Goal: Communication & Community: Connect with others

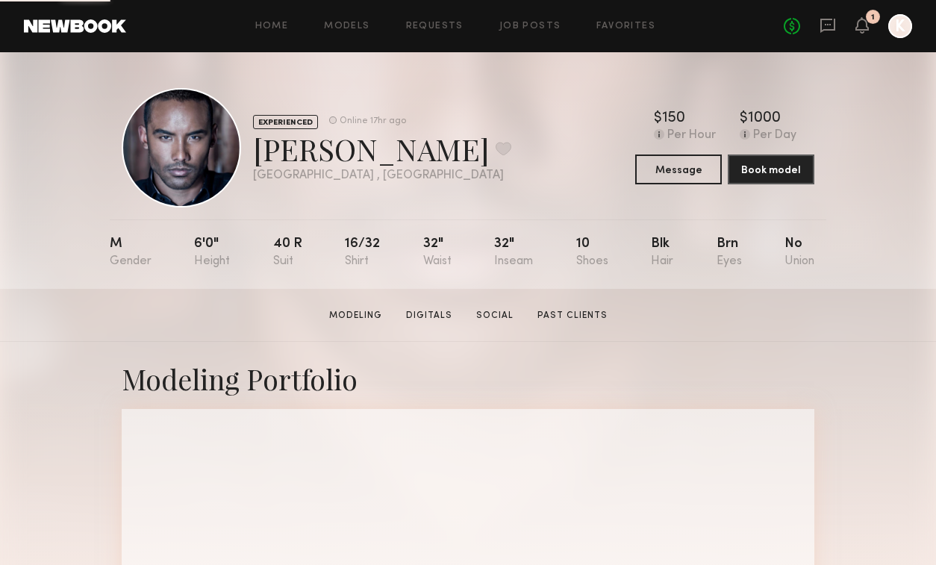
click at [250, 37] on div "Home Models Requests Job Posts Favorites Sign Out No fees up to $5,000 1 K" at bounding box center [519, 26] width 786 height 24
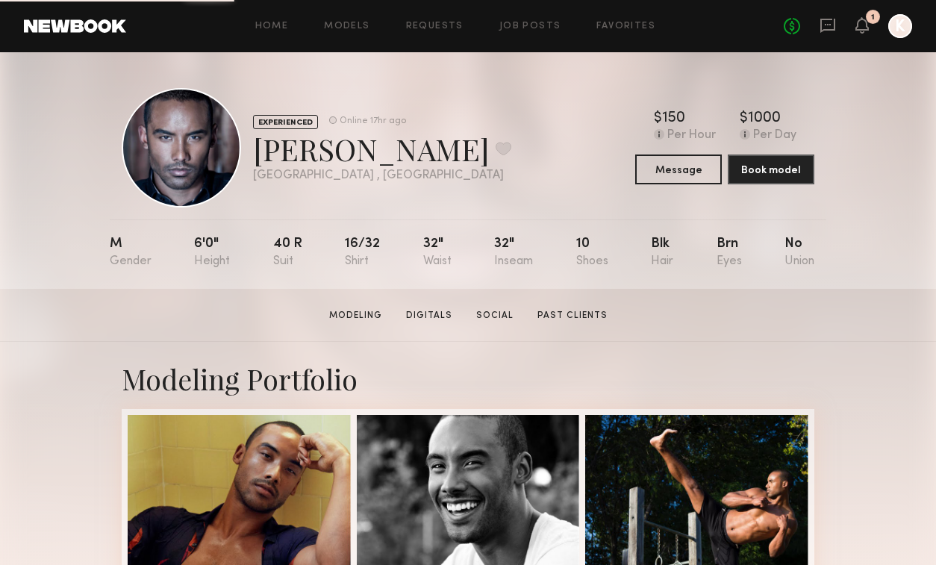
click at [267, 34] on div "Home Models Requests Job Posts Favorites Sign Out No fees up to $5,000 1 K" at bounding box center [519, 26] width 786 height 24
click at [66, 29] on link at bounding box center [75, 25] width 102 height 13
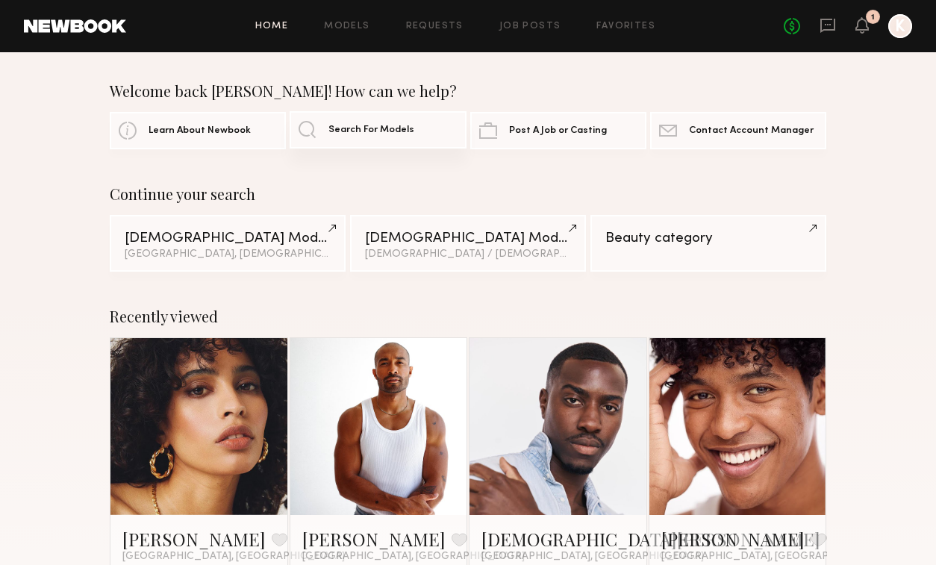
click at [382, 125] on span "Search For Models" at bounding box center [372, 130] width 86 height 10
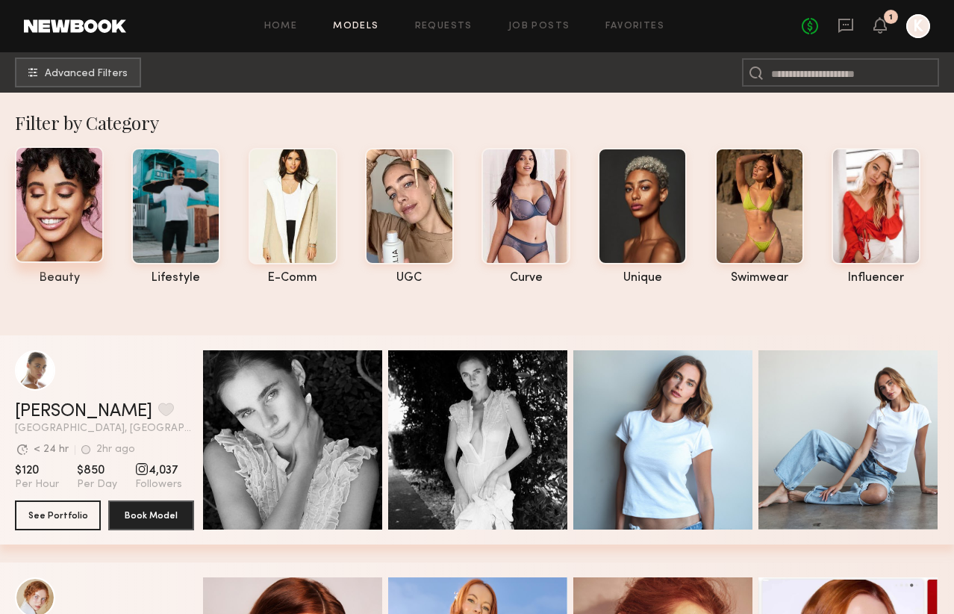
click at [33, 221] on div at bounding box center [59, 204] width 89 height 116
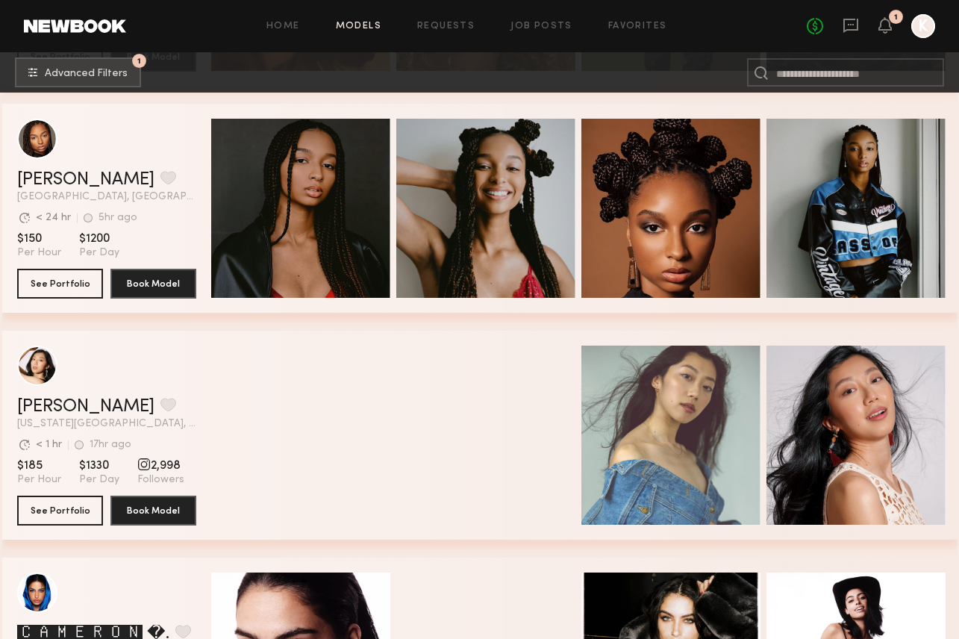
scroll to position [700, 0]
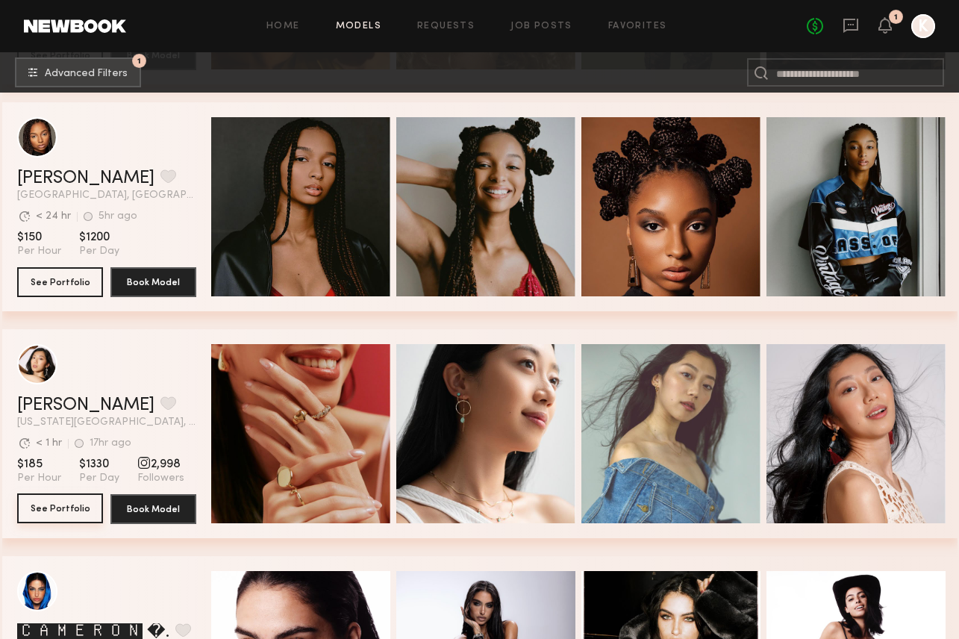
click at [74, 509] on button "See Portfolio" at bounding box center [60, 509] width 86 height 30
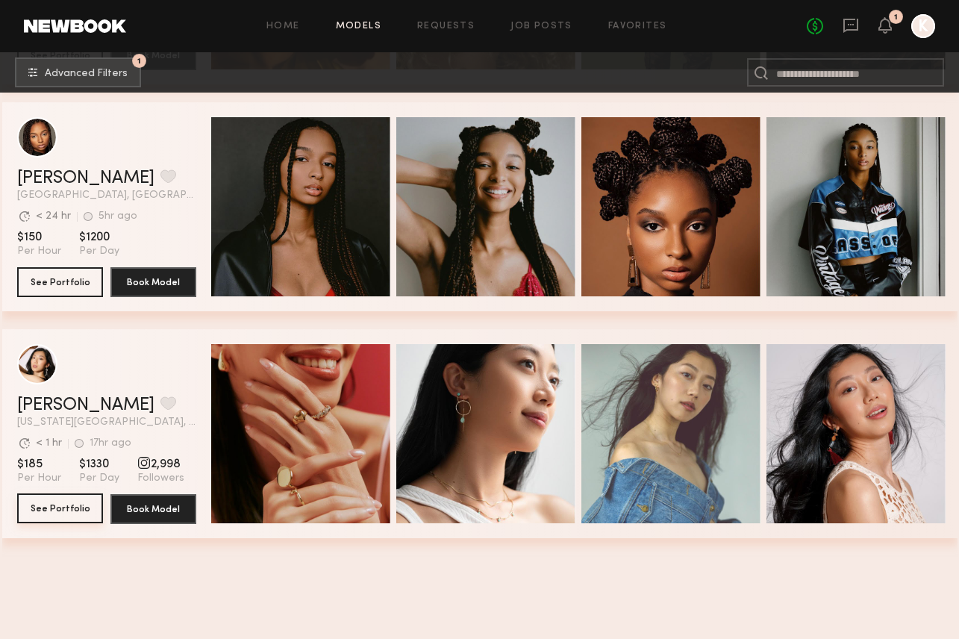
scroll to position [0, 0]
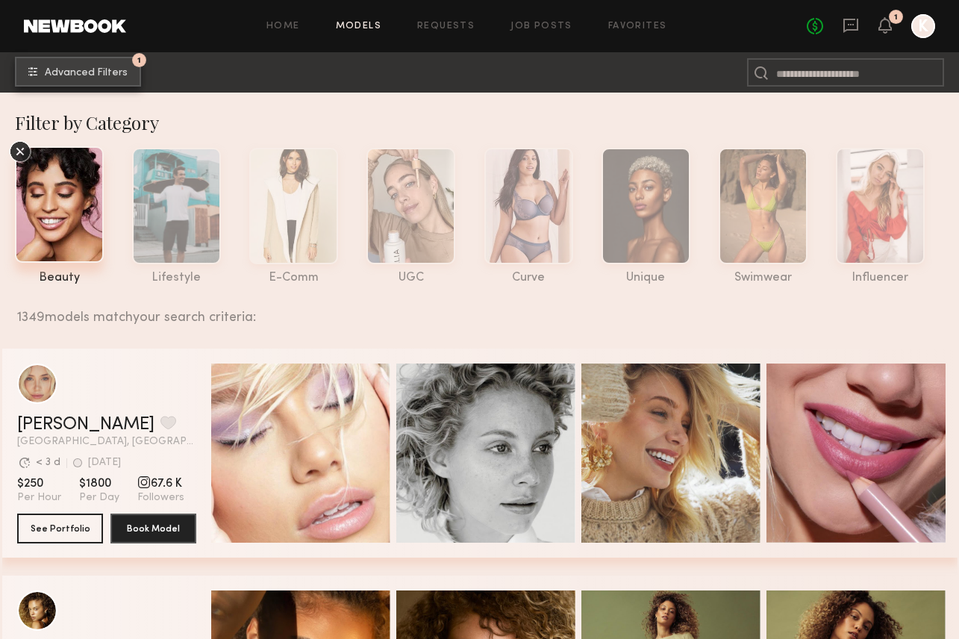
click at [119, 74] on span "Advanced Filters" at bounding box center [86, 73] width 83 height 10
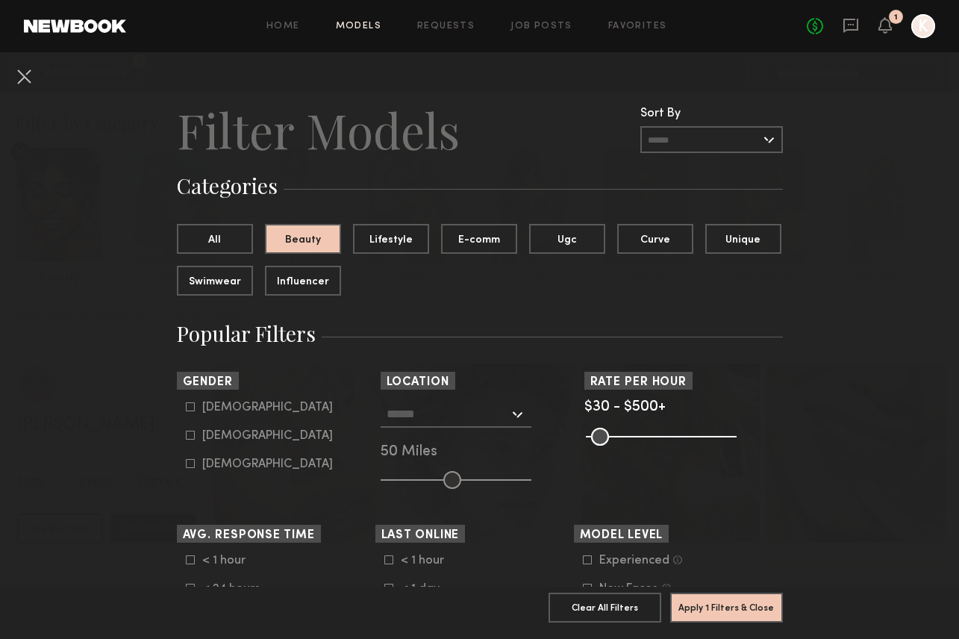
click at [226, 434] on div "[DEMOGRAPHIC_DATA]" at bounding box center [267, 436] width 131 height 9
type input "**"
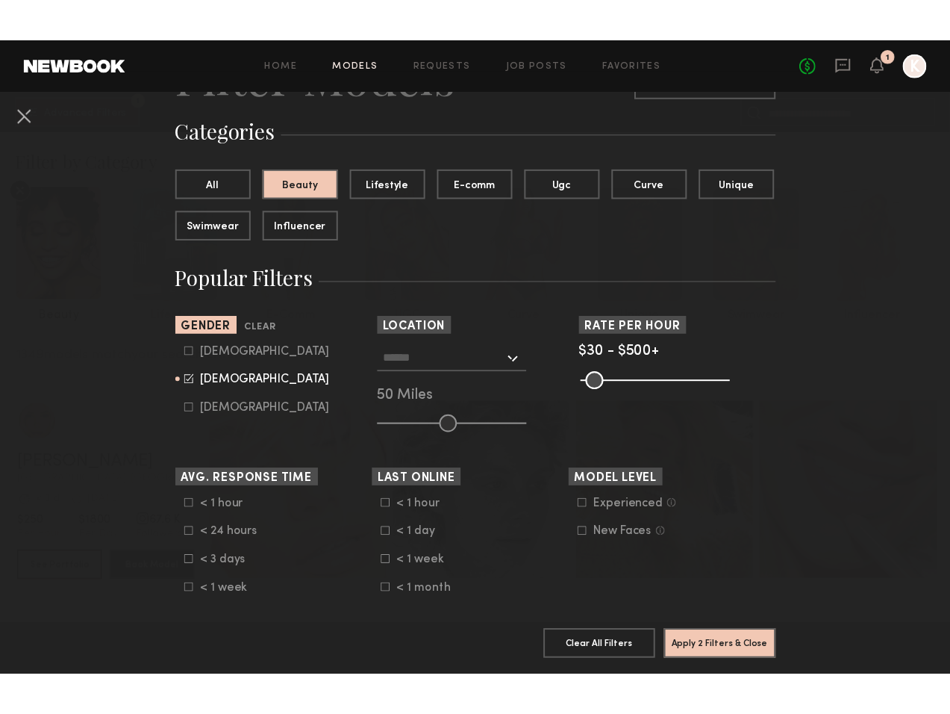
scroll to position [93, 0]
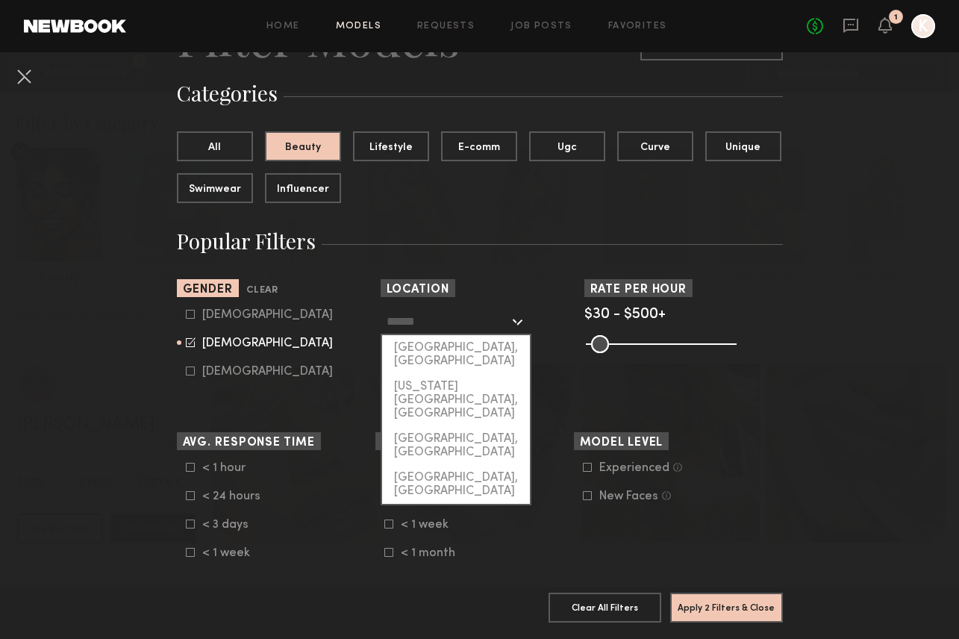
click at [479, 326] on input "text" at bounding box center [448, 320] width 122 height 25
click at [472, 352] on div "[GEOGRAPHIC_DATA], [GEOGRAPHIC_DATA]" at bounding box center [456, 354] width 148 height 39
type input "**********"
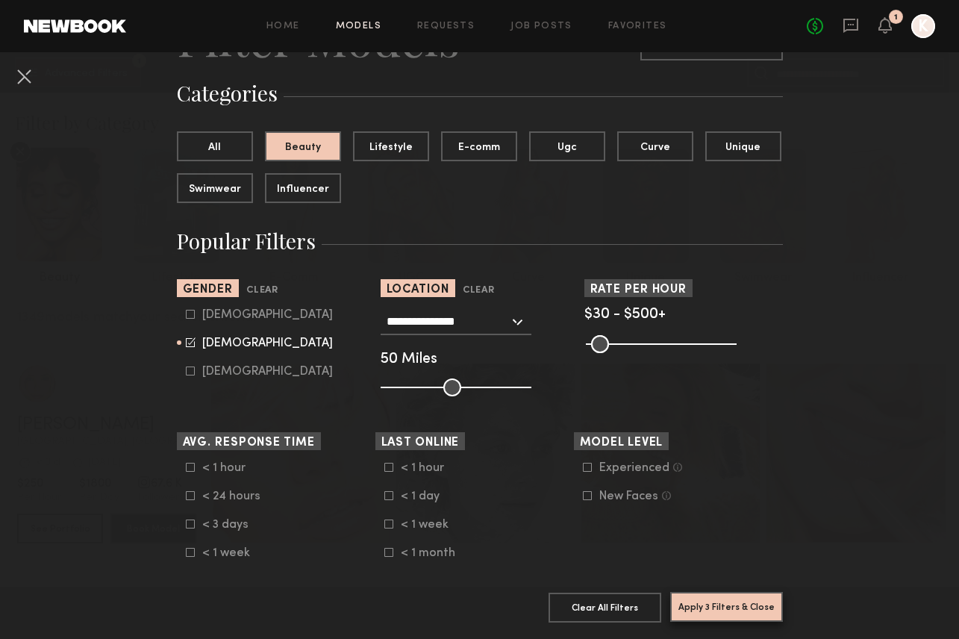
click at [741, 612] on button "Apply 3 Filters & Close" at bounding box center [726, 607] width 113 height 30
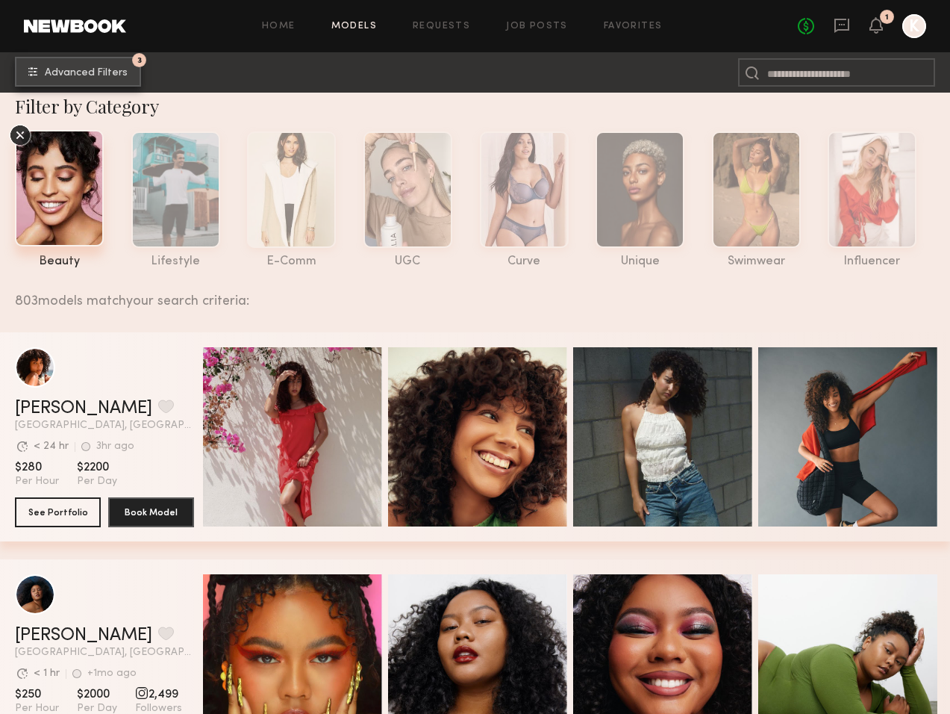
scroll to position [18, 0]
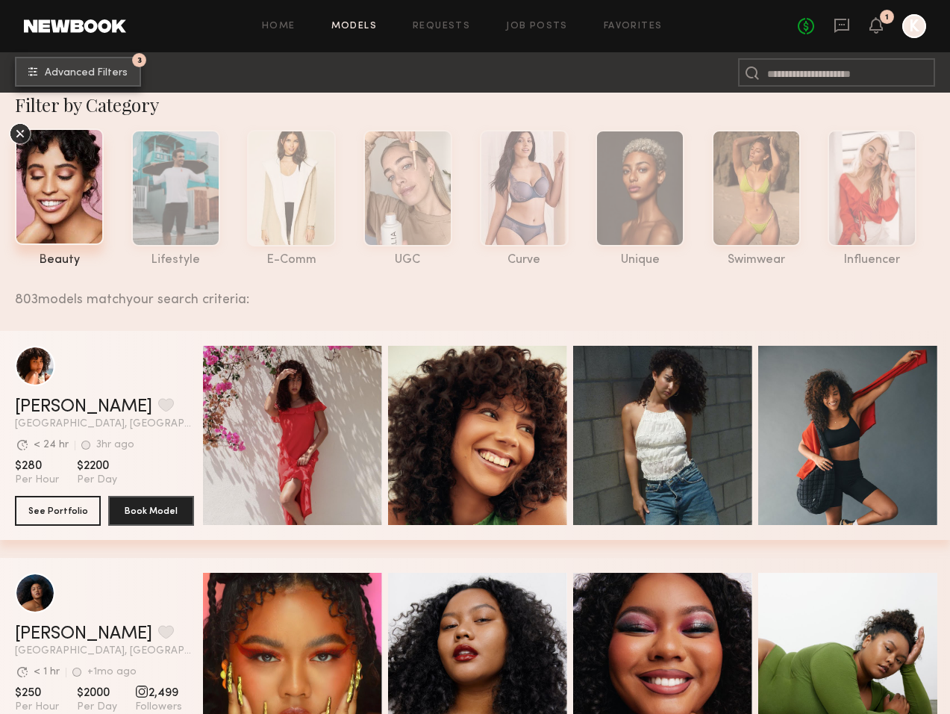
click at [109, 74] on span "Advanced Filters" at bounding box center [86, 73] width 83 height 10
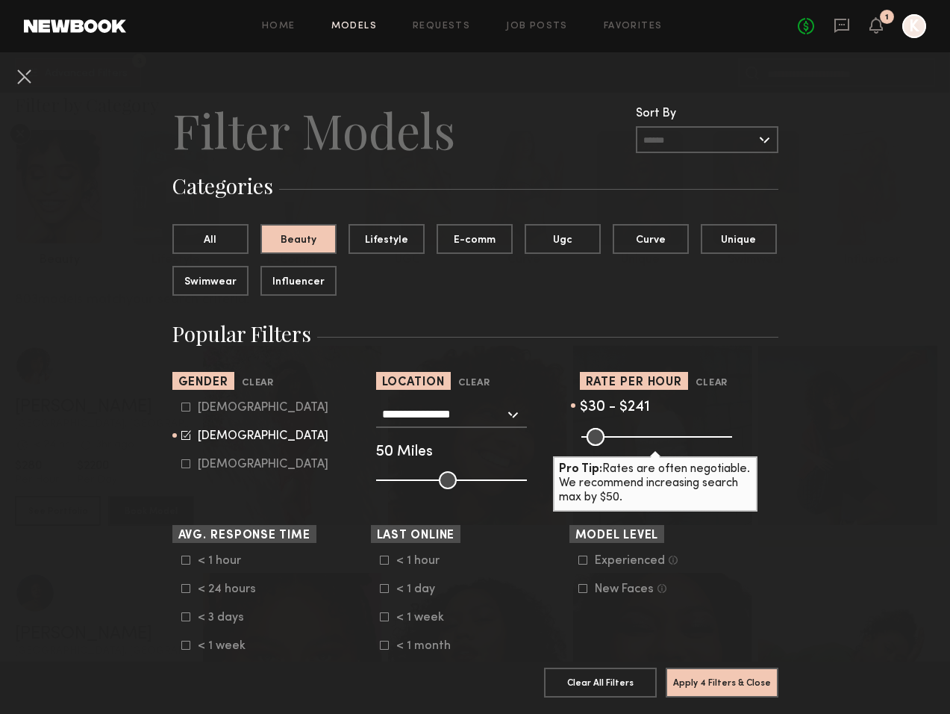
drag, startPoint x: 721, startPoint y: 435, endPoint x: 650, endPoint y: 440, distance: 71.8
type input "***"
click at [650, 440] on input "range" at bounding box center [657, 437] width 151 height 18
click at [701, 688] on button "Apply 4 Filters & Close" at bounding box center [722, 682] width 113 height 30
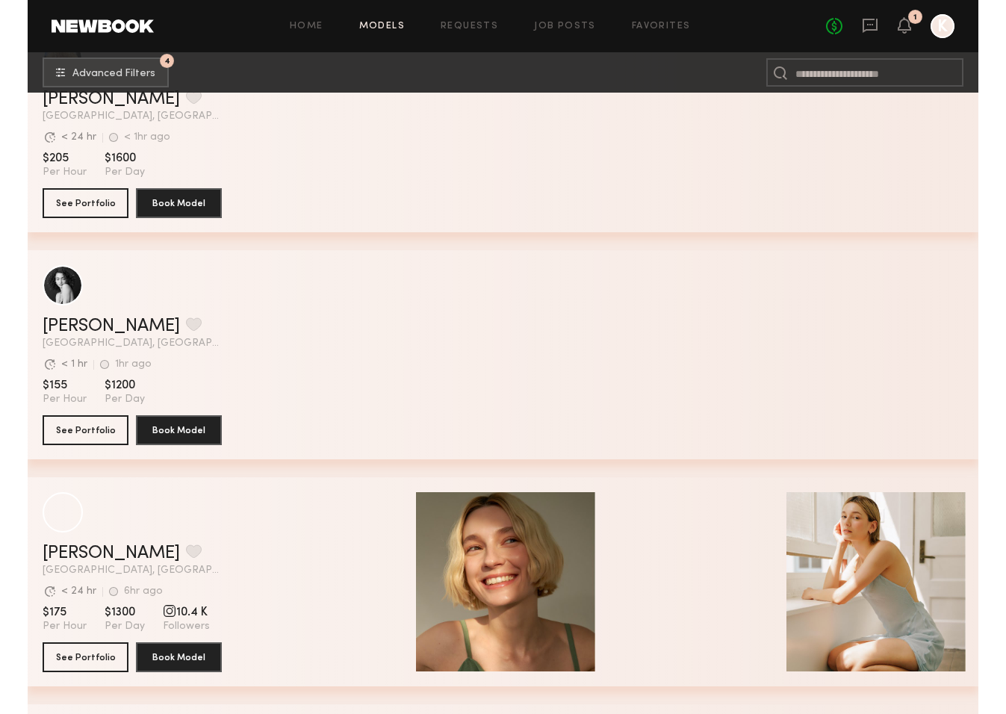
scroll to position [564, 0]
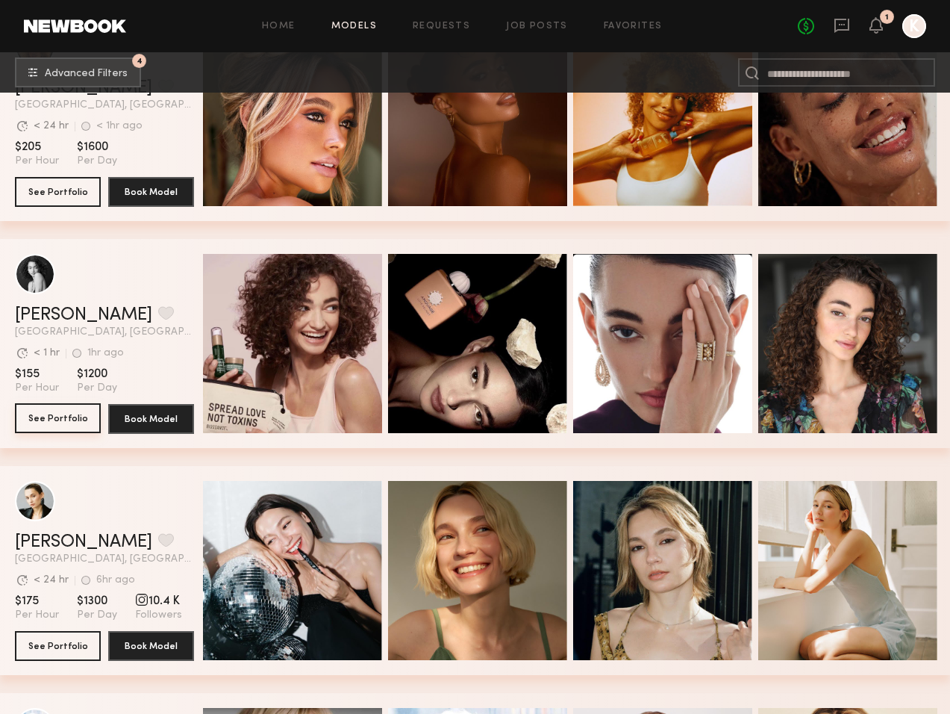
click at [77, 417] on button "See Portfolio" at bounding box center [58, 418] width 86 height 30
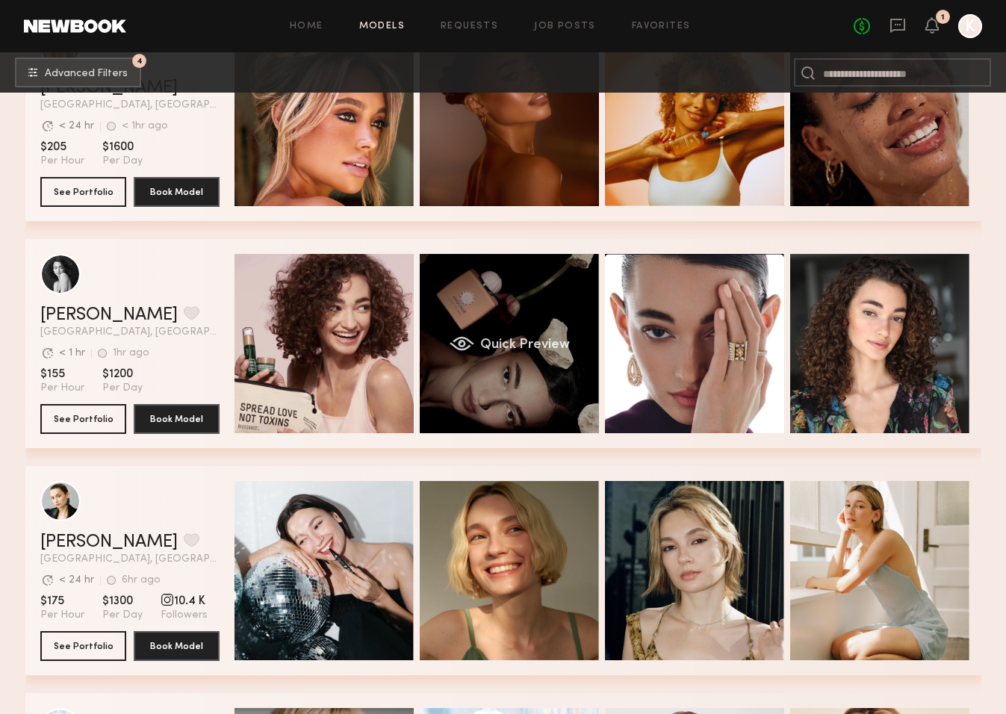
click at [452, 372] on div "Quick Preview" at bounding box center [509, 343] width 179 height 179
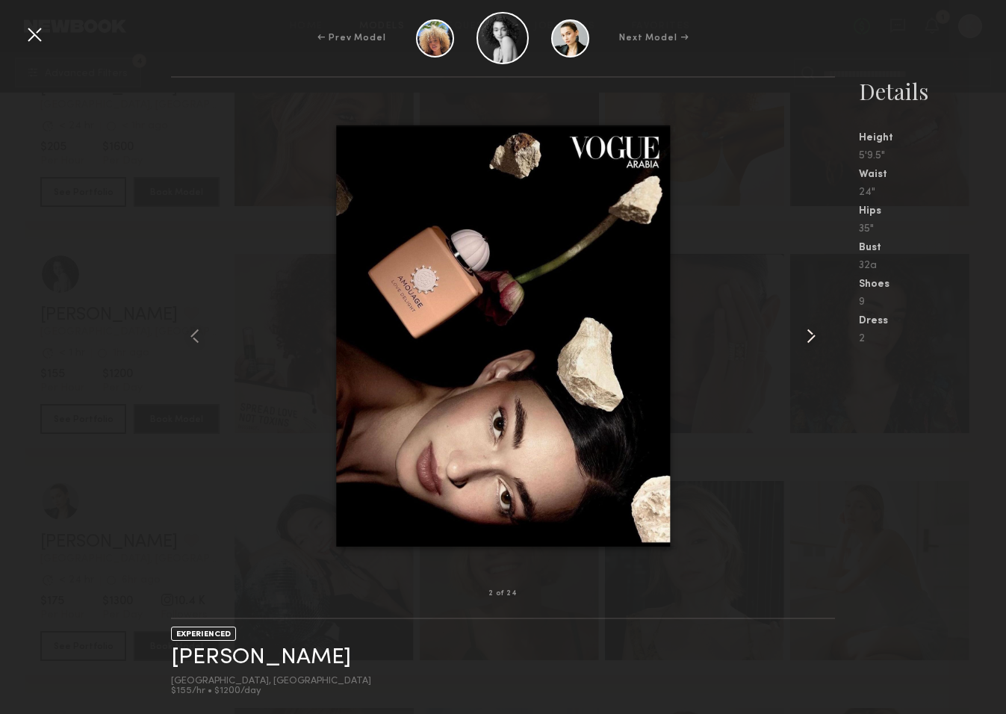
click at [802, 336] on common-icon at bounding box center [811, 336] width 24 height 24
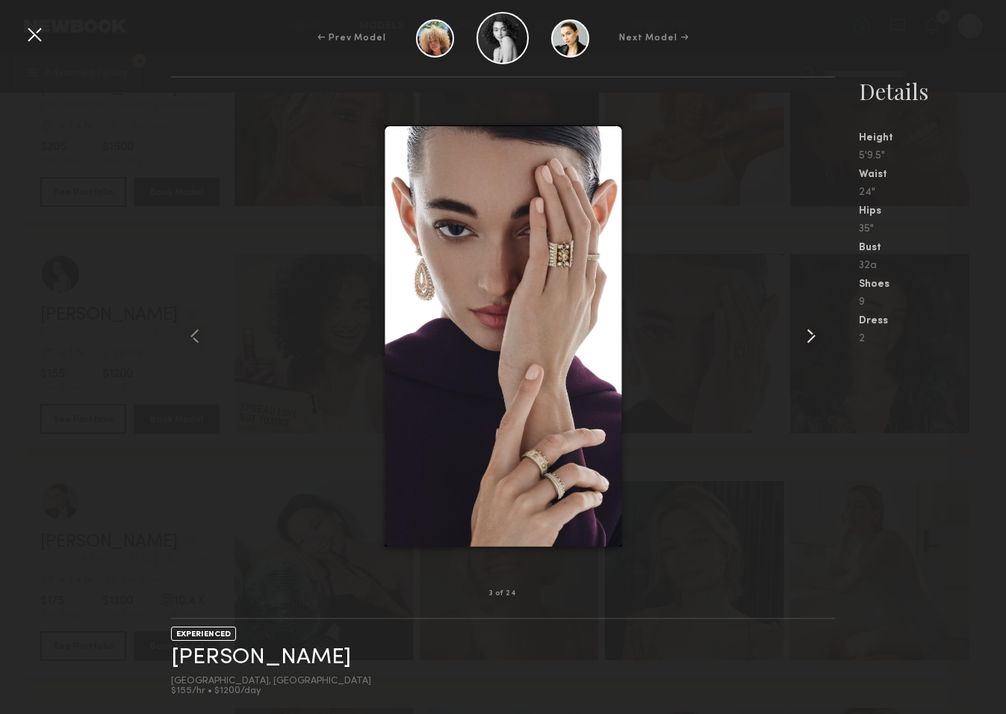
click at [820, 342] on common-icon at bounding box center [811, 336] width 24 height 24
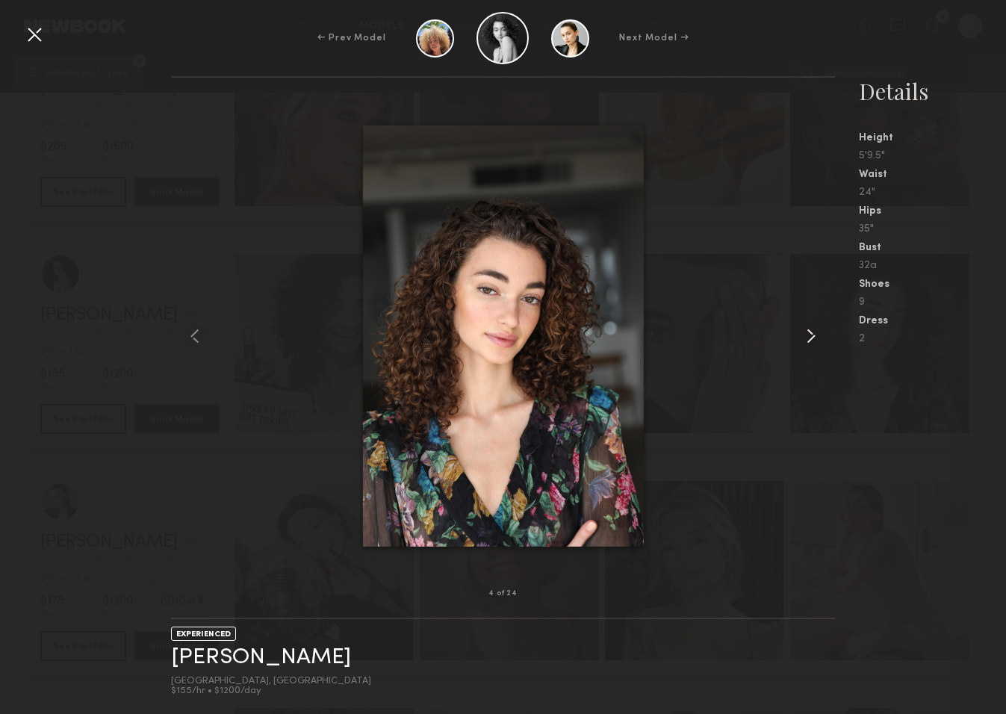
click at [806, 338] on common-icon at bounding box center [811, 336] width 24 height 24
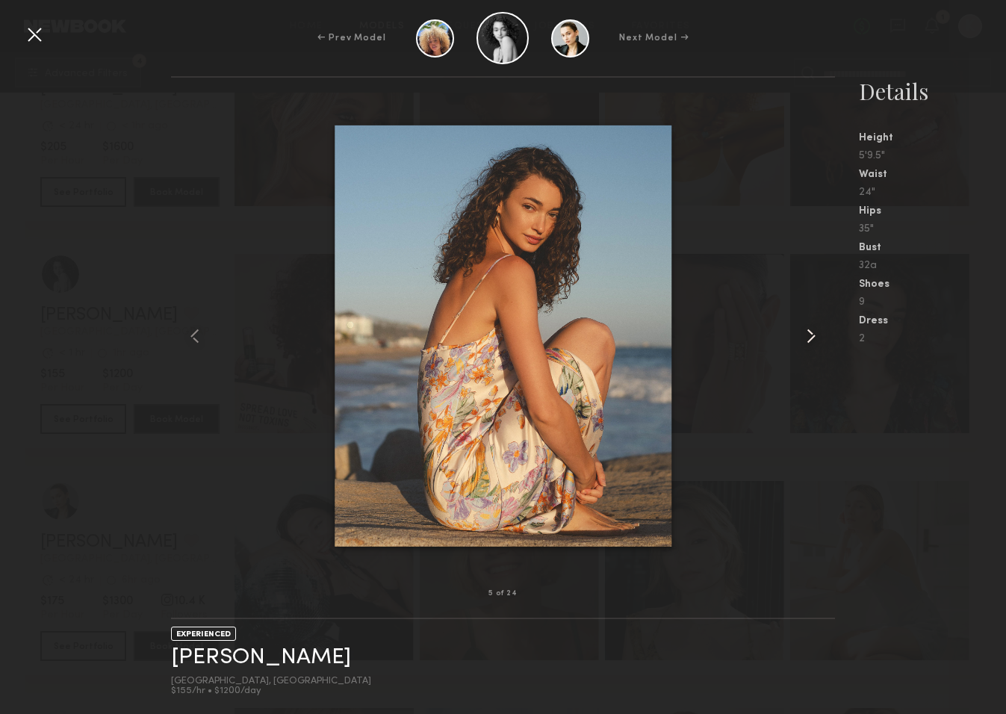
click at [806, 338] on common-icon at bounding box center [811, 336] width 24 height 24
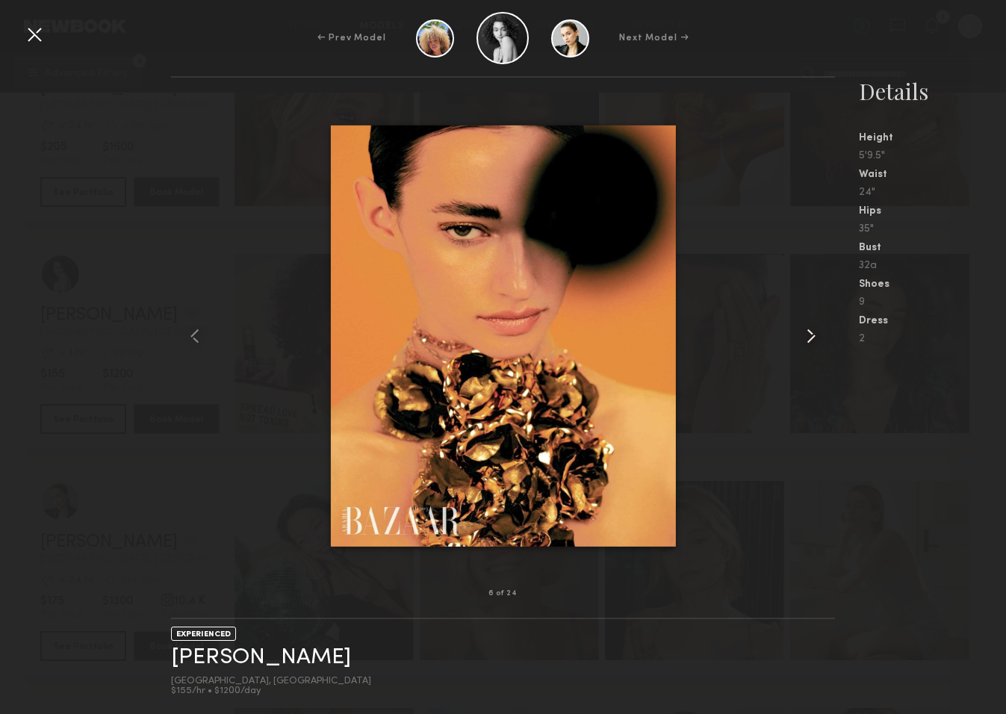
click at [806, 339] on common-icon at bounding box center [811, 336] width 24 height 24
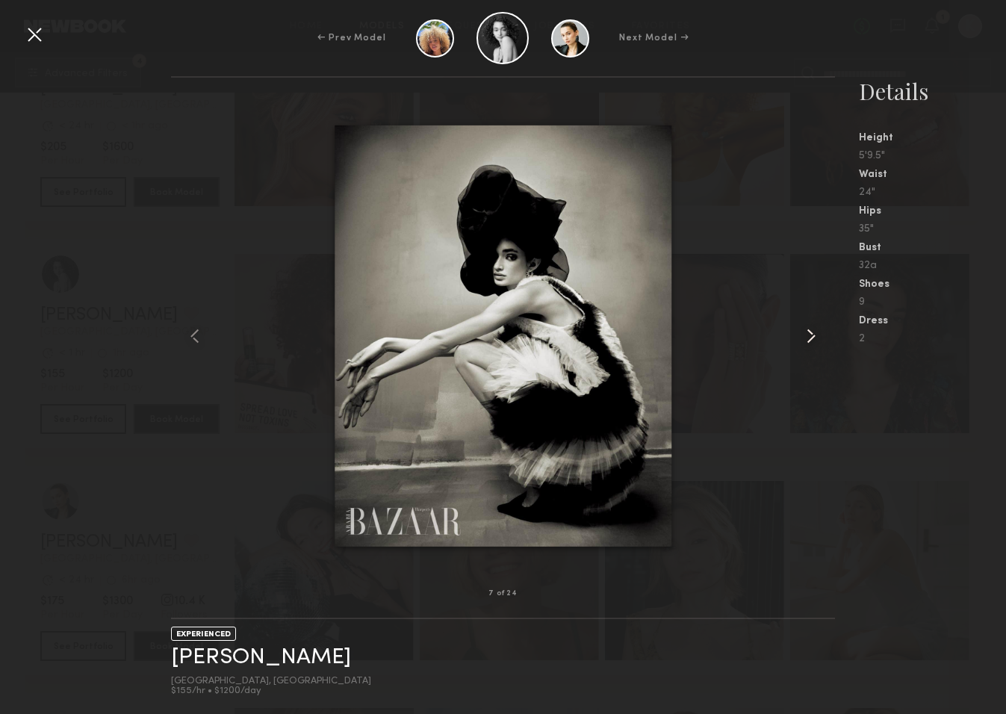
click at [806, 339] on common-icon at bounding box center [811, 336] width 24 height 24
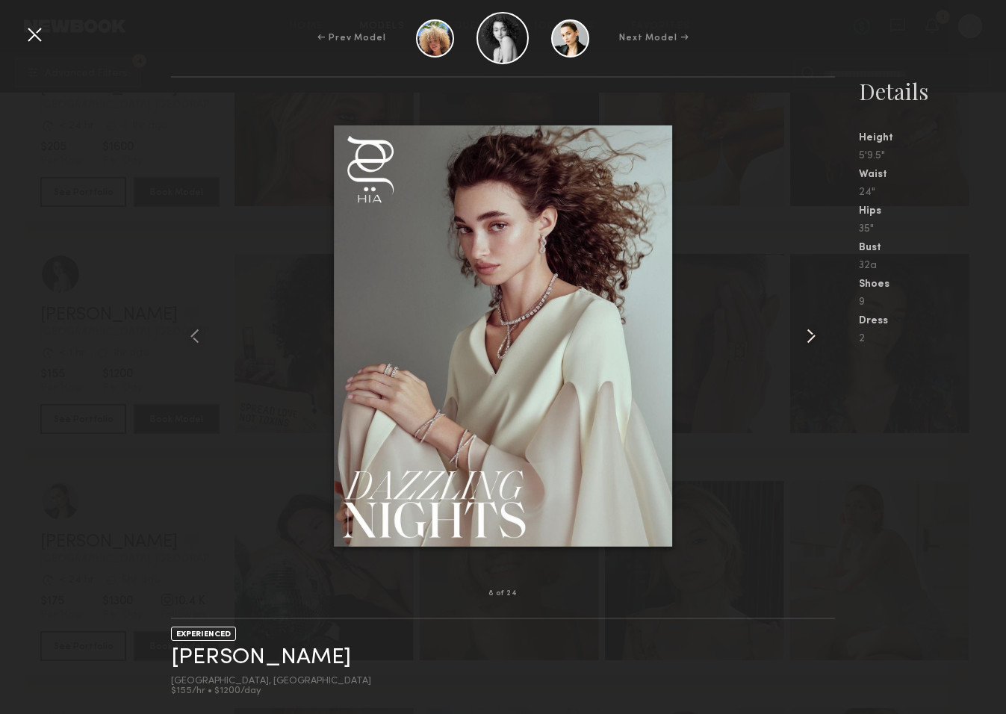
click at [806, 339] on common-icon at bounding box center [811, 336] width 24 height 24
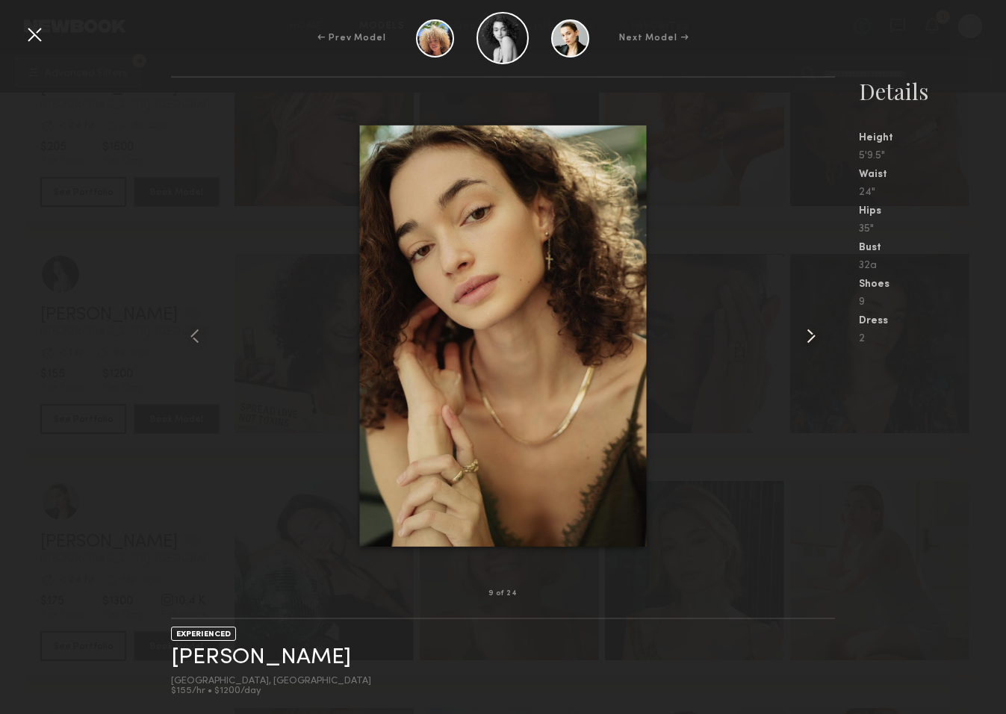
click at [806, 339] on common-icon at bounding box center [811, 336] width 24 height 24
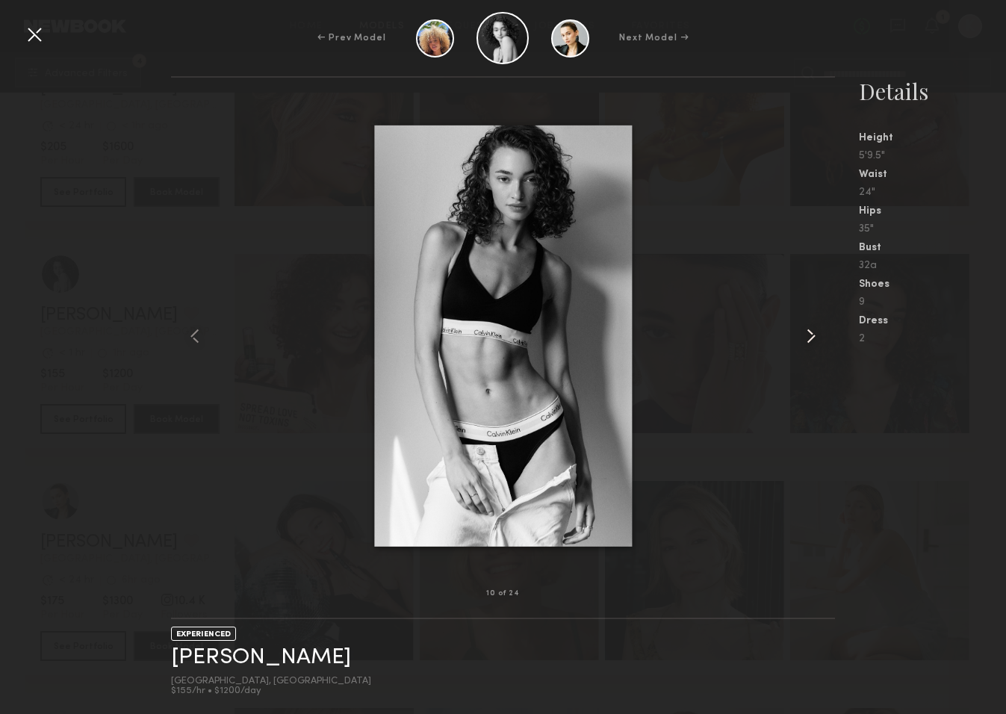
click at [806, 339] on common-icon at bounding box center [811, 336] width 24 height 24
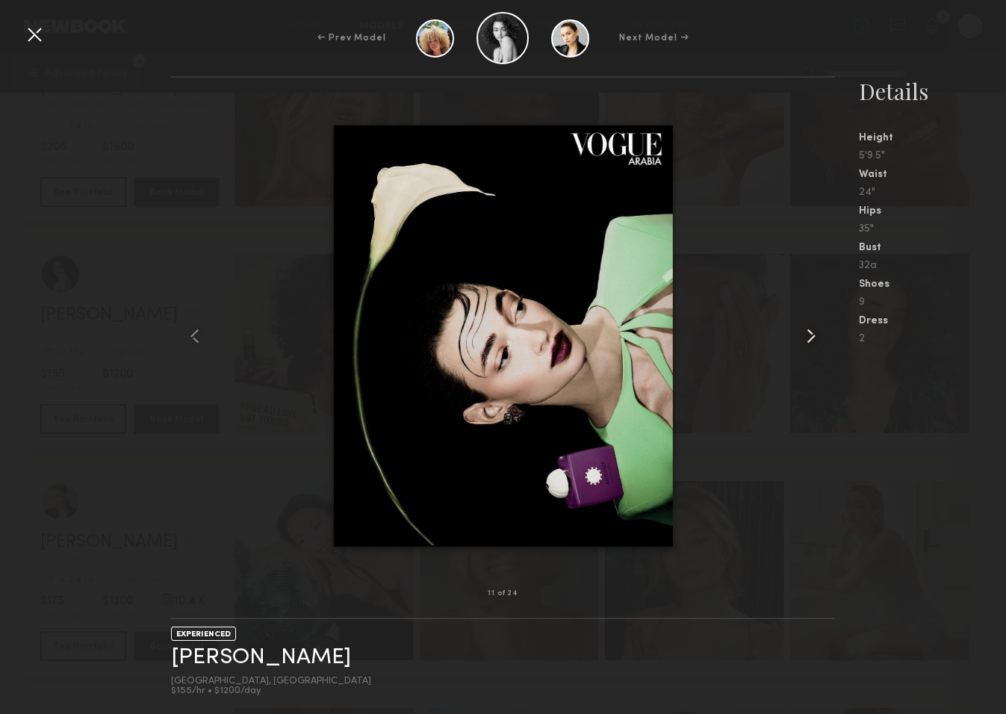
click at [806, 339] on common-icon at bounding box center [811, 336] width 24 height 24
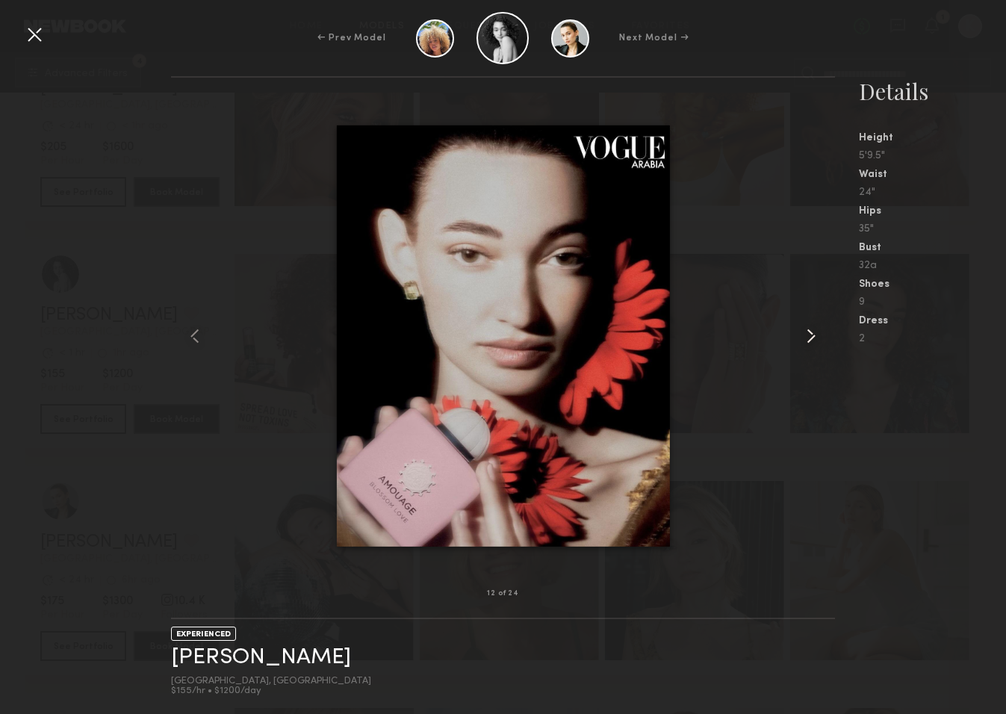
click at [806, 339] on common-icon at bounding box center [811, 336] width 24 height 24
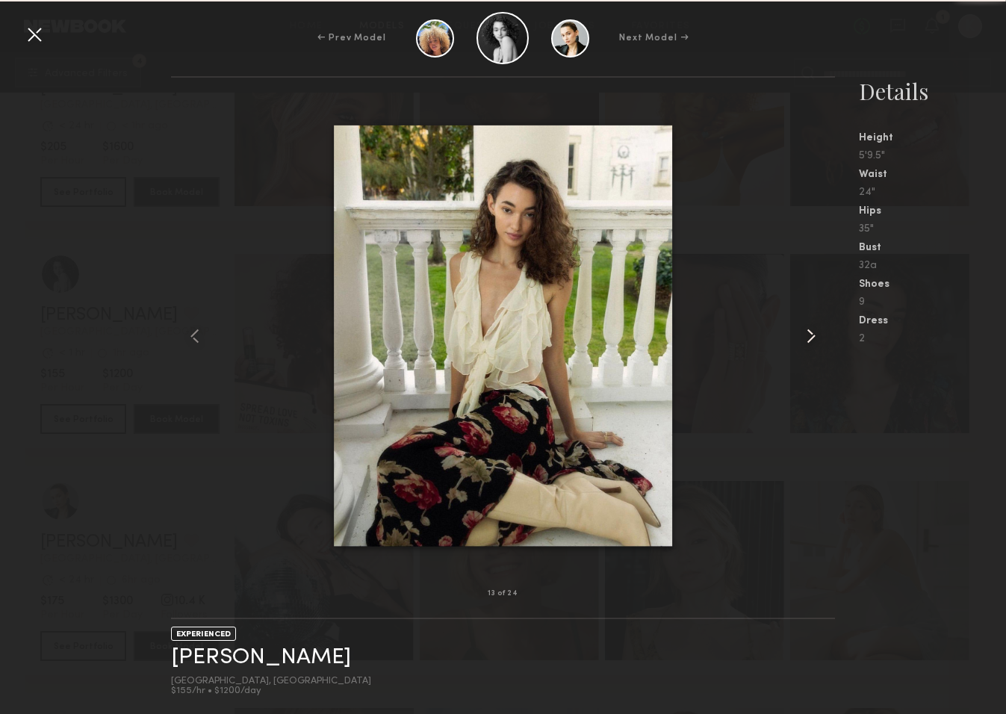
click at [806, 339] on common-icon at bounding box center [811, 336] width 24 height 24
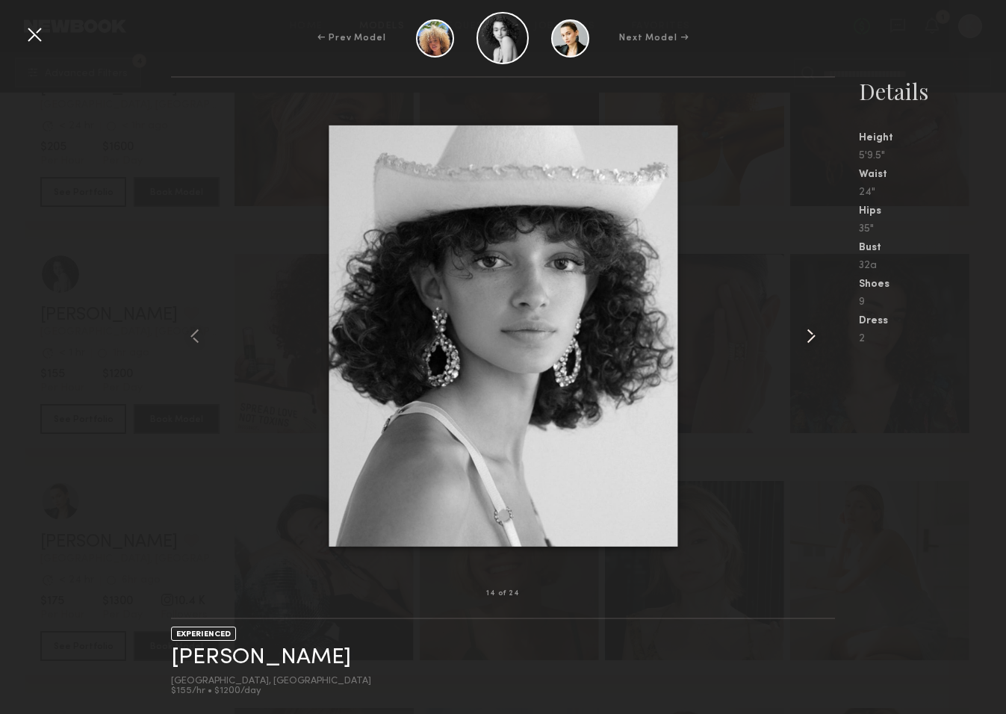
click at [806, 339] on common-icon at bounding box center [811, 336] width 24 height 24
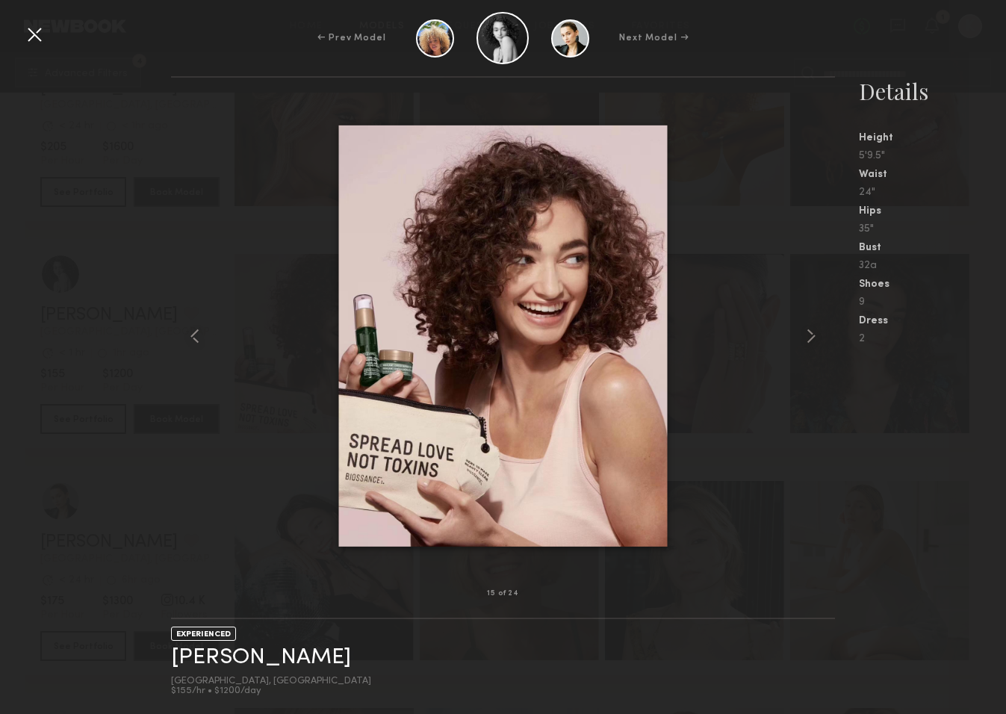
click at [40, 35] on div at bounding box center [34, 34] width 24 height 24
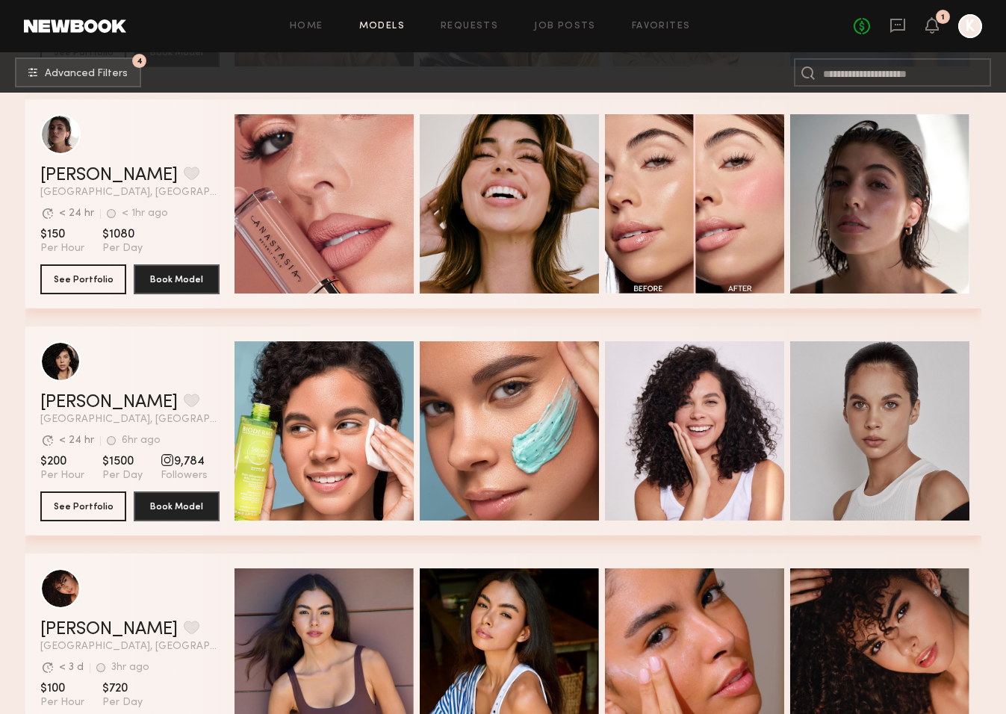
scroll to position [1327, 0]
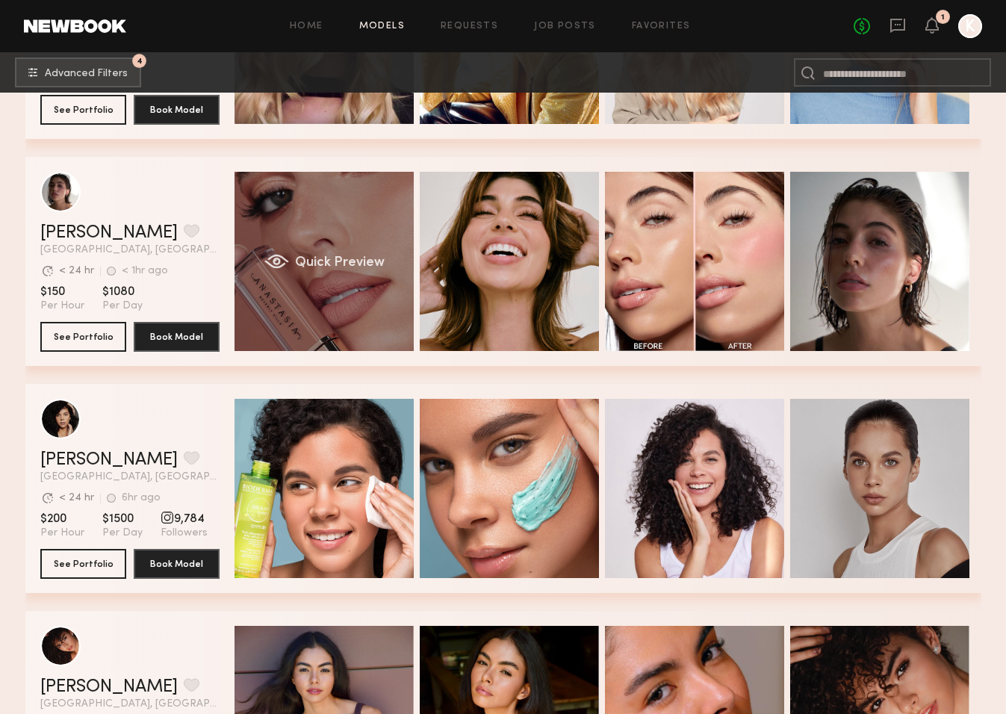
click at [332, 263] on span "Quick Preview" at bounding box center [339, 262] width 90 height 13
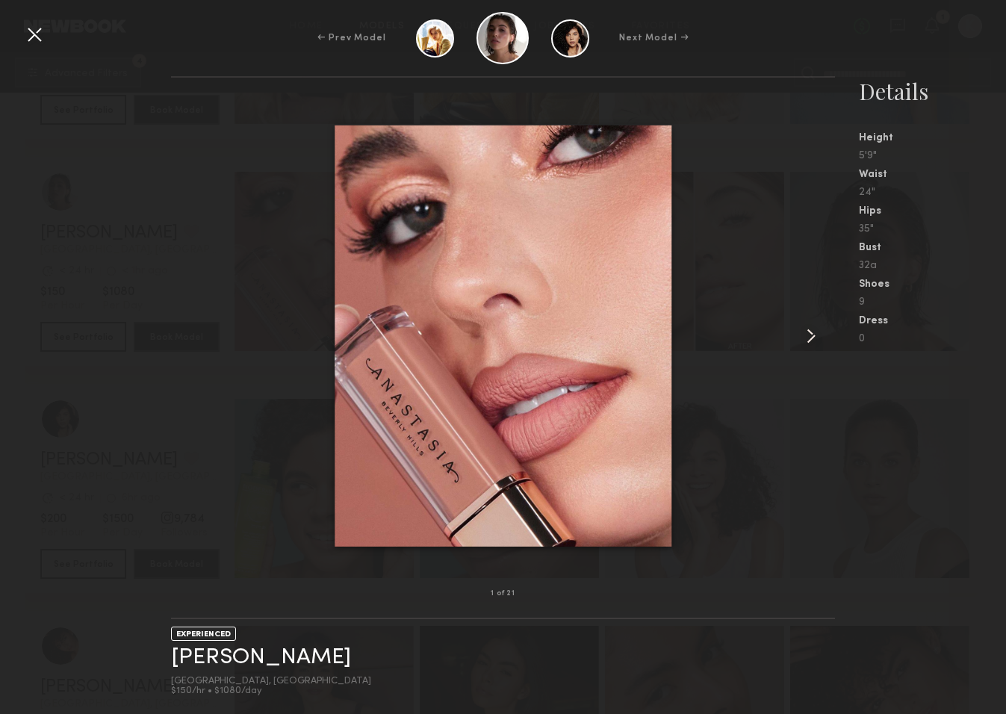
click at [809, 339] on common-icon at bounding box center [811, 336] width 24 height 24
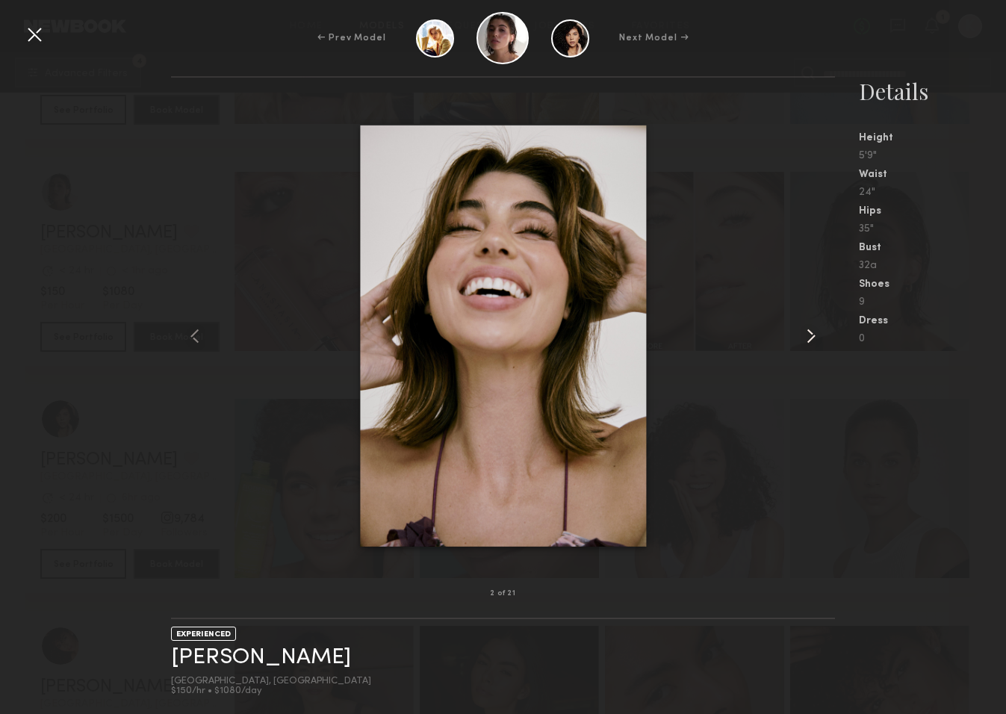
click at [809, 339] on common-icon at bounding box center [811, 336] width 24 height 24
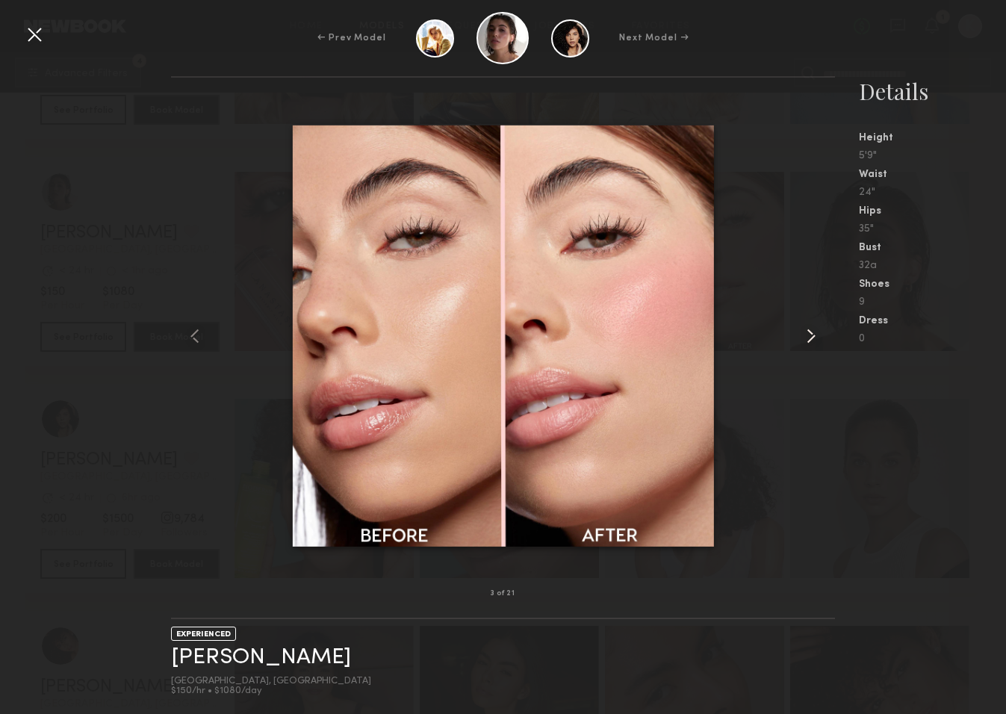
click at [809, 339] on common-icon at bounding box center [811, 336] width 24 height 24
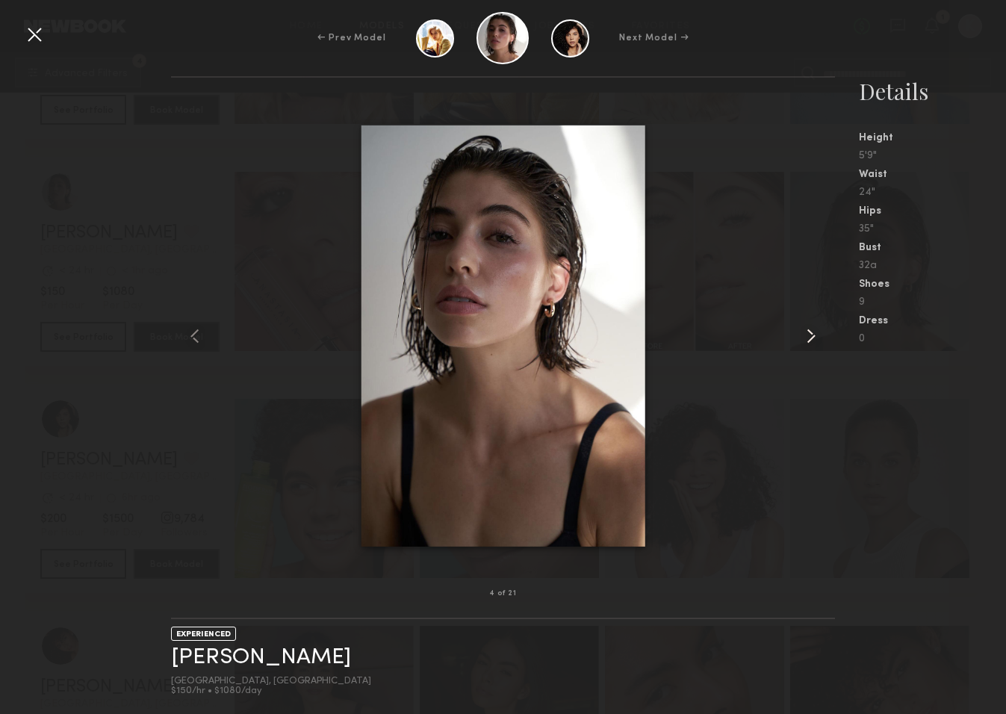
click at [809, 339] on common-icon at bounding box center [811, 336] width 24 height 24
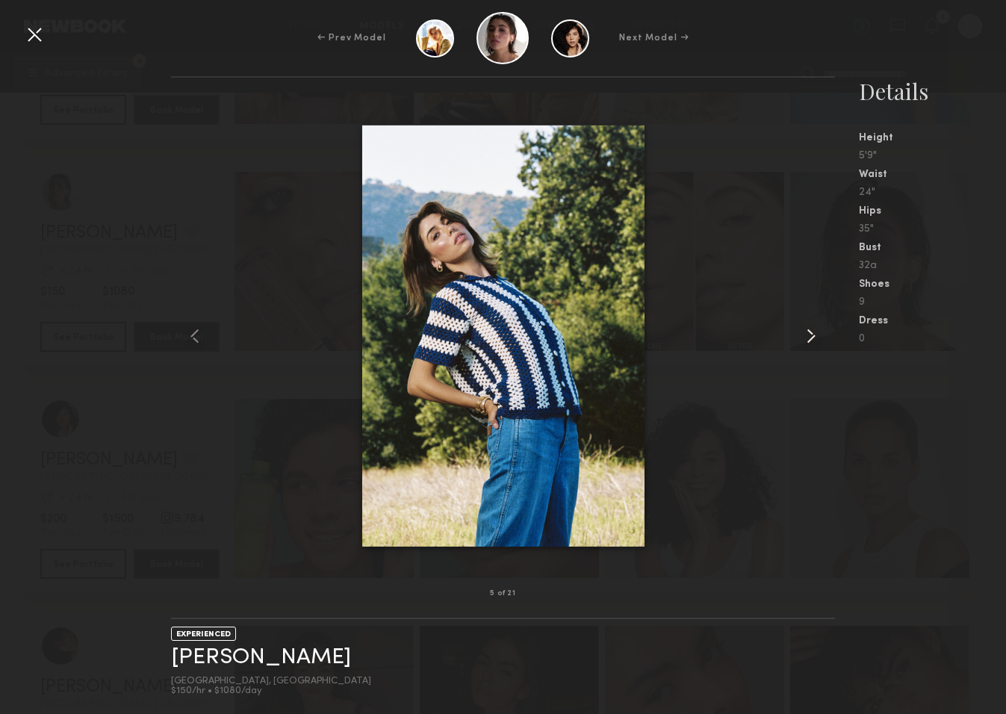
click at [809, 339] on common-icon at bounding box center [811, 336] width 24 height 24
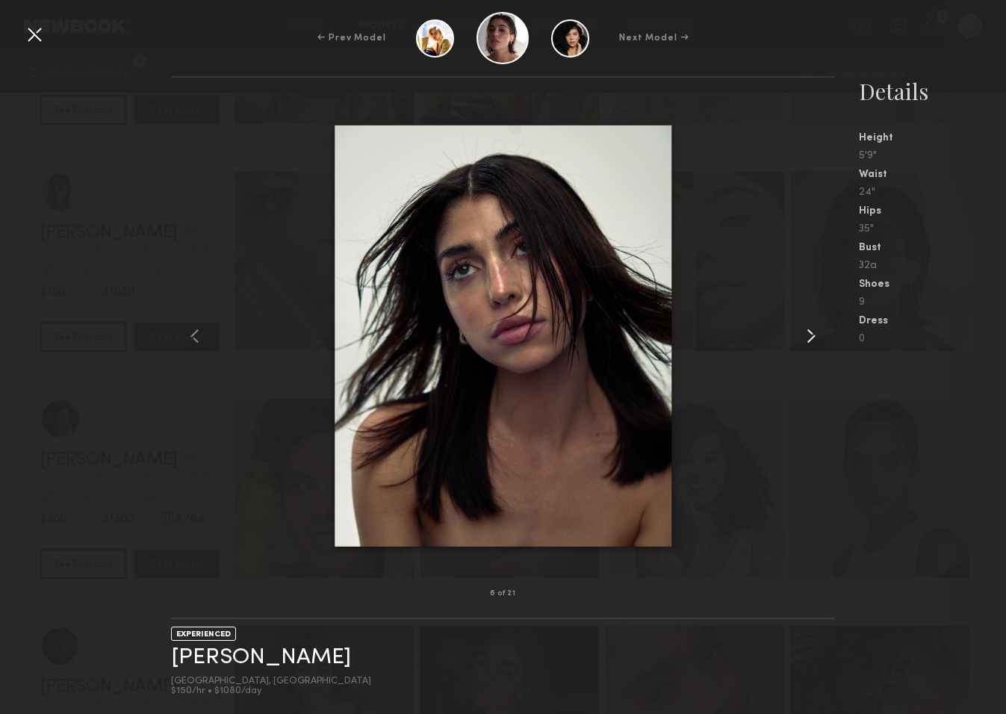
click at [809, 340] on common-icon at bounding box center [811, 336] width 24 height 24
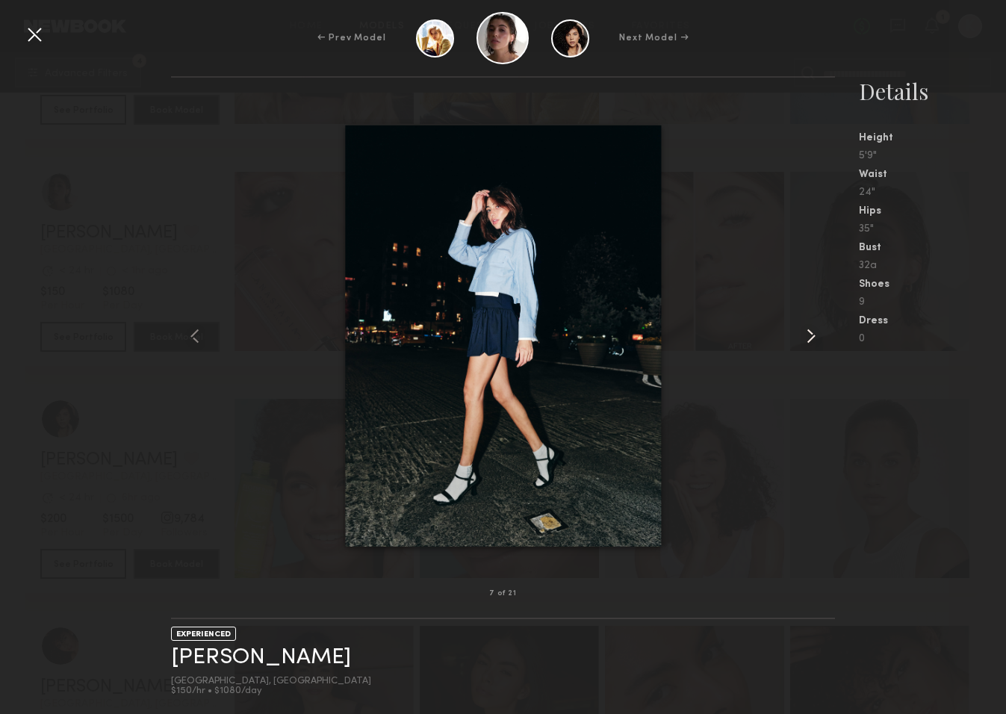
click at [809, 340] on common-icon at bounding box center [811, 336] width 24 height 24
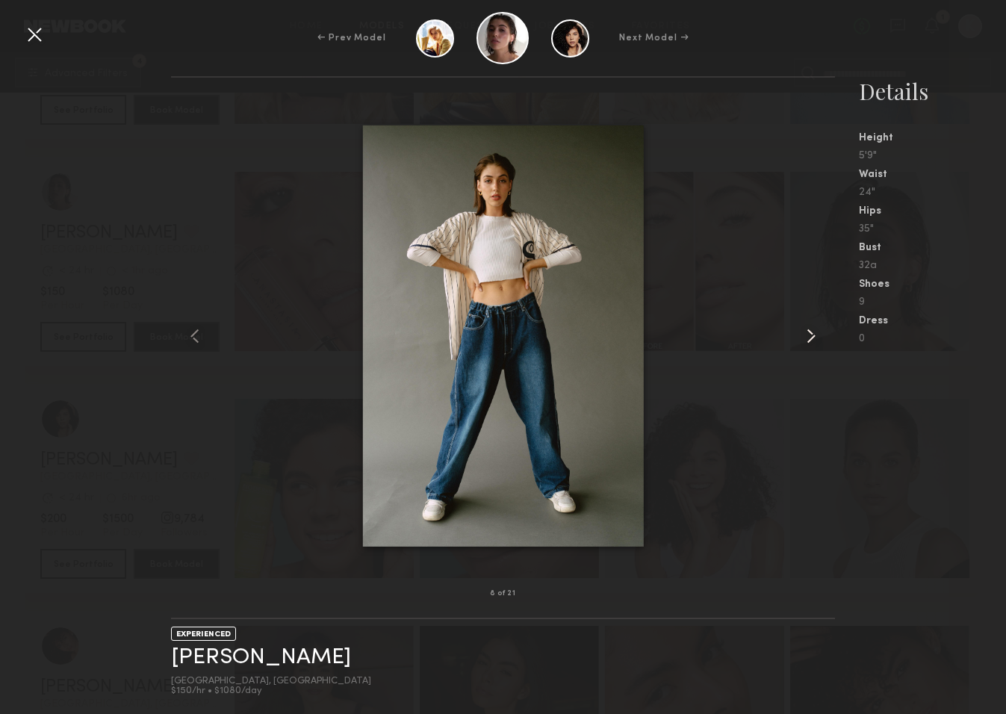
click at [809, 340] on common-icon at bounding box center [811, 336] width 24 height 24
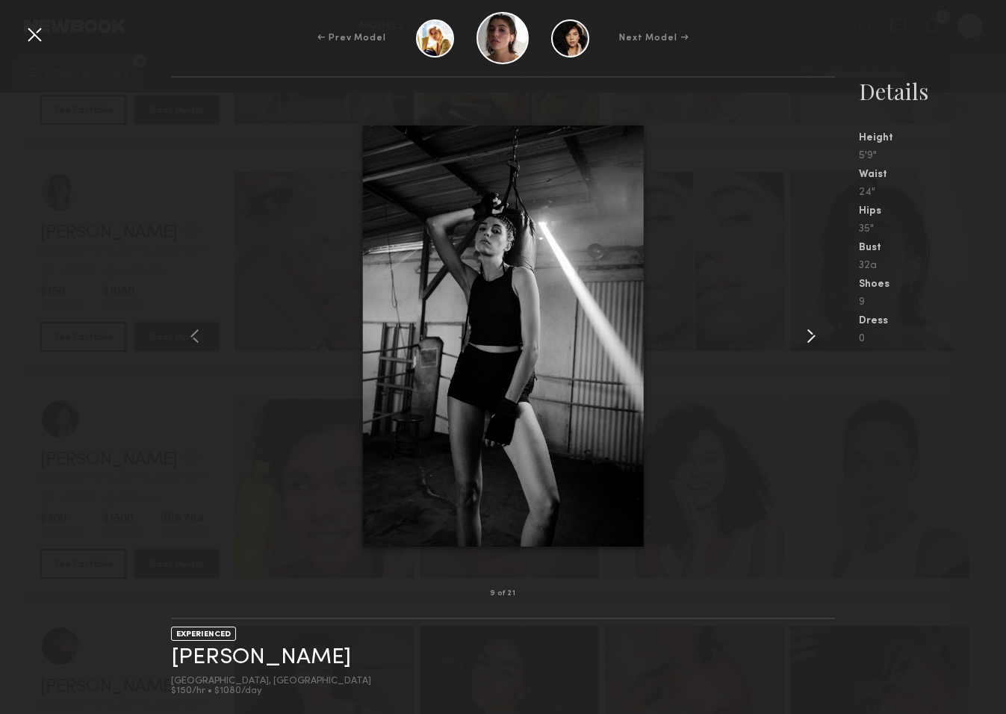
click at [809, 340] on common-icon at bounding box center [811, 336] width 24 height 24
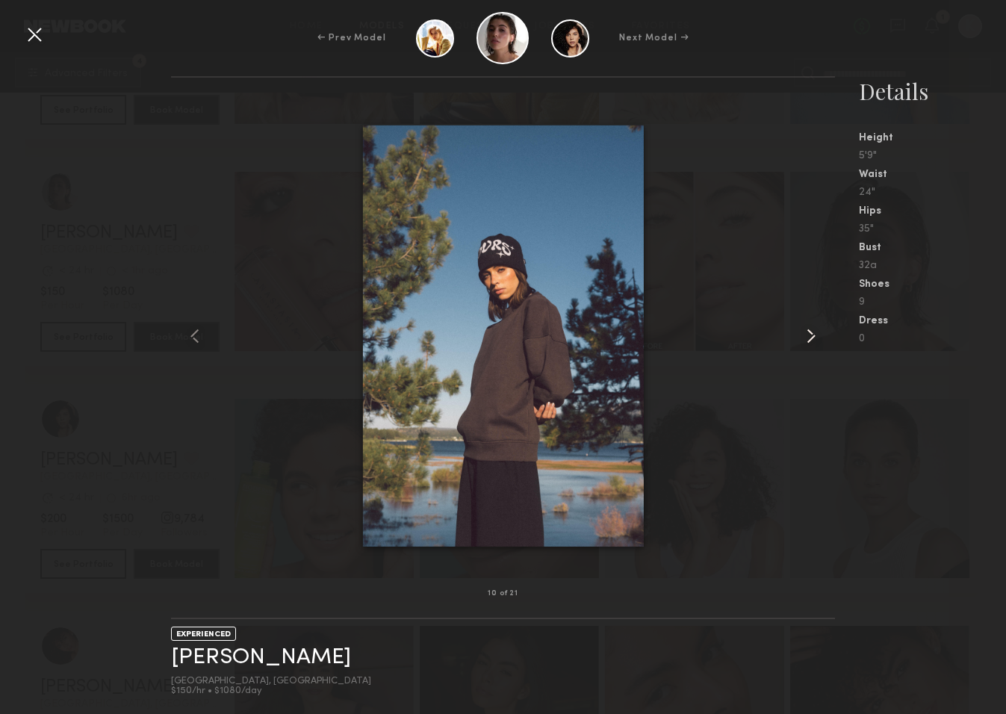
click at [809, 340] on common-icon at bounding box center [811, 336] width 24 height 24
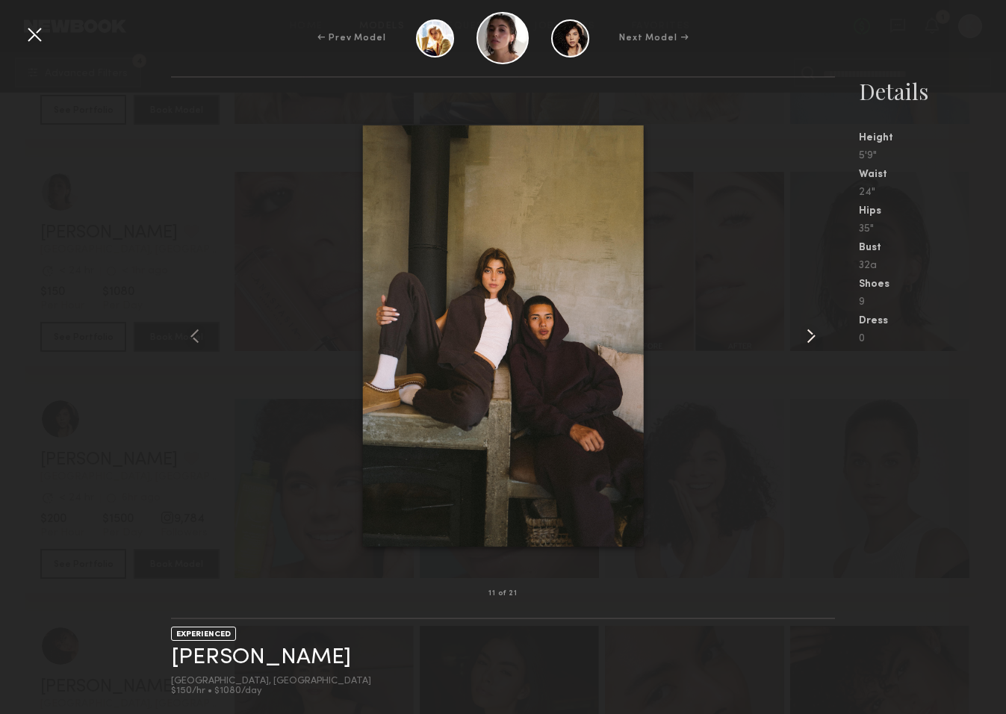
click at [809, 340] on common-icon at bounding box center [811, 336] width 24 height 24
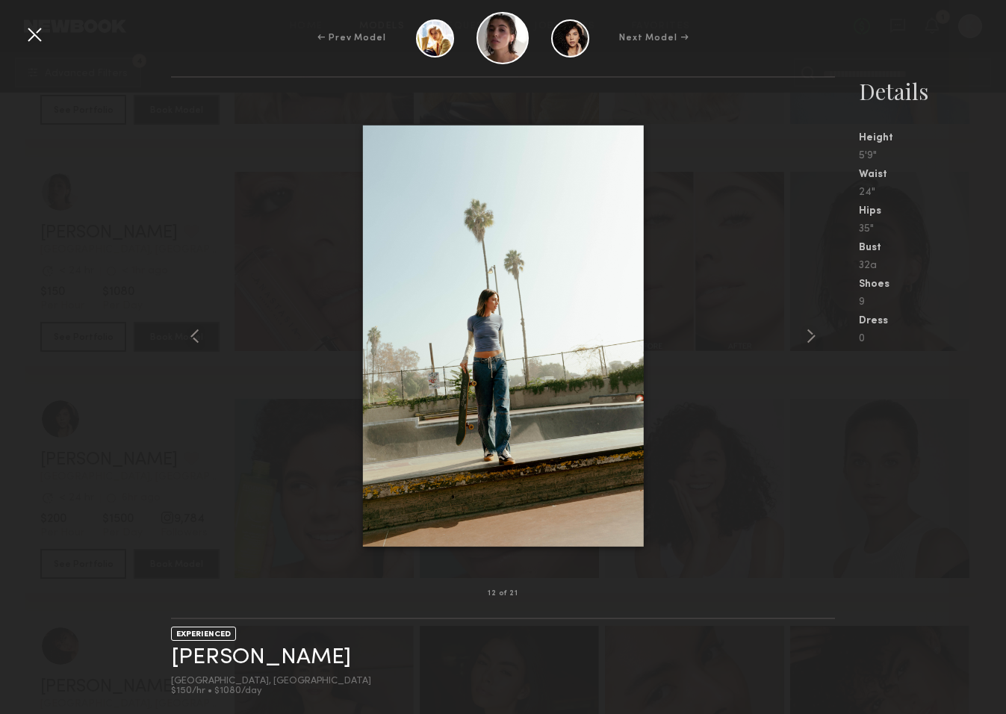
click at [37, 36] on div at bounding box center [34, 34] width 24 height 24
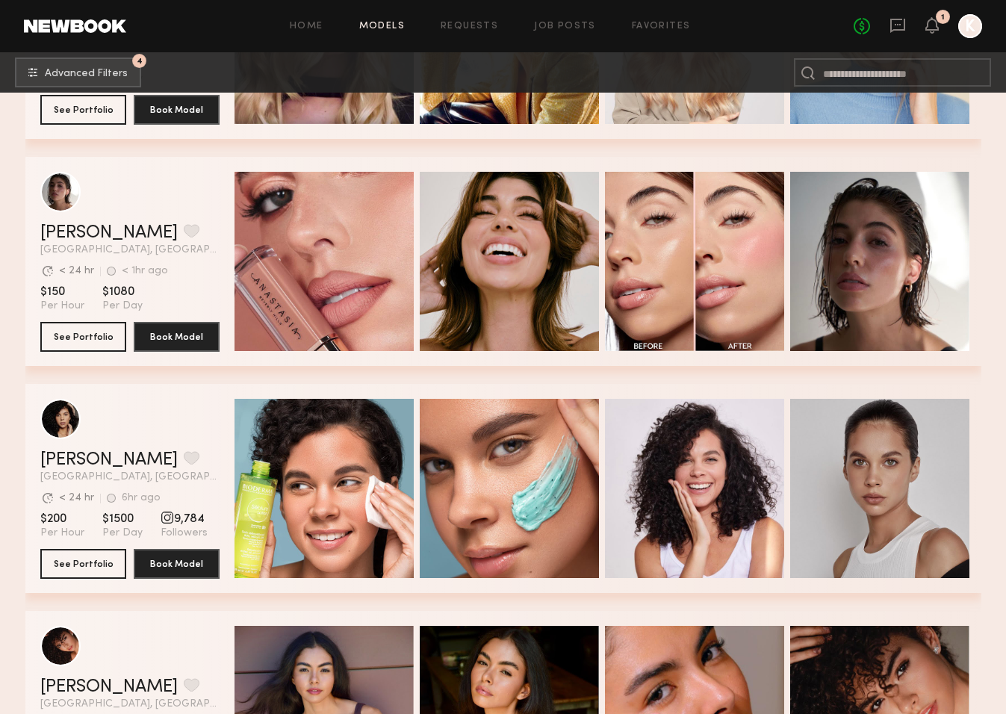
scroll to position [1483, 0]
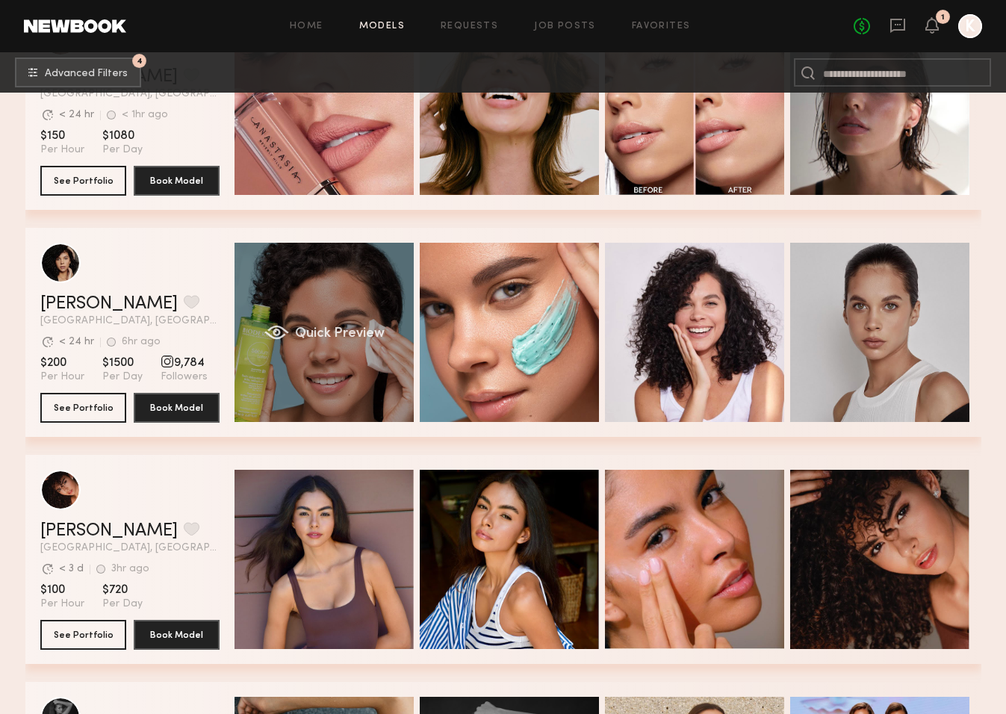
click at [332, 379] on div "Quick Preview" at bounding box center [323, 332] width 179 height 179
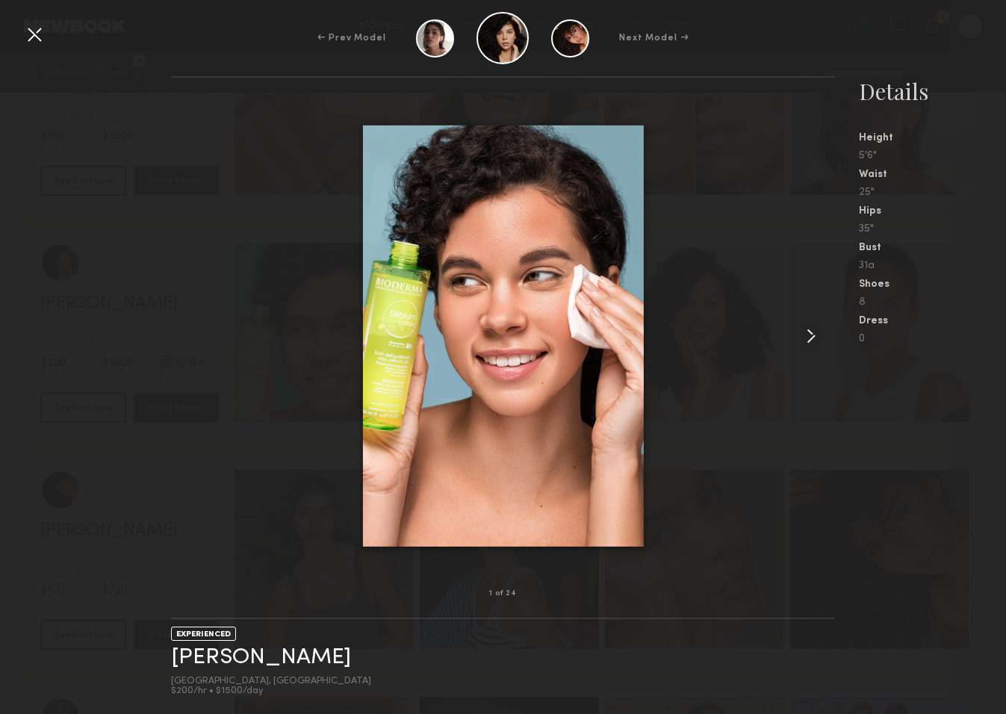
click at [815, 330] on common-icon at bounding box center [811, 336] width 24 height 24
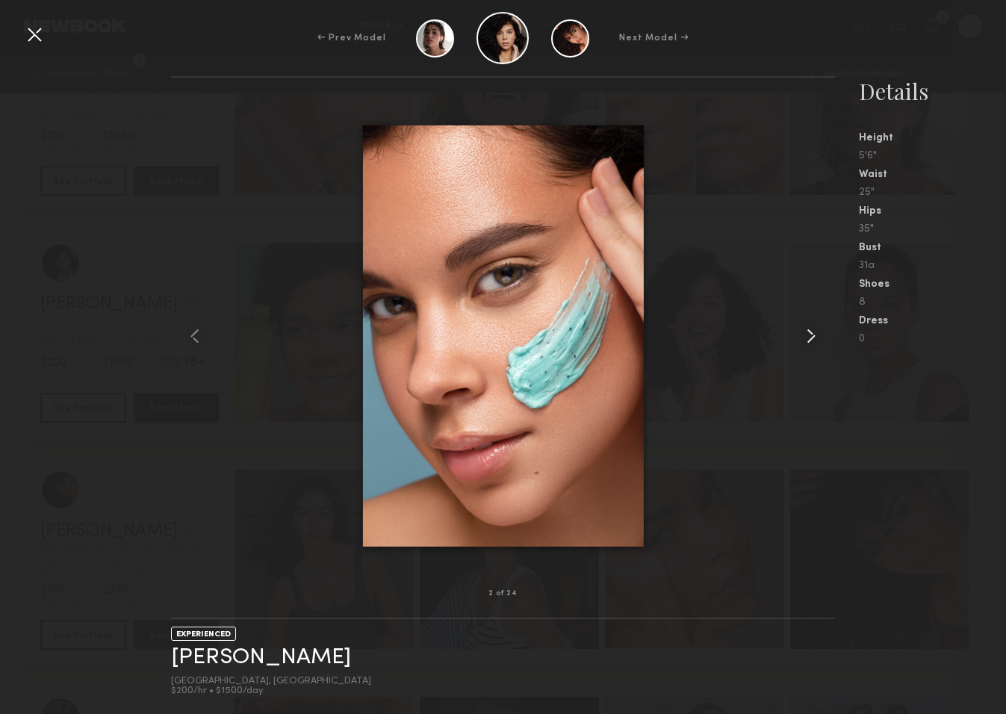
click at [811, 337] on common-icon at bounding box center [811, 336] width 24 height 24
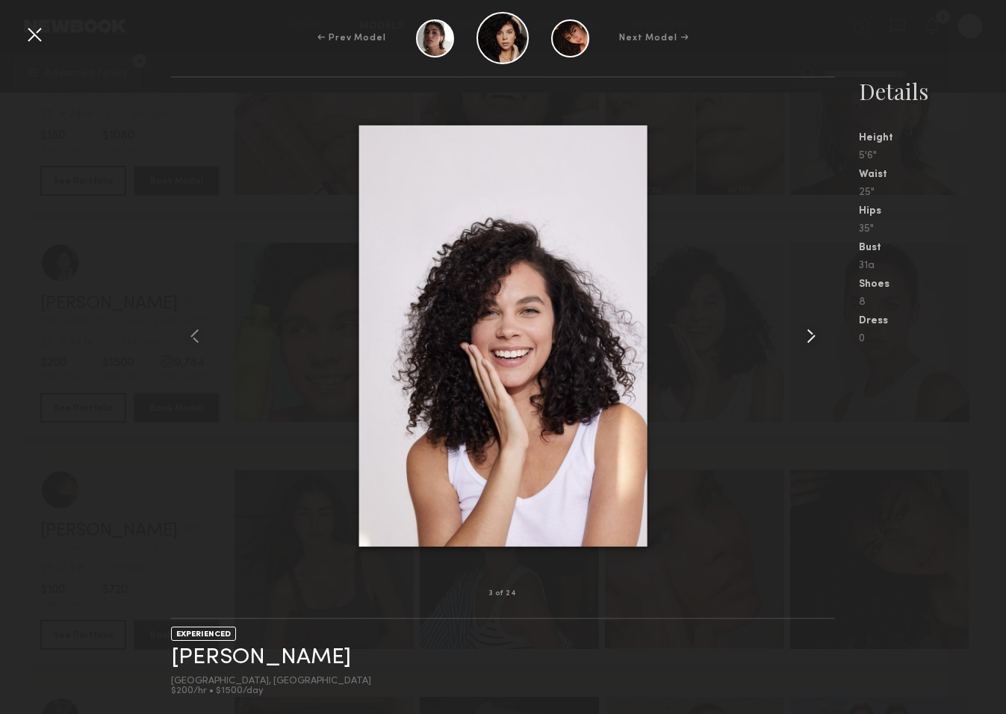
click at [811, 338] on common-icon at bounding box center [811, 336] width 24 height 24
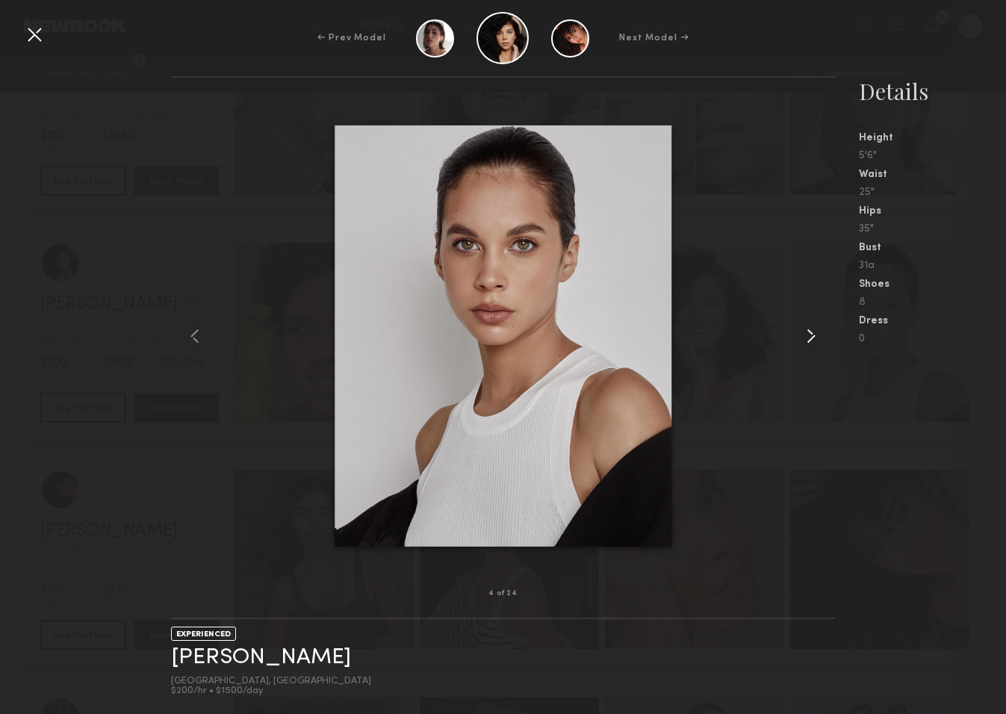
click at [811, 338] on common-icon at bounding box center [811, 336] width 24 height 24
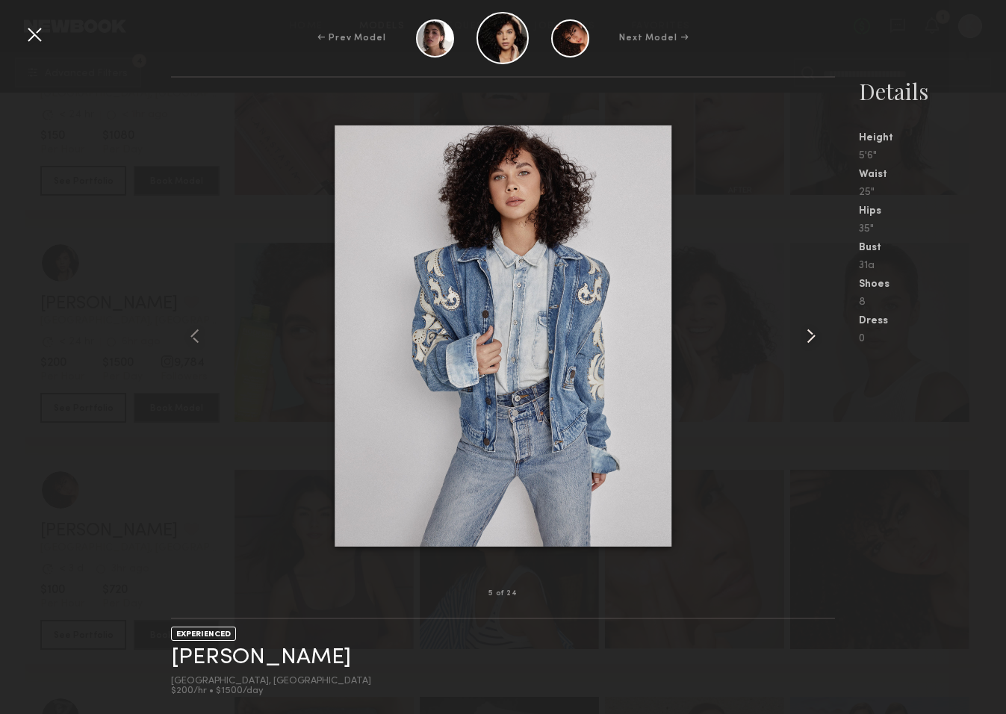
click at [811, 338] on common-icon at bounding box center [811, 336] width 24 height 24
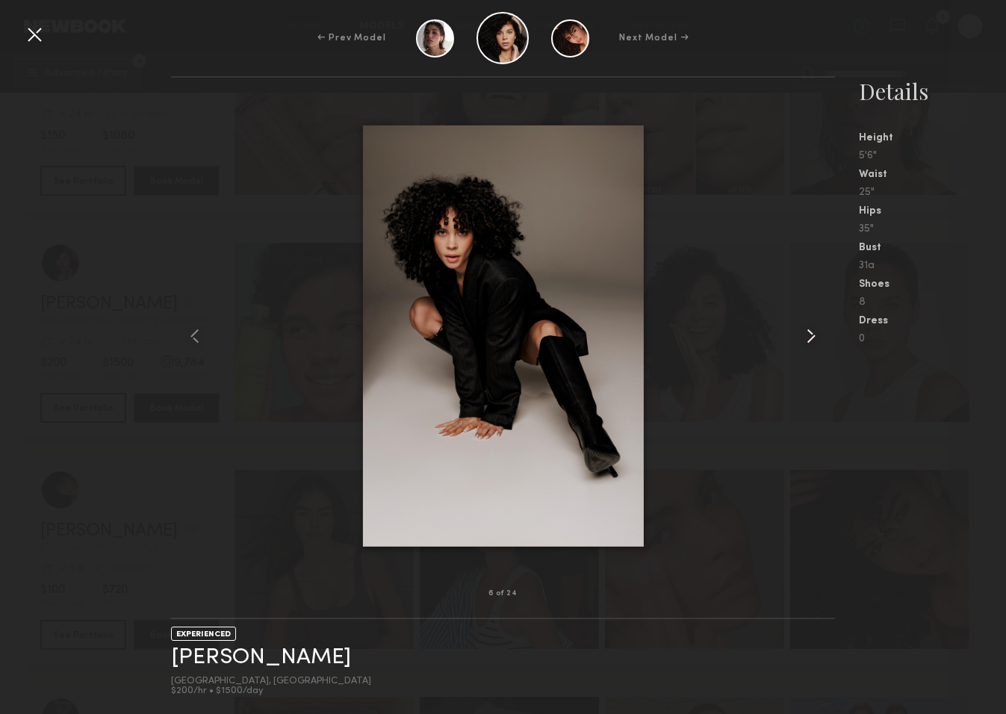
click at [811, 338] on common-icon at bounding box center [811, 336] width 24 height 24
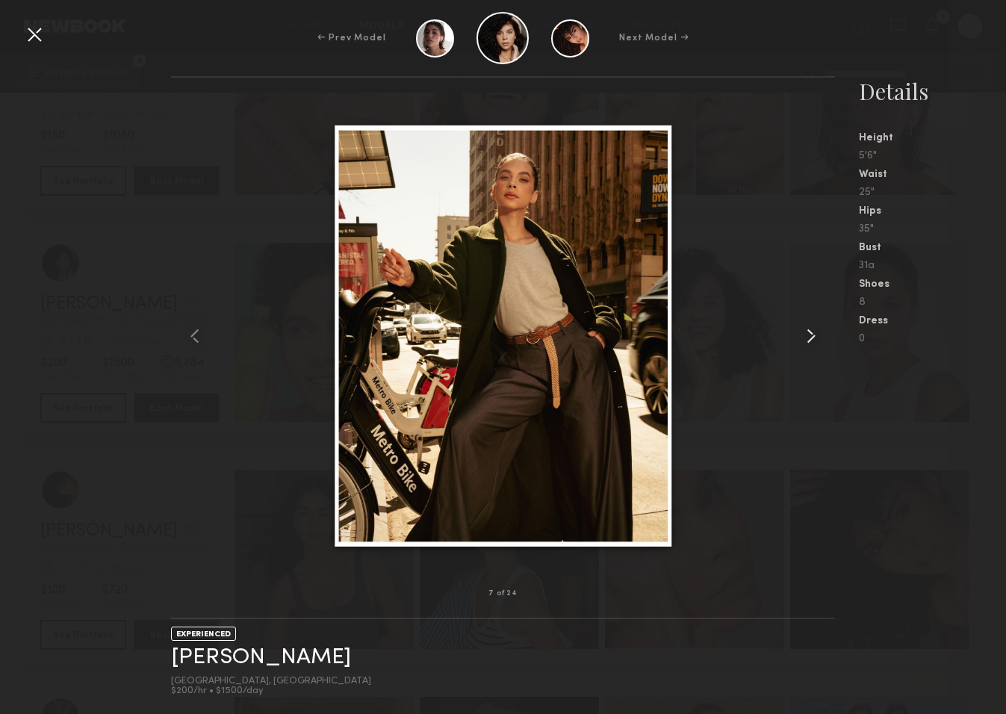
click at [811, 338] on common-icon at bounding box center [811, 336] width 24 height 24
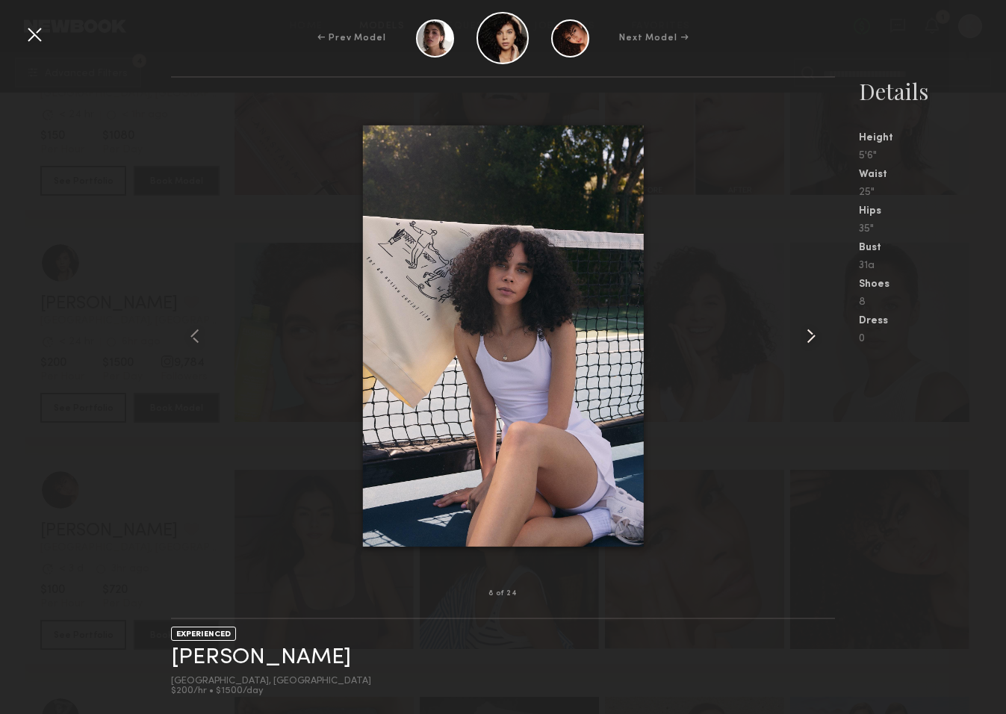
click at [811, 338] on common-icon at bounding box center [811, 336] width 24 height 24
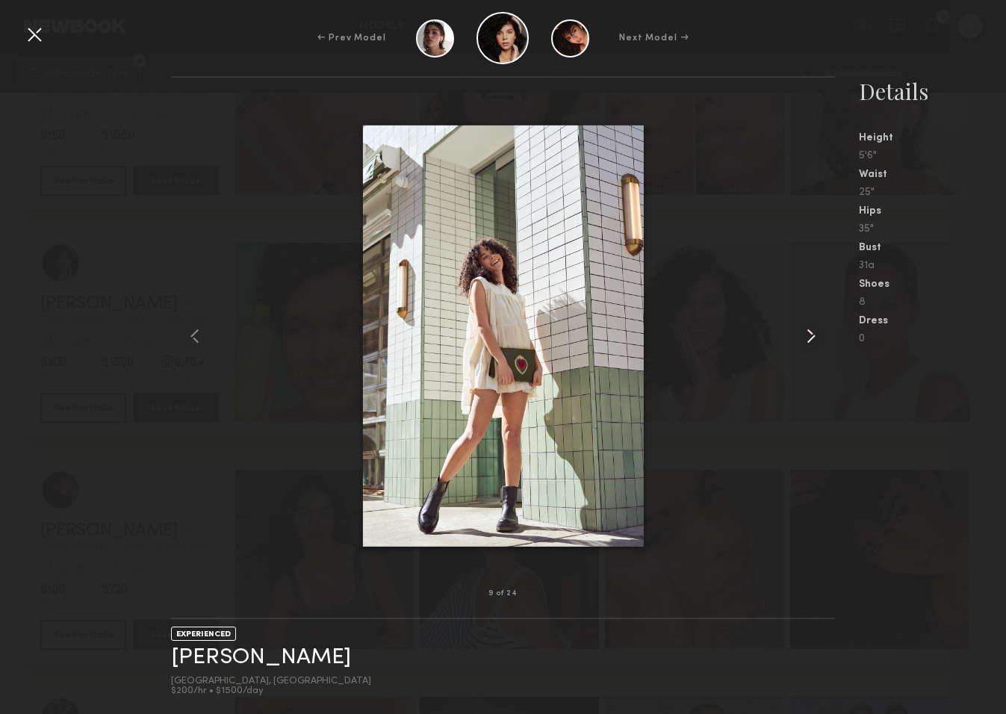
click at [811, 338] on common-icon at bounding box center [811, 336] width 24 height 24
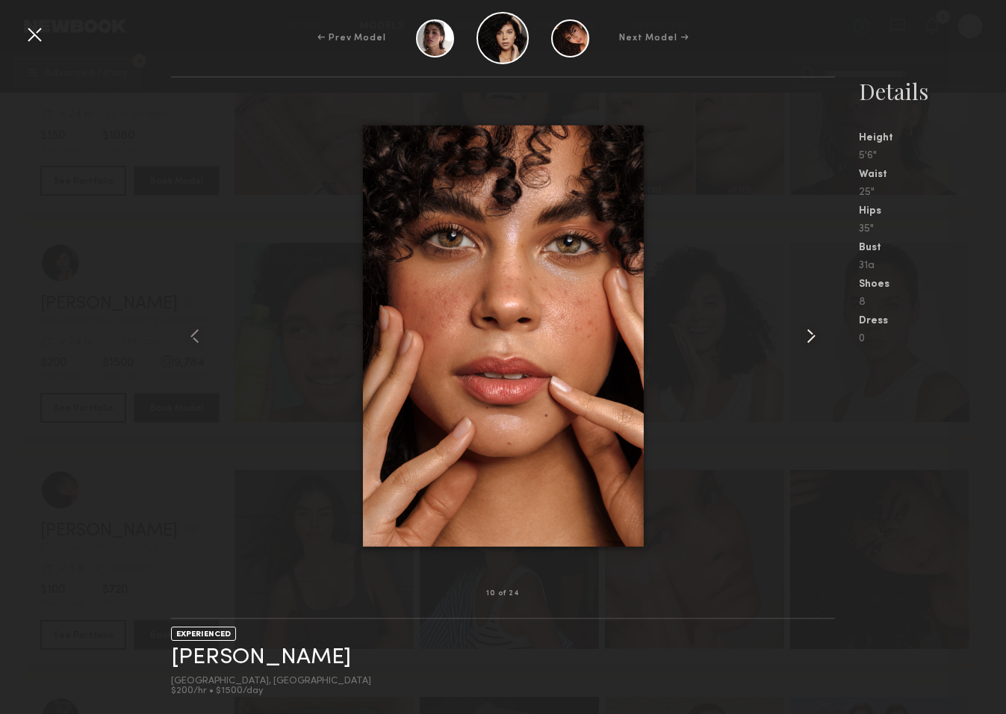
click at [811, 338] on common-icon at bounding box center [811, 336] width 24 height 24
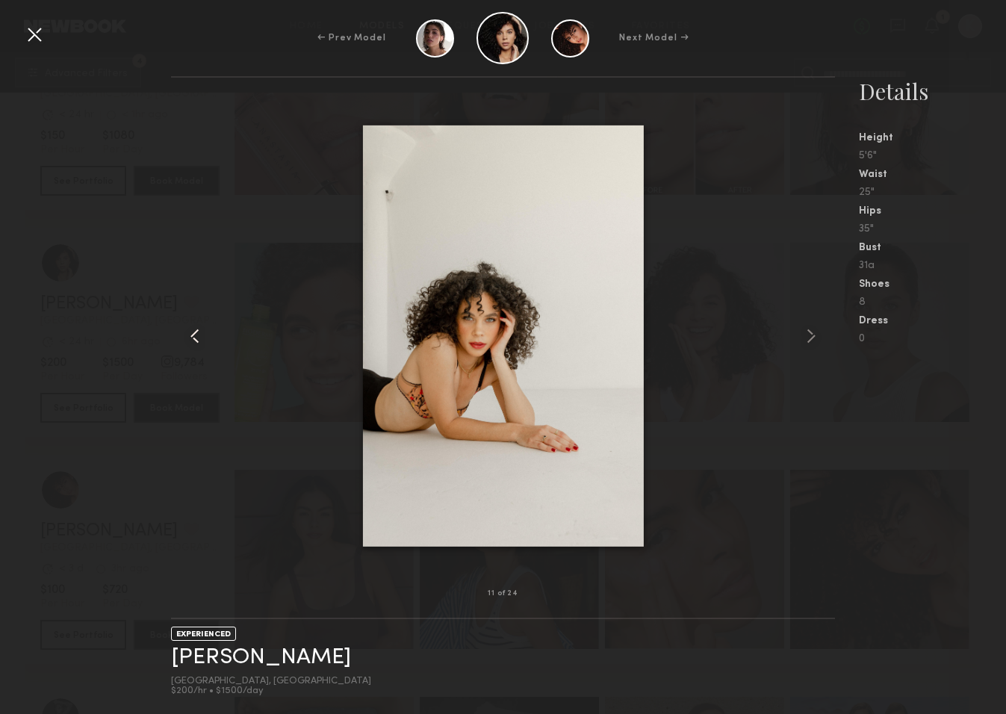
click at [187, 336] on common-icon at bounding box center [195, 336] width 24 height 24
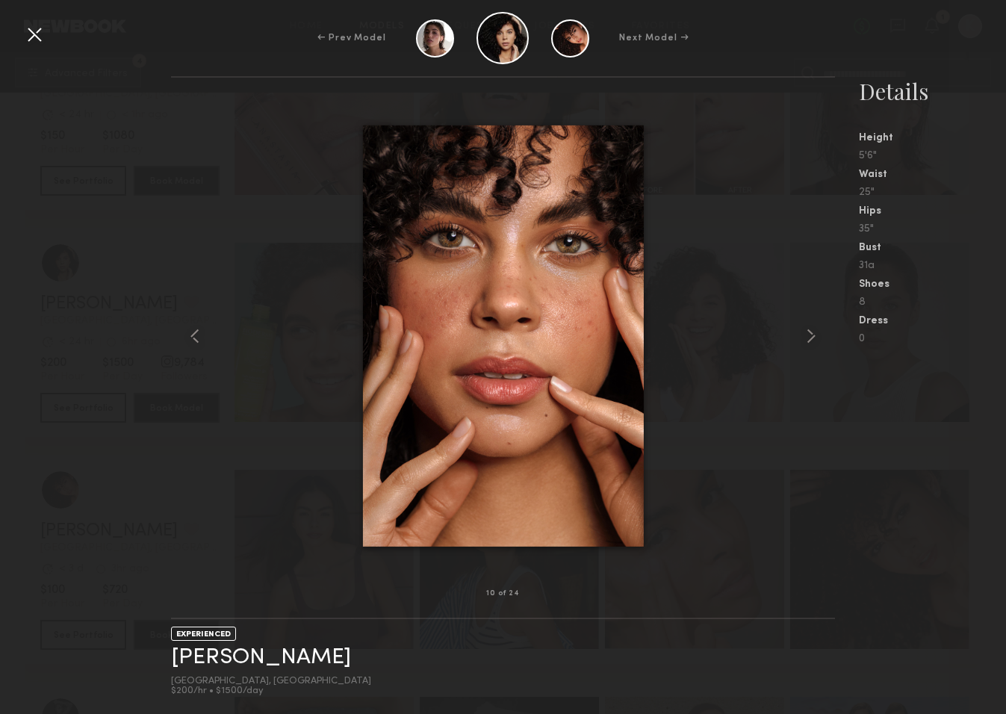
click at [39, 36] on div at bounding box center [34, 34] width 24 height 24
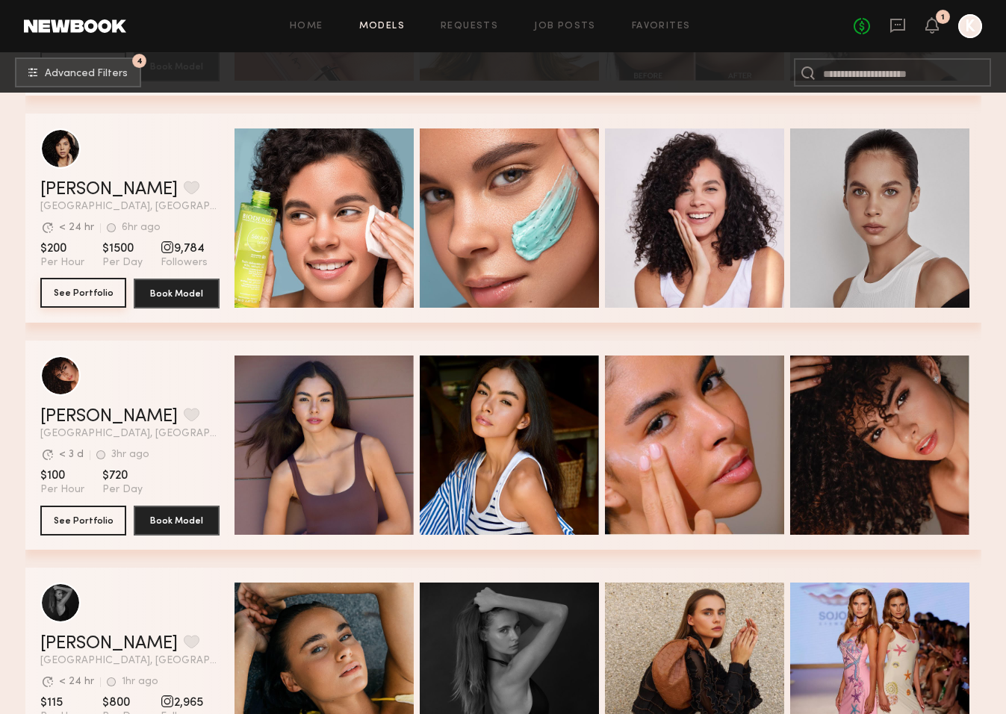
scroll to position [1614, 0]
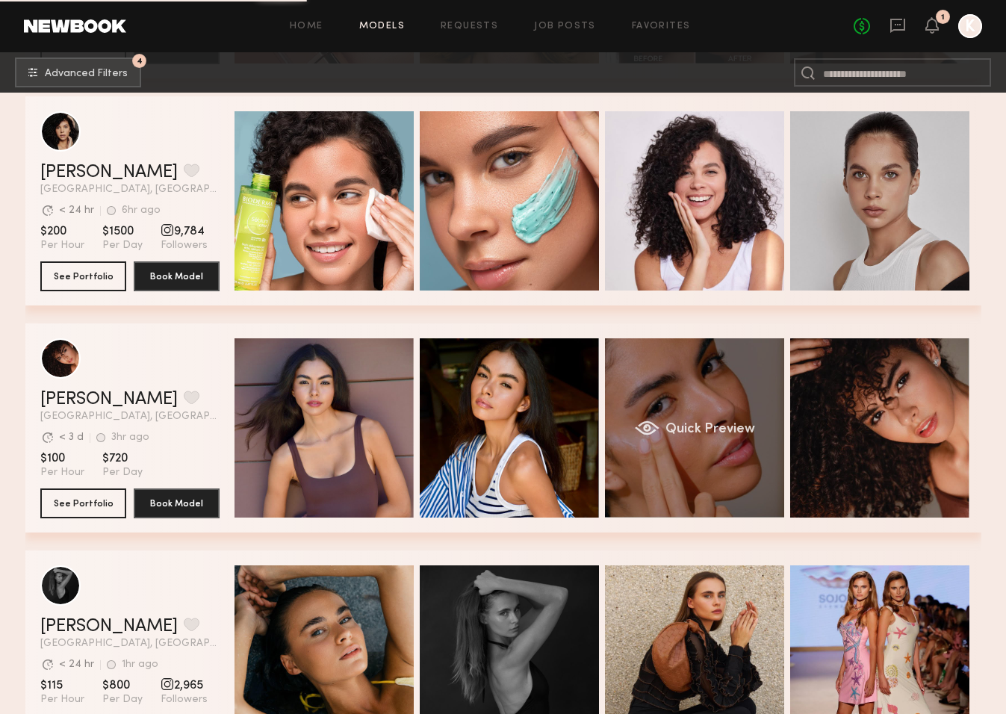
click at [769, 444] on div "Quick Preview" at bounding box center [694, 427] width 179 height 179
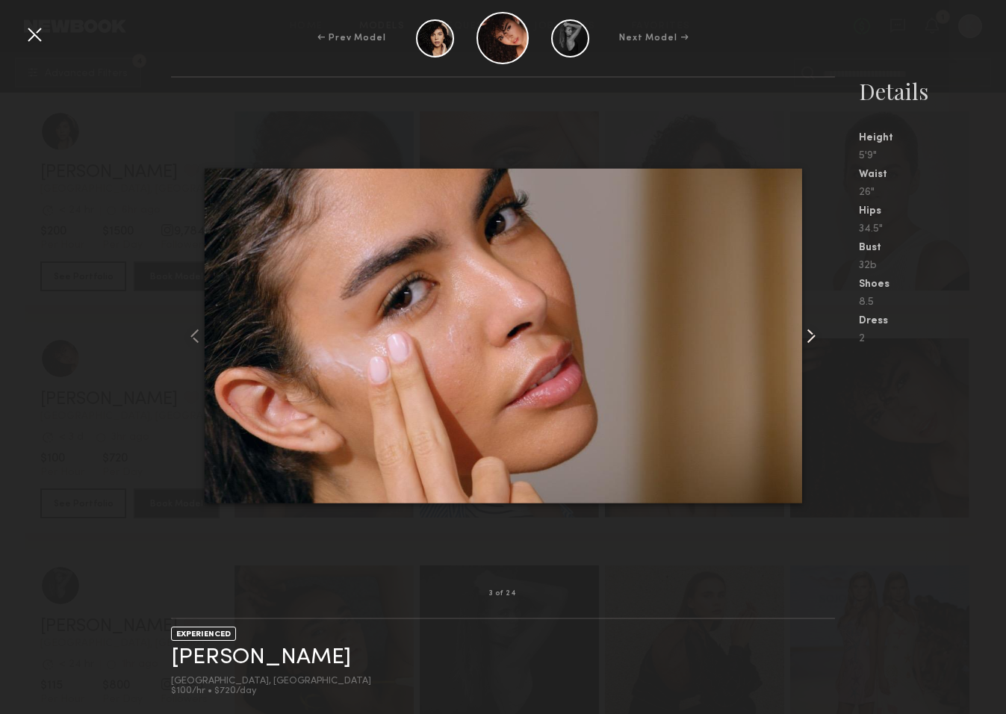
click at [815, 337] on common-icon at bounding box center [811, 336] width 24 height 24
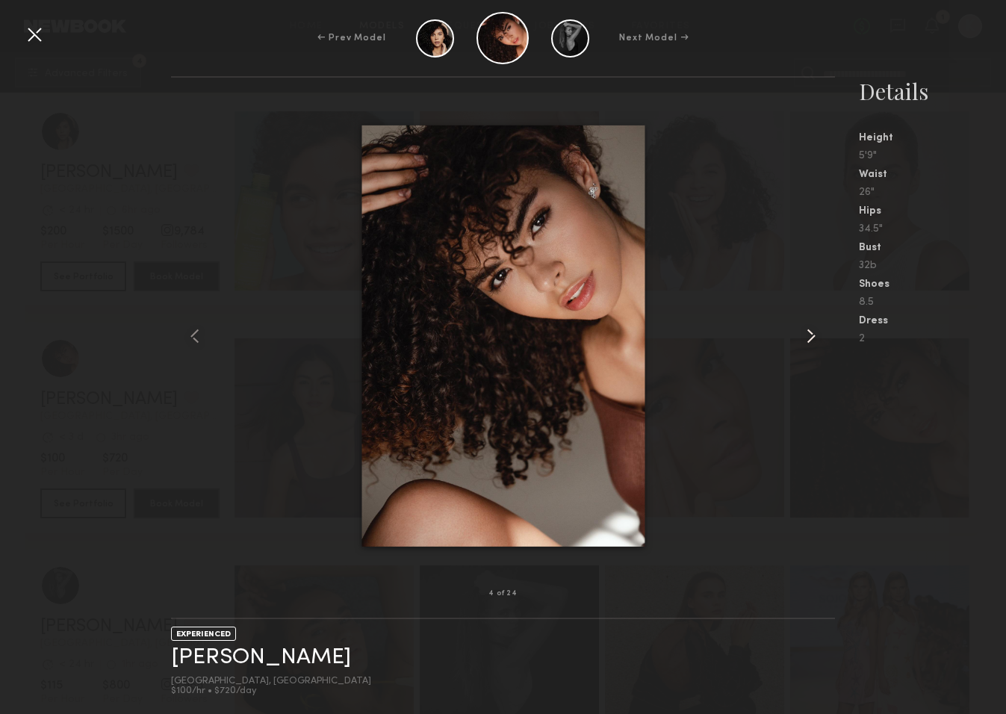
click at [815, 337] on common-icon at bounding box center [811, 336] width 24 height 24
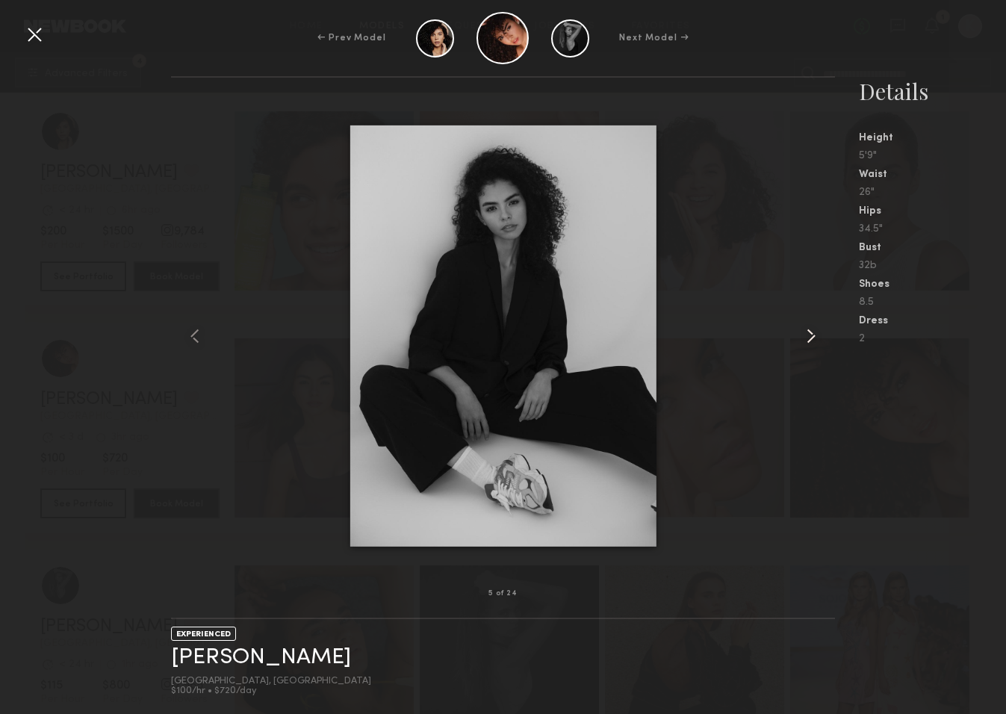
click at [815, 337] on common-icon at bounding box center [811, 336] width 24 height 24
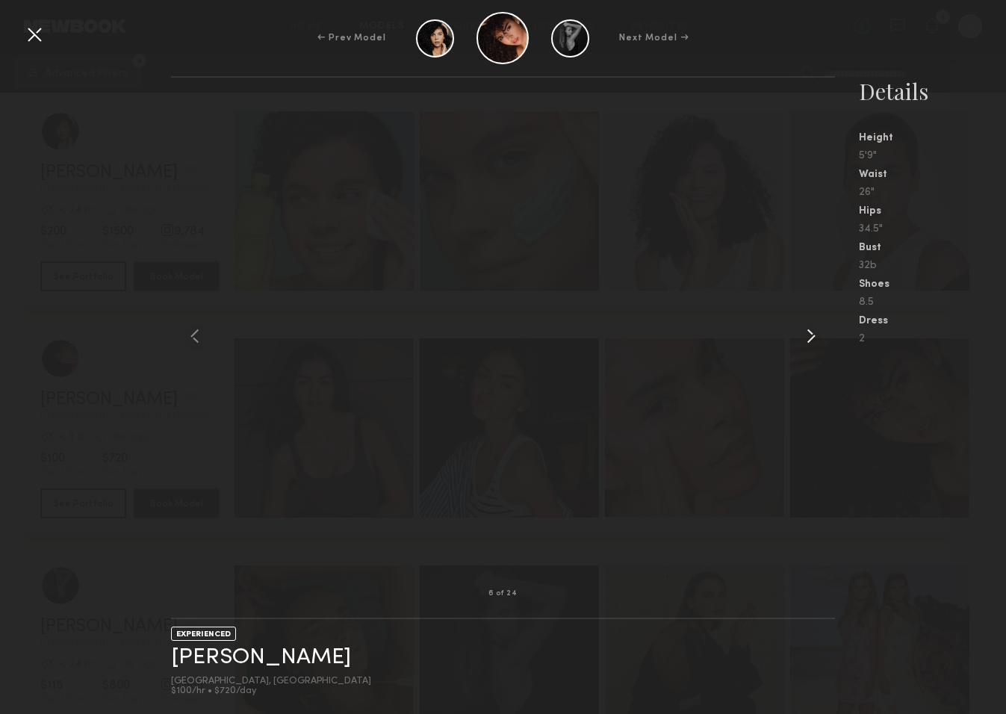
click at [815, 337] on common-icon at bounding box center [811, 336] width 24 height 24
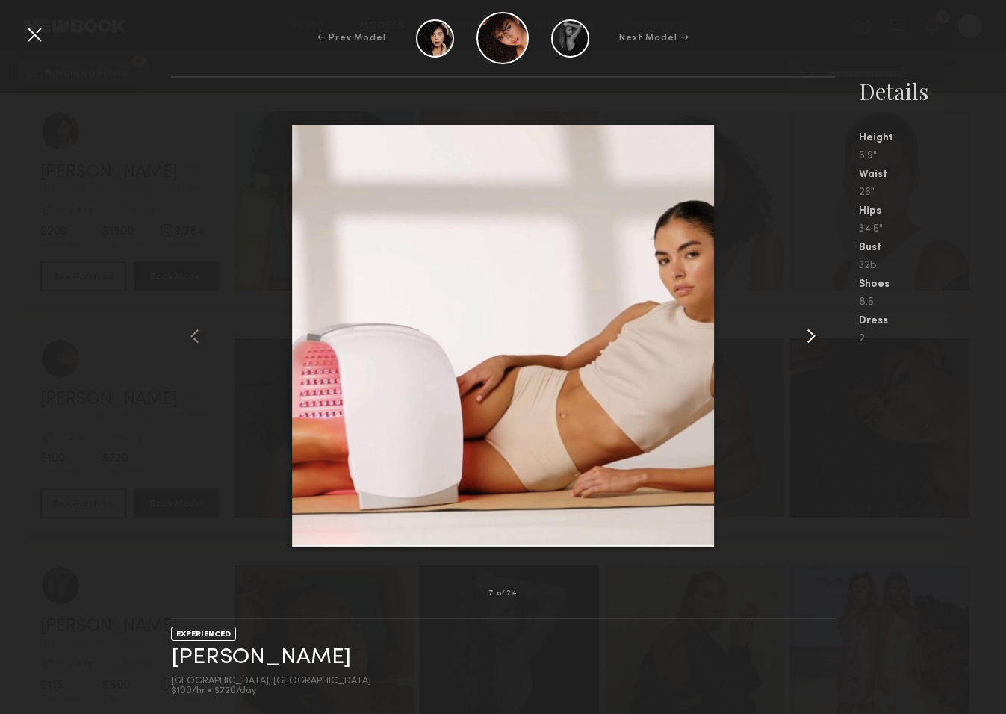
click at [815, 337] on common-icon at bounding box center [811, 336] width 24 height 24
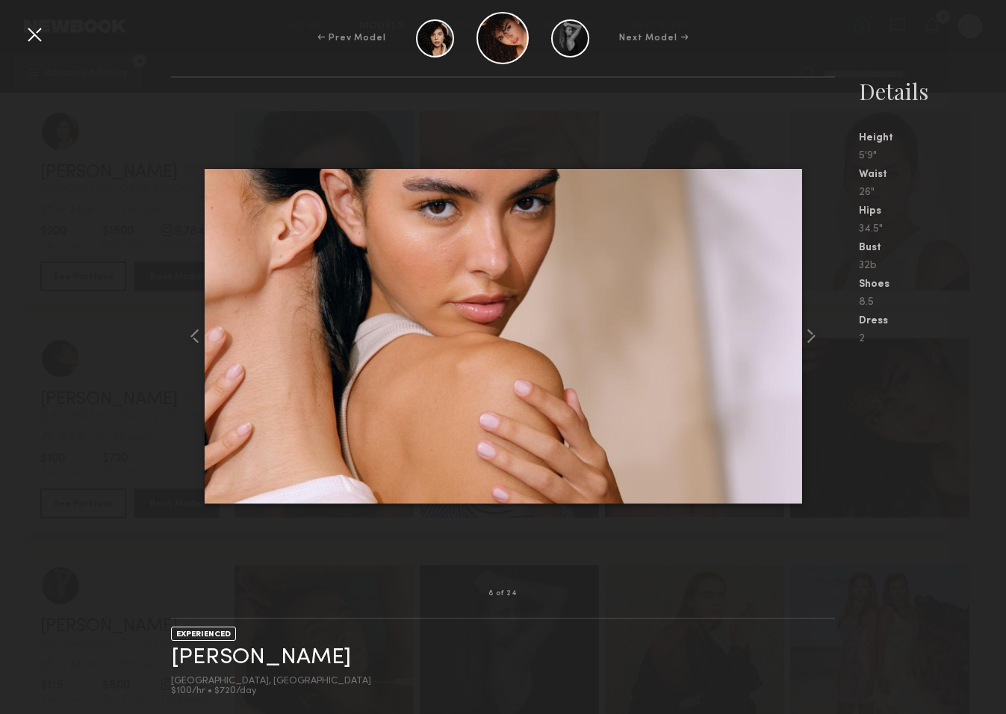
click at [22, 35] on div "← Prev Model Next Model →" at bounding box center [503, 38] width 1006 height 52
click at [37, 40] on div at bounding box center [34, 34] width 24 height 24
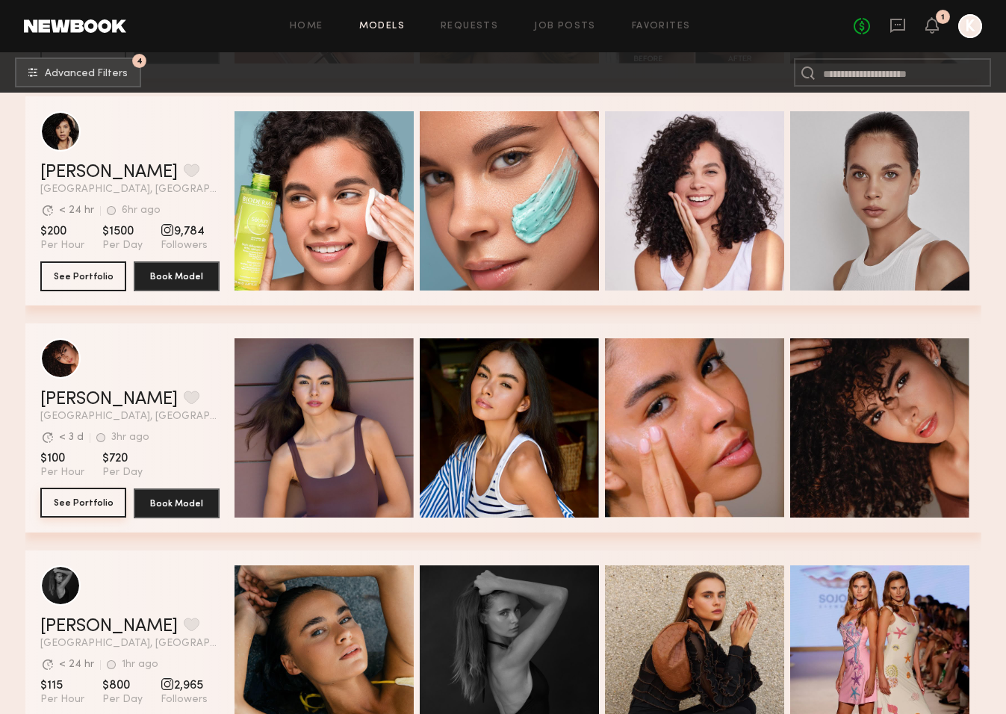
click at [103, 492] on button "See Portfolio" at bounding box center [83, 503] width 86 height 30
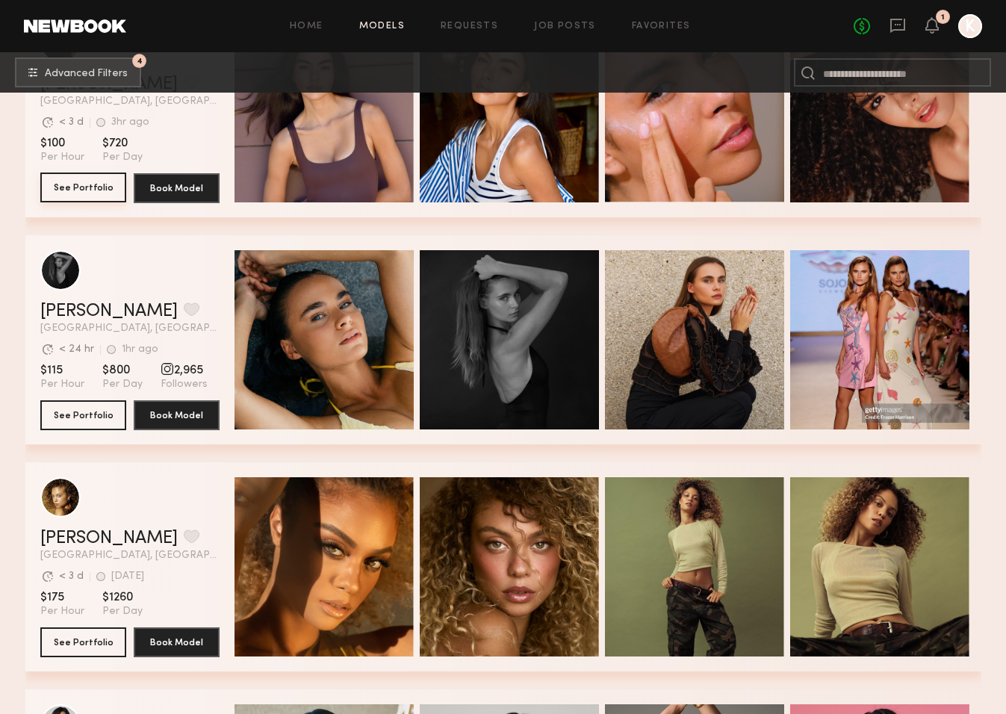
scroll to position [1932, 0]
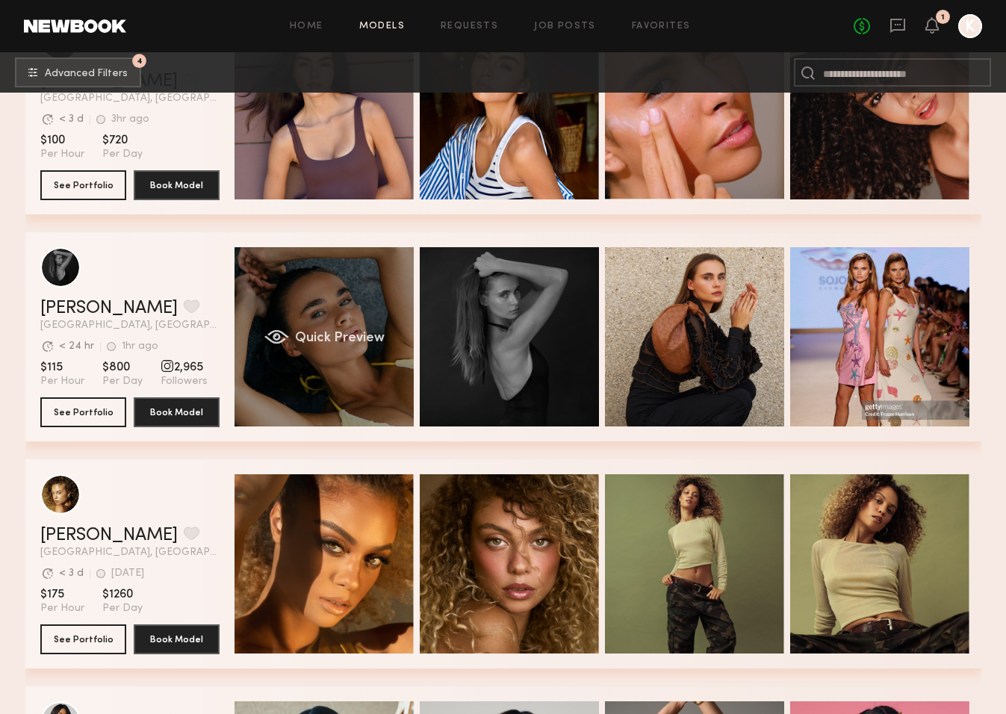
click at [268, 335] on div "grid" at bounding box center [276, 336] width 25 height 15
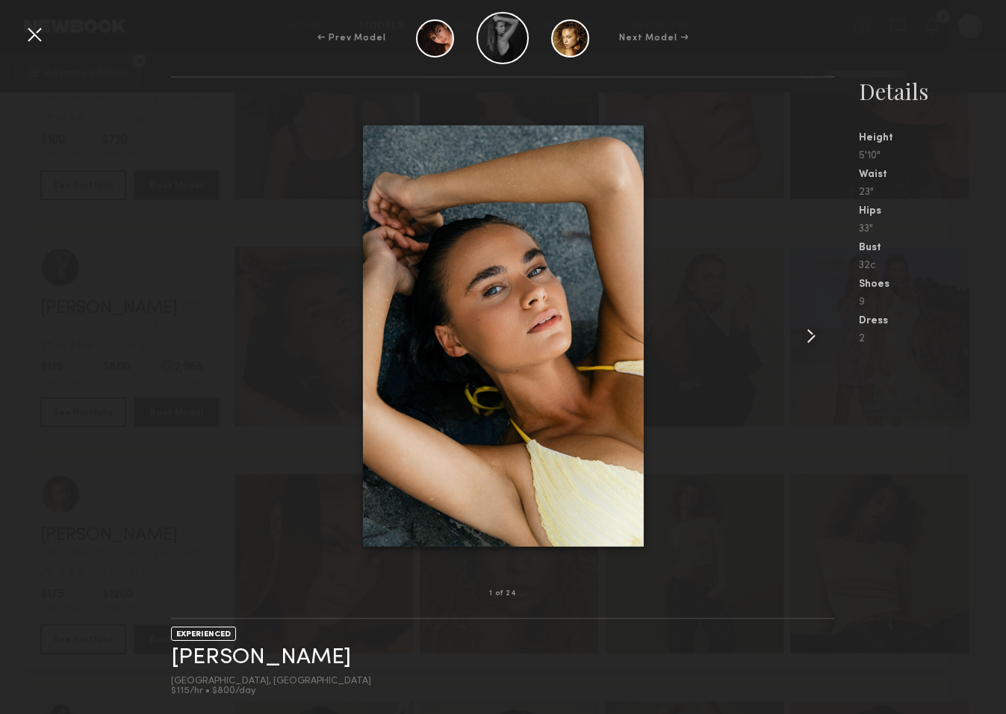
click at [807, 338] on common-icon at bounding box center [811, 336] width 24 height 24
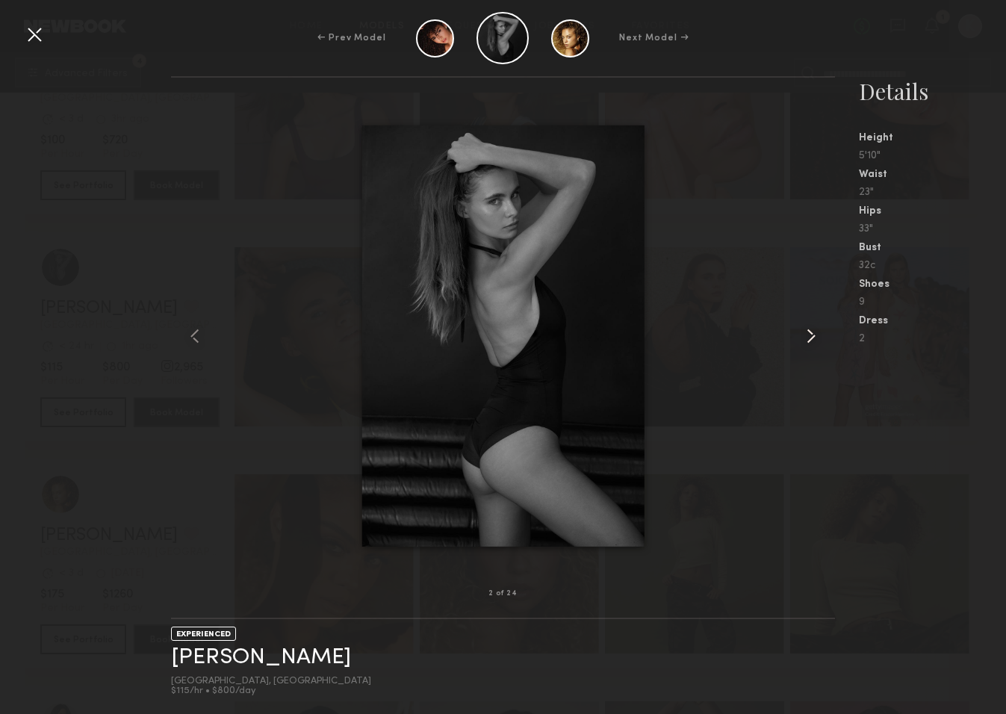
click at [807, 338] on common-icon at bounding box center [811, 336] width 24 height 24
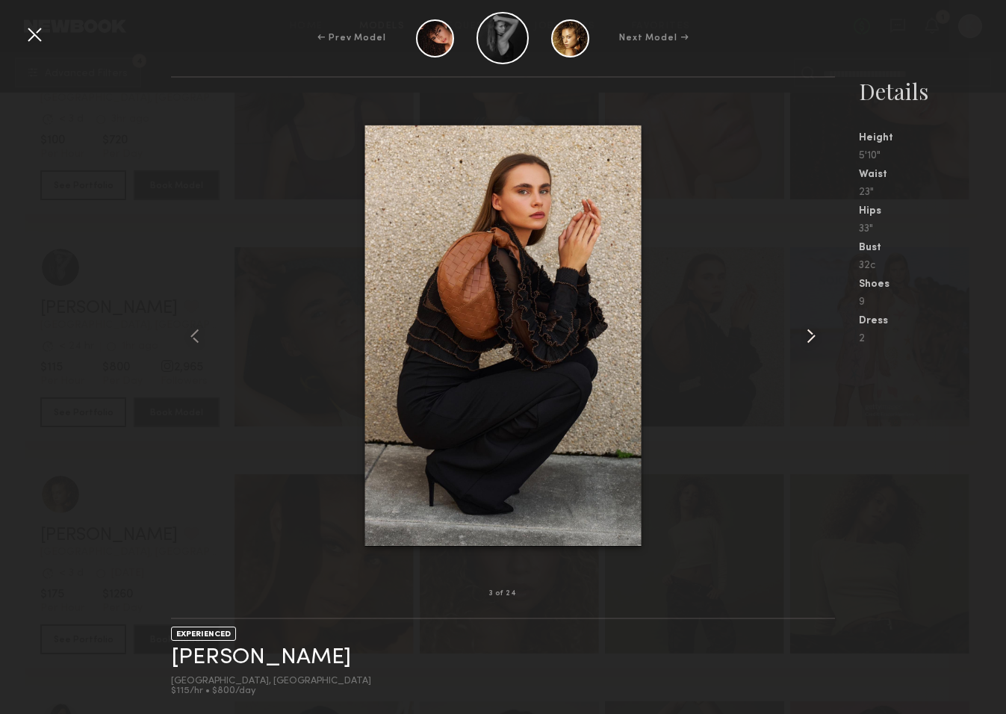
click at [806, 339] on common-icon at bounding box center [811, 336] width 24 height 24
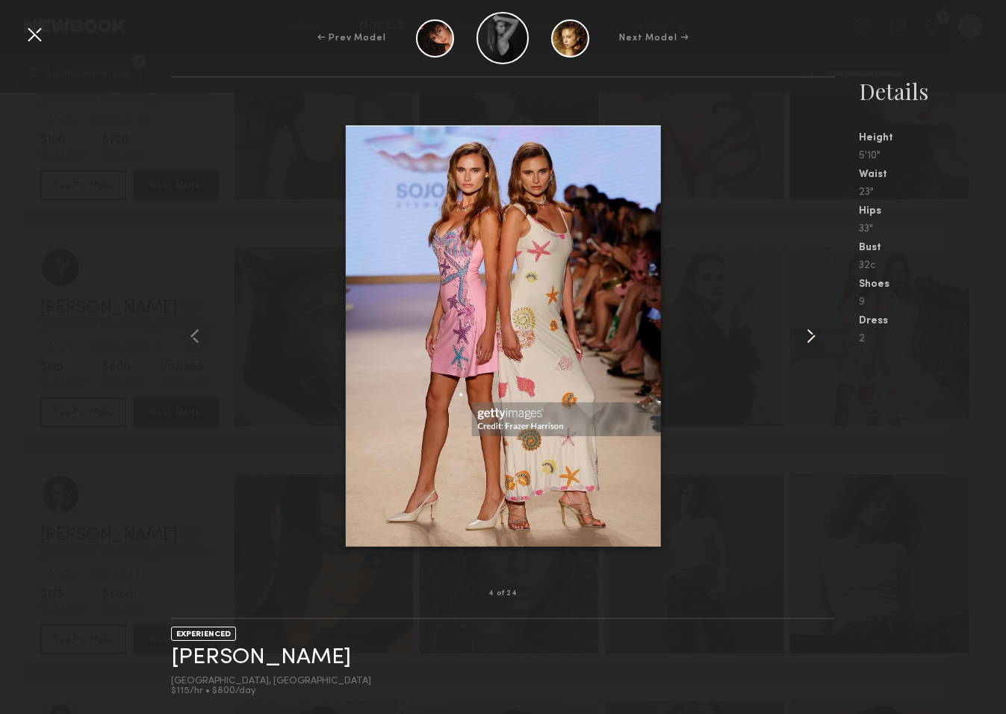
click at [806, 340] on common-icon at bounding box center [811, 336] width 24 height 24
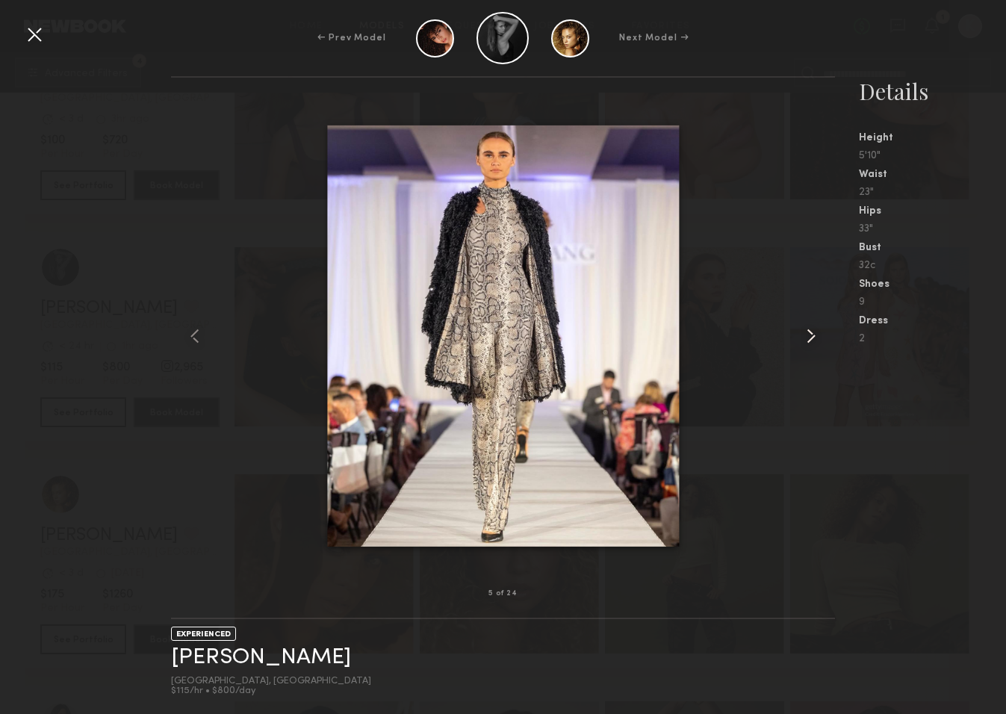
click at [805, 340] on common-icon at bounding box center [811, 336] width 24 height 24
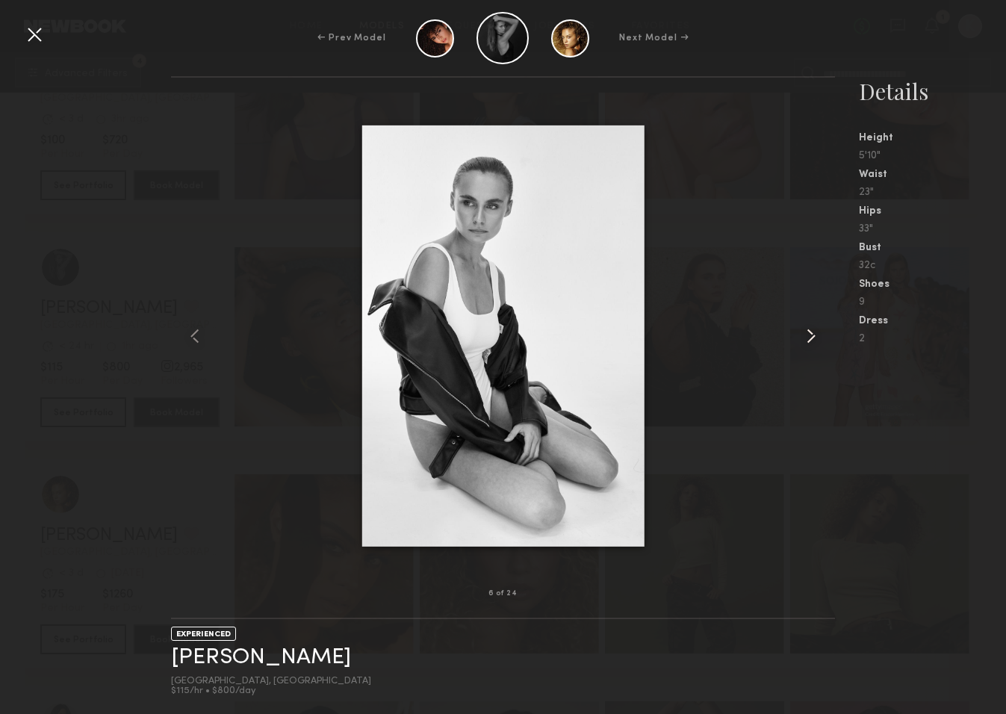
click at [805, 340] on common-icon at bounding box center [811, 336] width 24 height 24
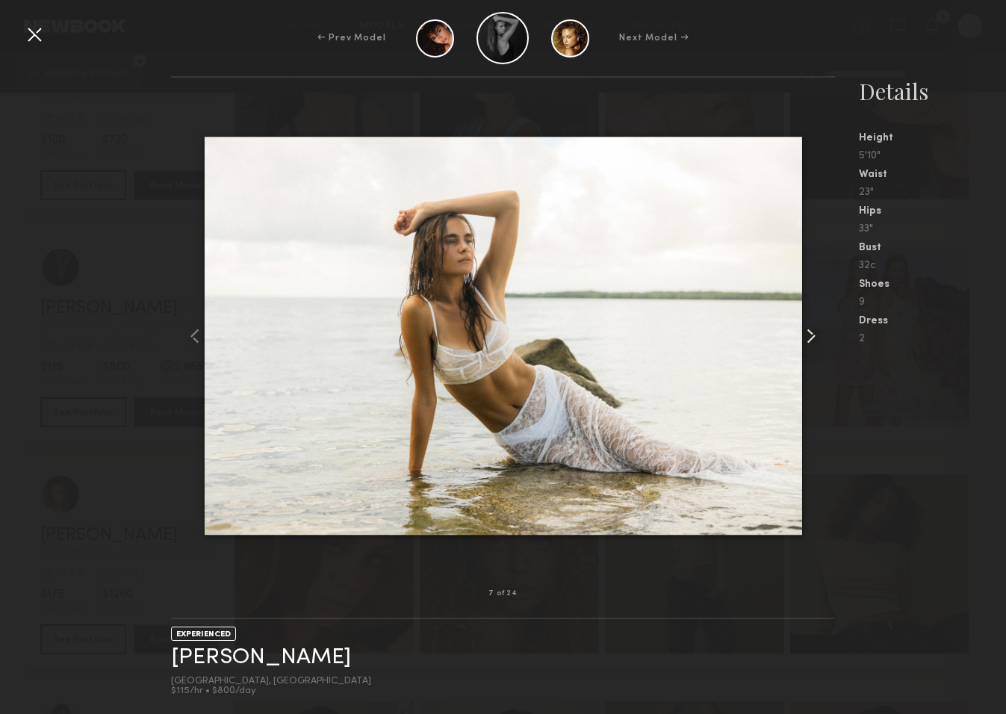
click at [805, 340] on common-icon at bounding box center [811, 336] width 24 height 24
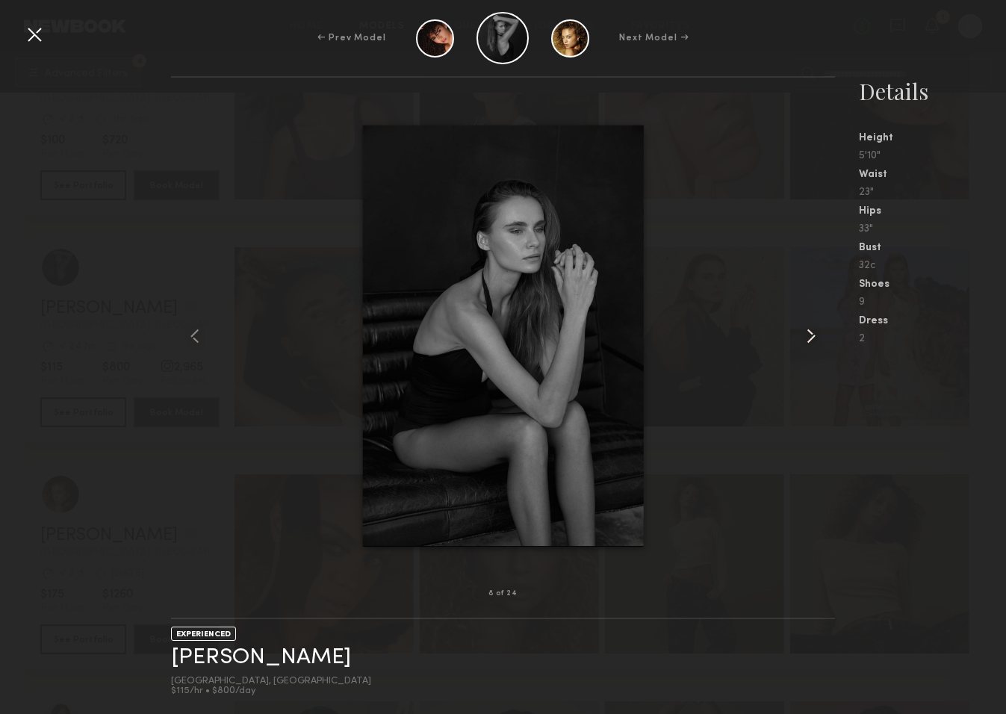
click at [804, 340] on common-icon at bounding box center [811, 336] width 24 height 24
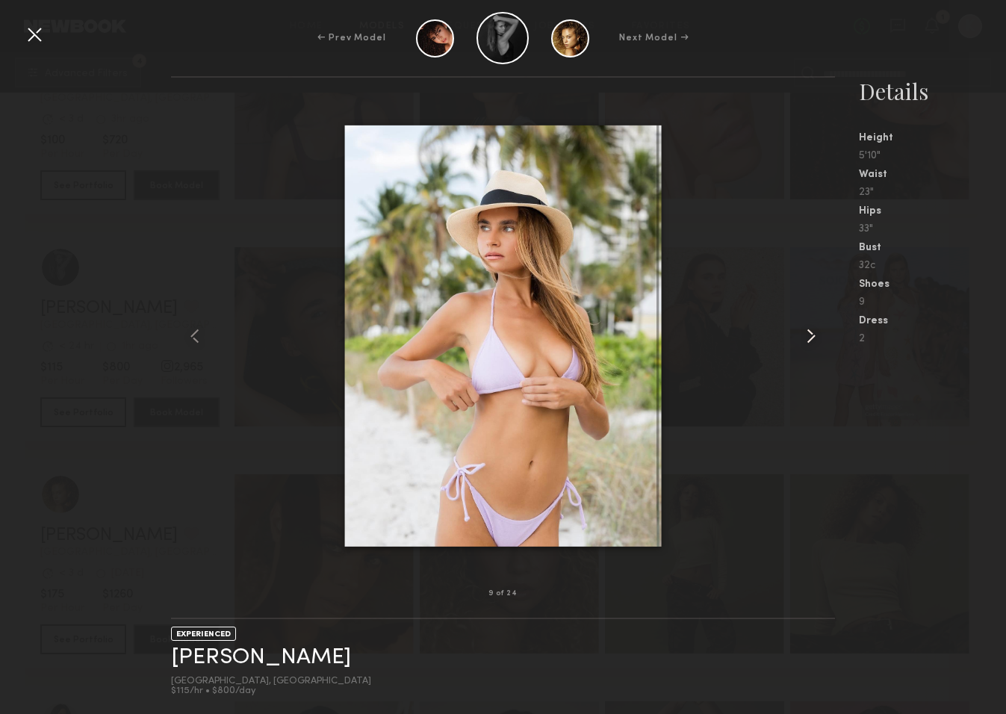
click at [803, 341] on common-icon at bounding box center [811, 336] width 24 height 24
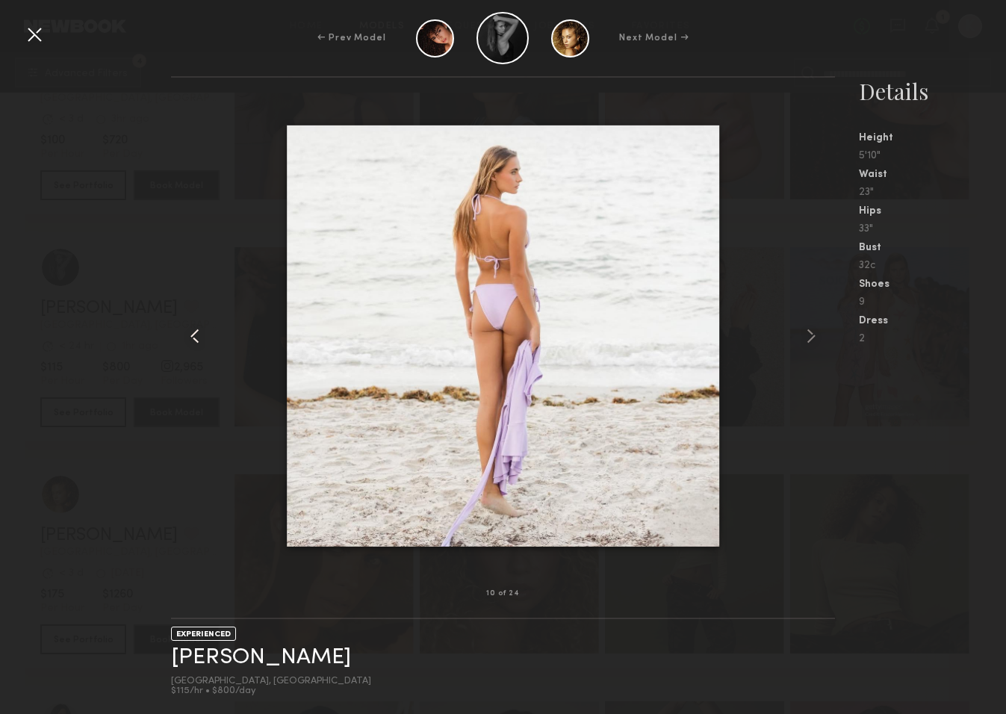
click at [199, 334] on common-icon at bounding box center [195, 336] width 24 height 24
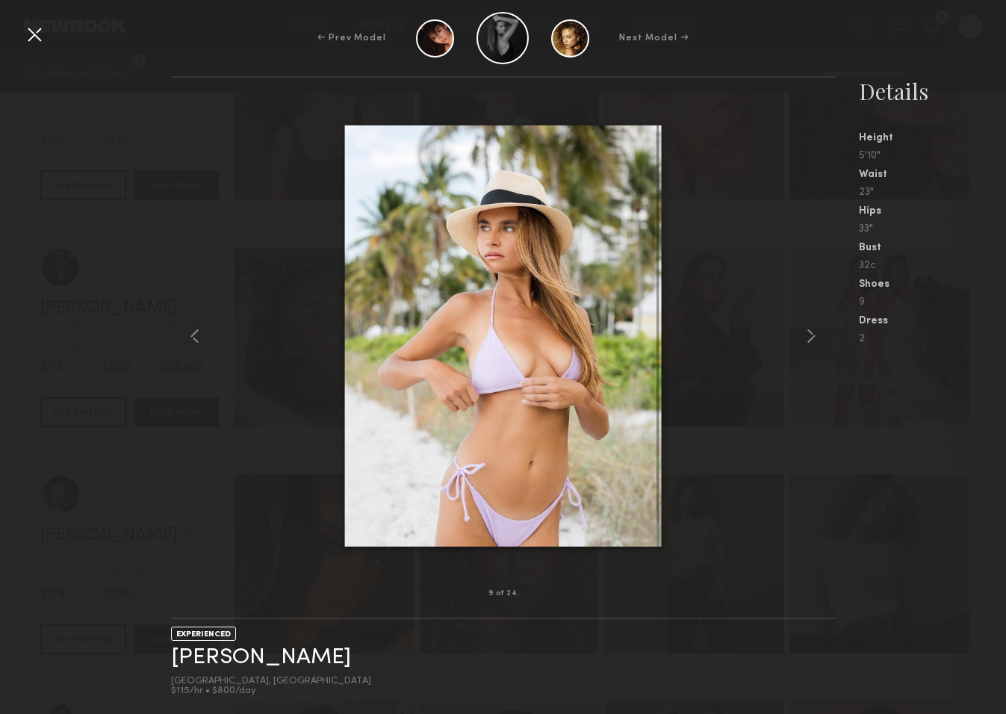
click at [38, 40] on div at bounding box center [34, 34] width 24 height 24
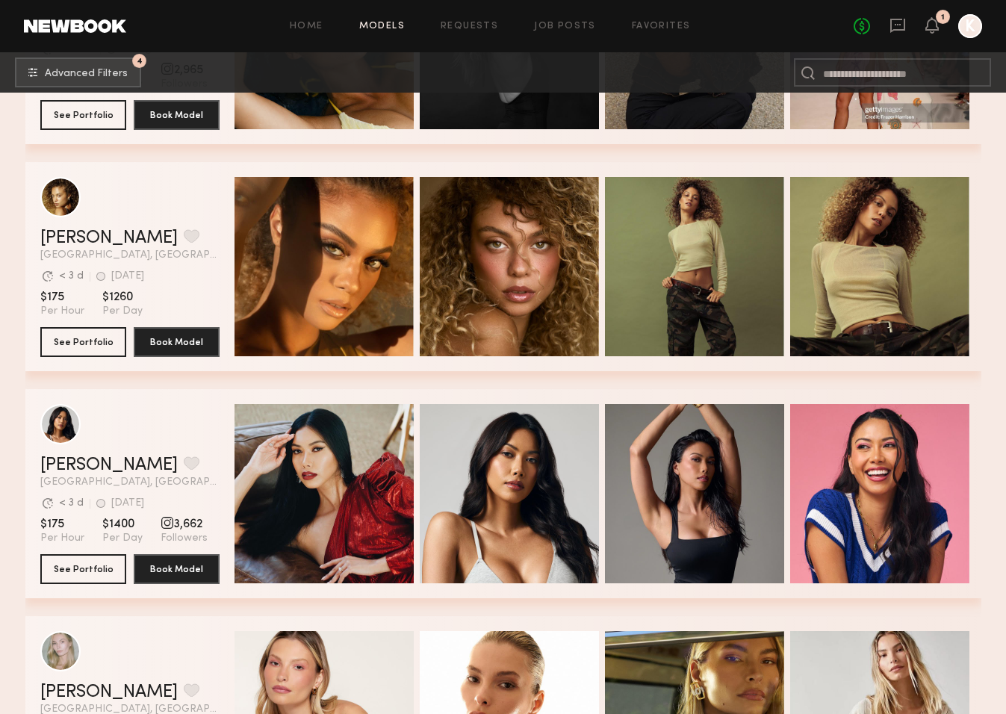
scroll to position [2239, 0]
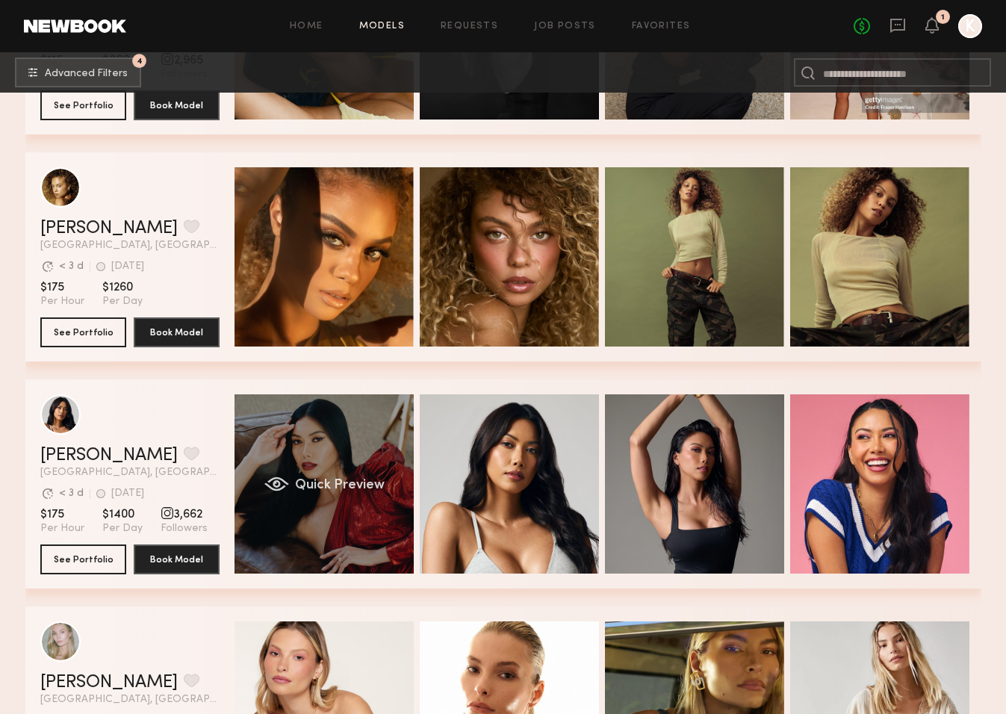
click at [339, 484] on span "Quick Preview" at bounding box center [339, 485] width 90 height 13
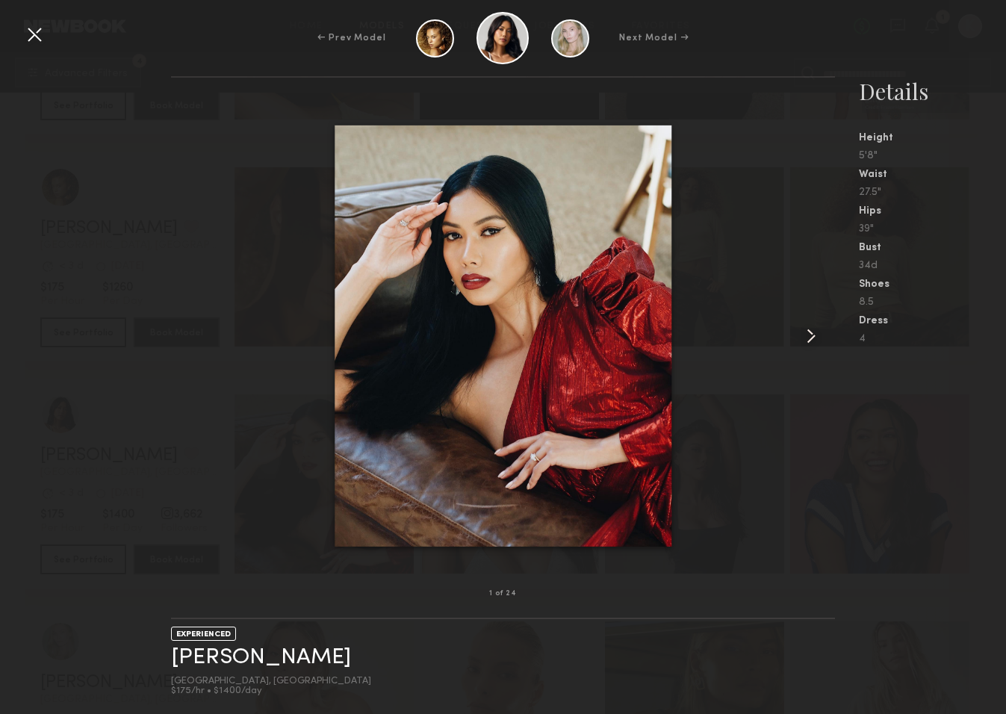
click at [812, 336] on common-icon at bounding box center [811, 336] width 24 height 24
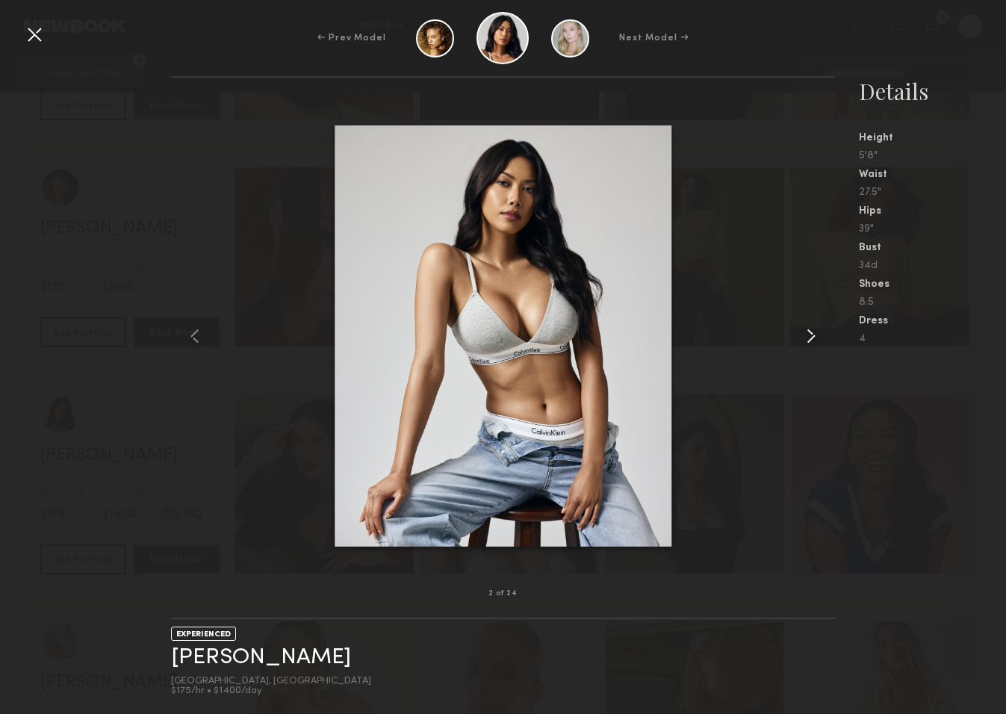
click at [812, 335] on common-icon at bounding box center [811, 336] width 24 height 24
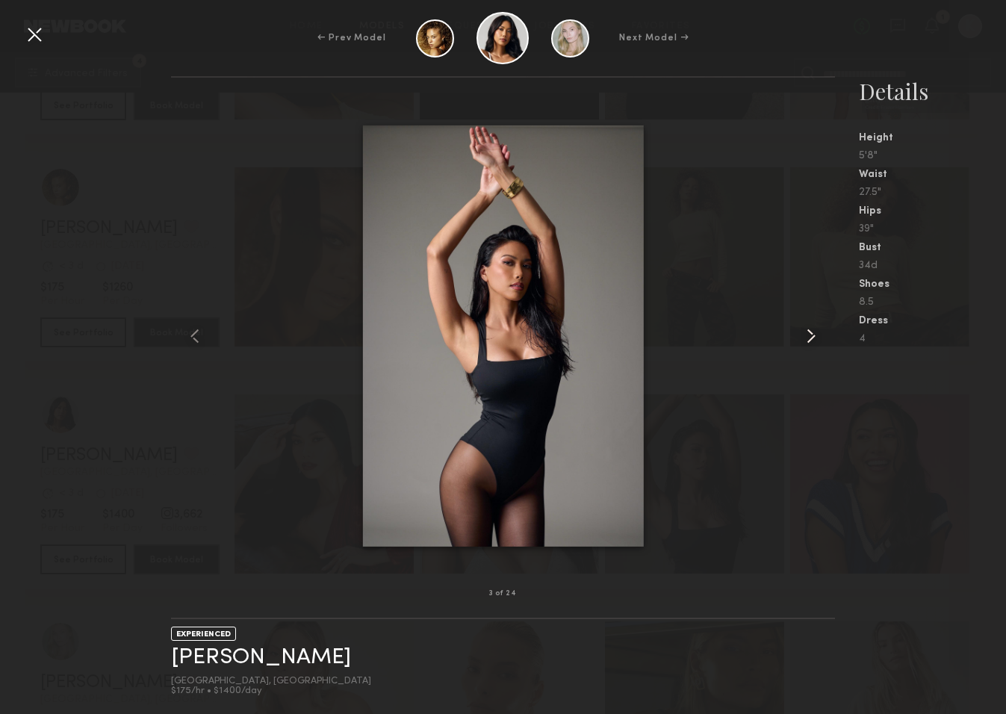
click at [812, 336] on common-icon at bounding box center [811, 336] width 24 height 24
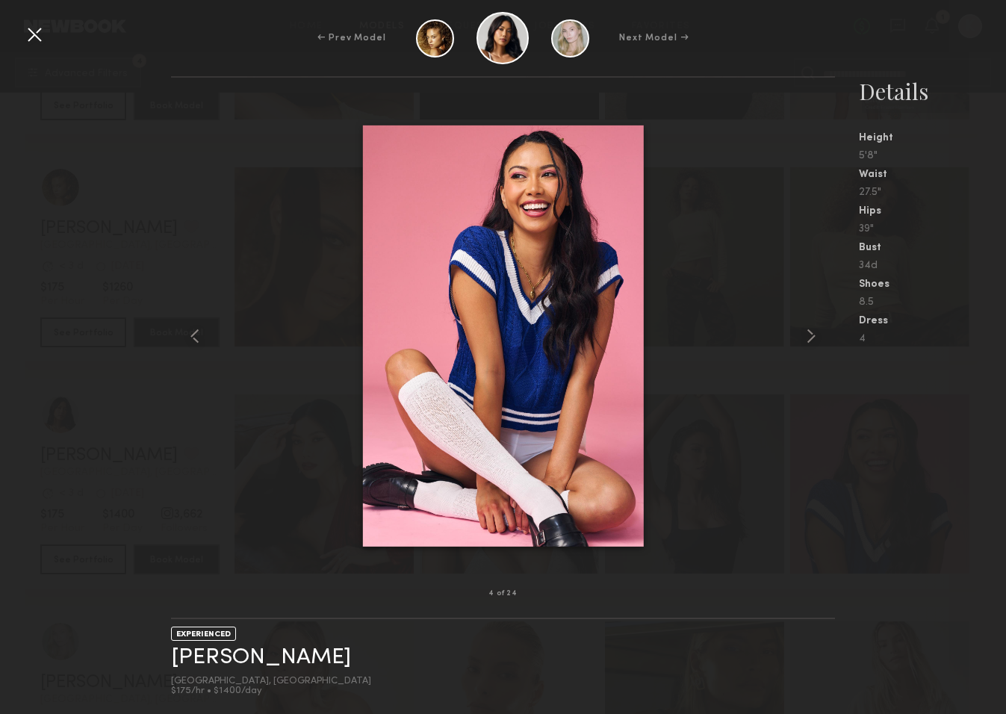
click at [43, 44] on div at bounding box center [34, 34] width 24 height 24
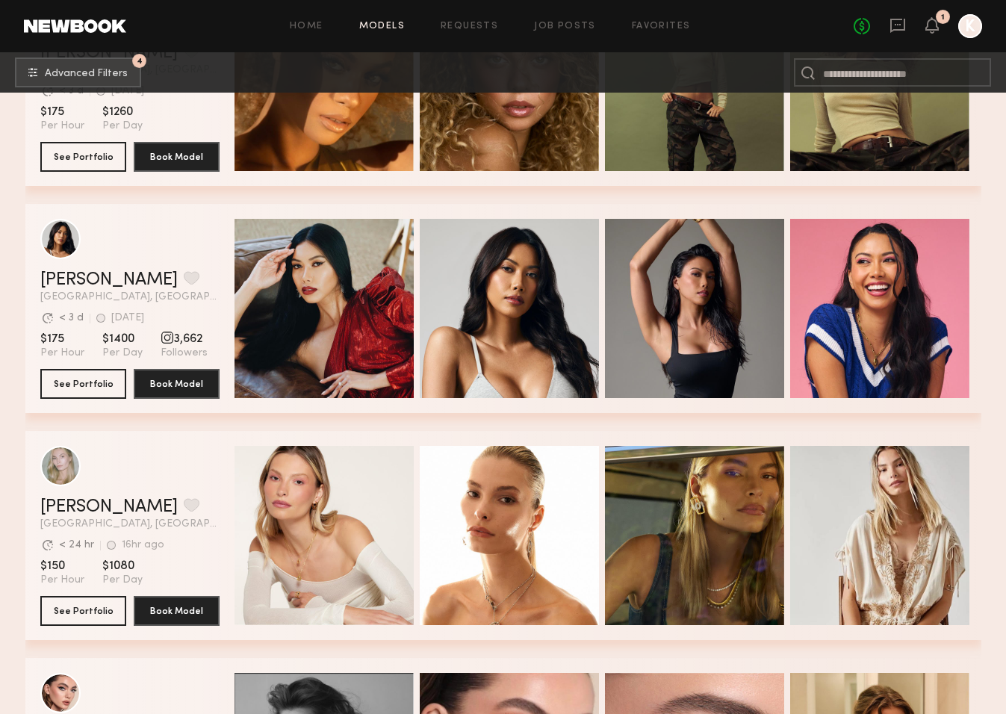
scroll to position [2415, 0]
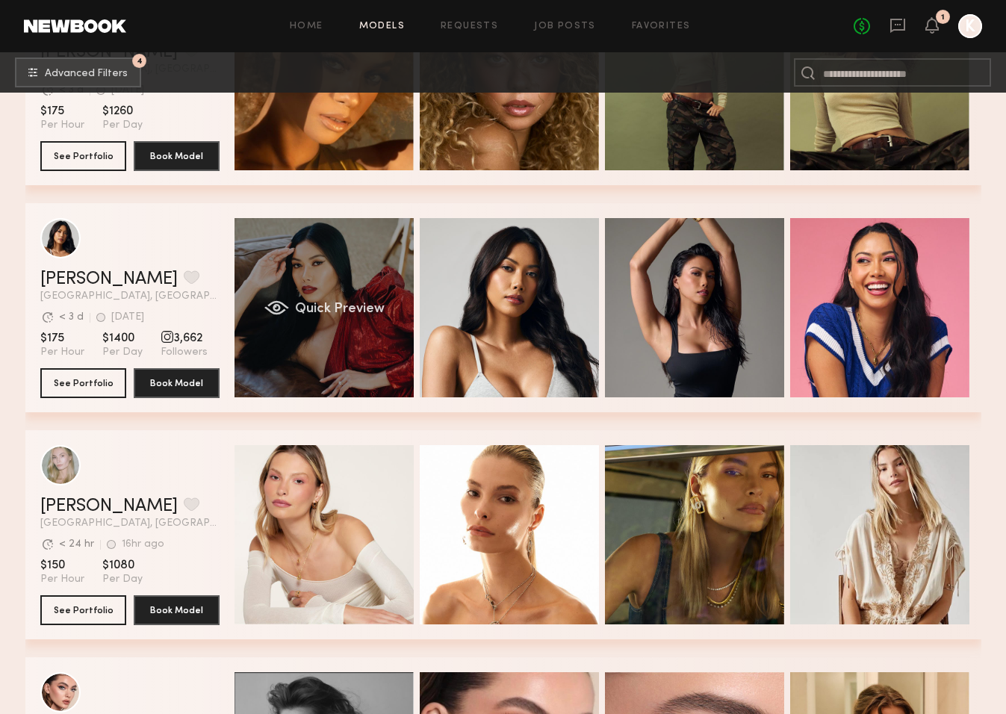
click at [318, 314] on span "Quick Preview" at bounding box center [339, 308] width 90 height 13
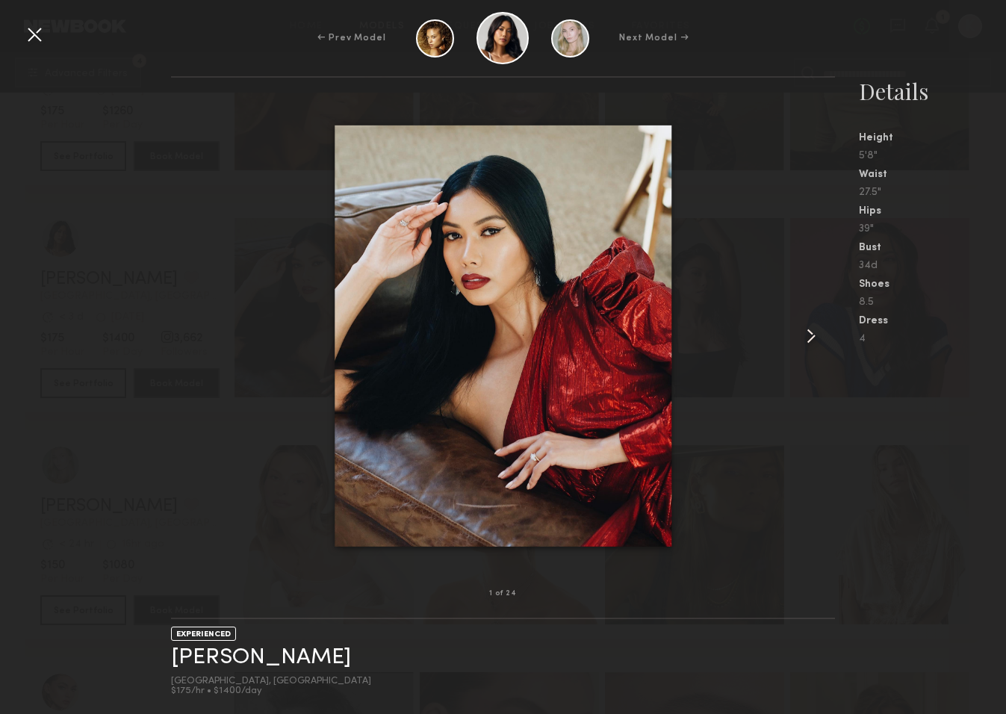
click at [817, 329] on common-icon at bounding box center [811, 336] width 24 height 24
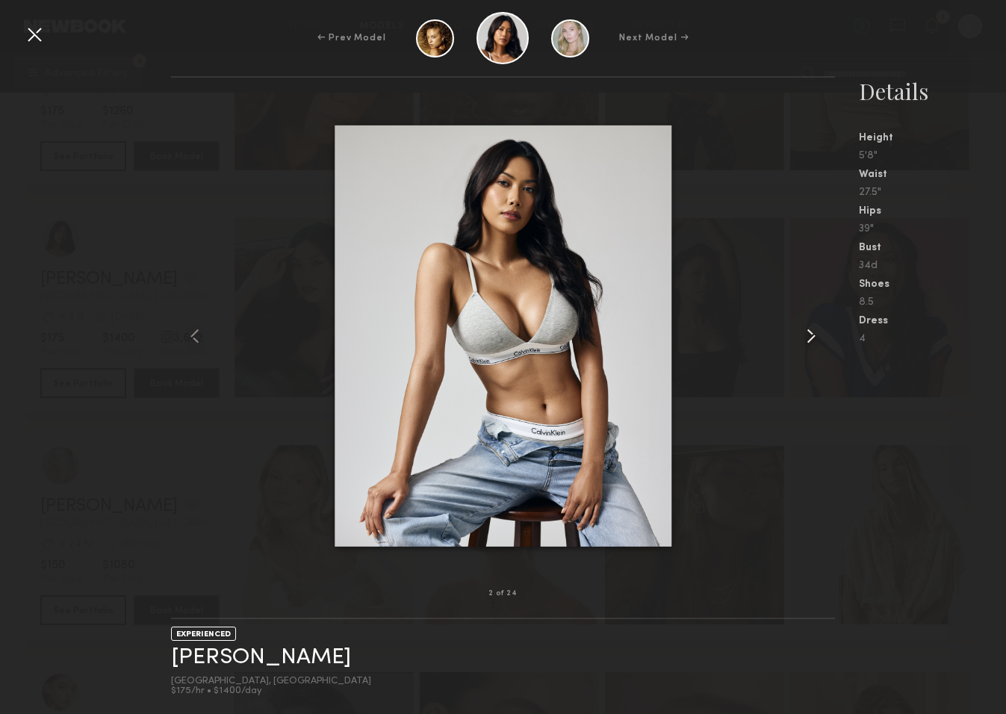
click at [811, 334] on common-icon at bounding box center [811, 336] width 24 height 24
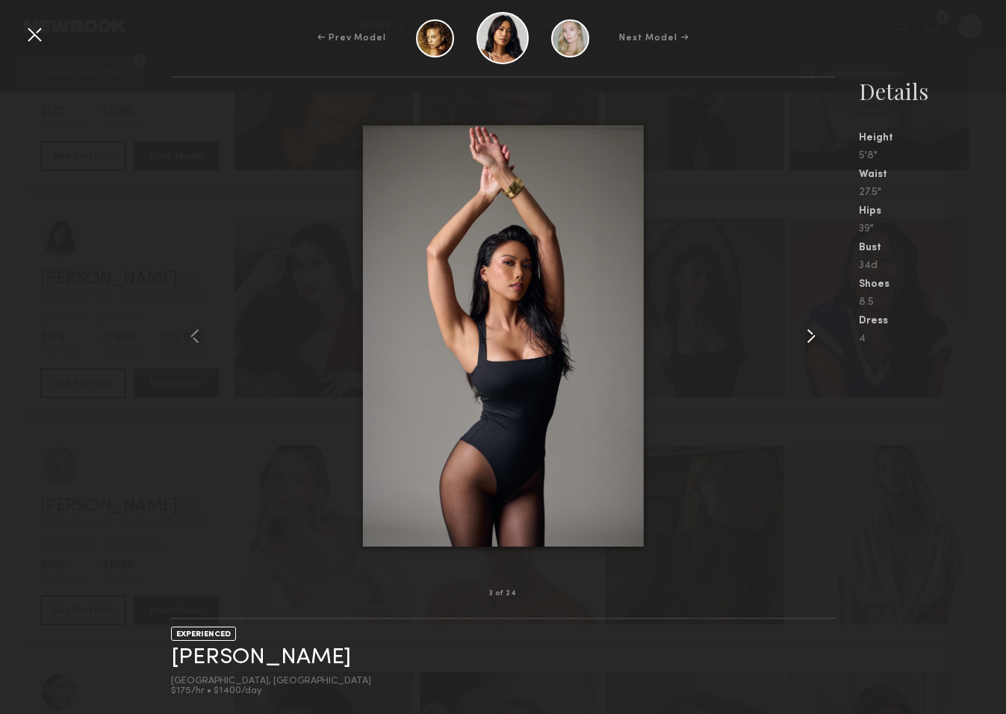
click at [811, 334] on common-icon at bounding box center [811, 336] width 24 height 24
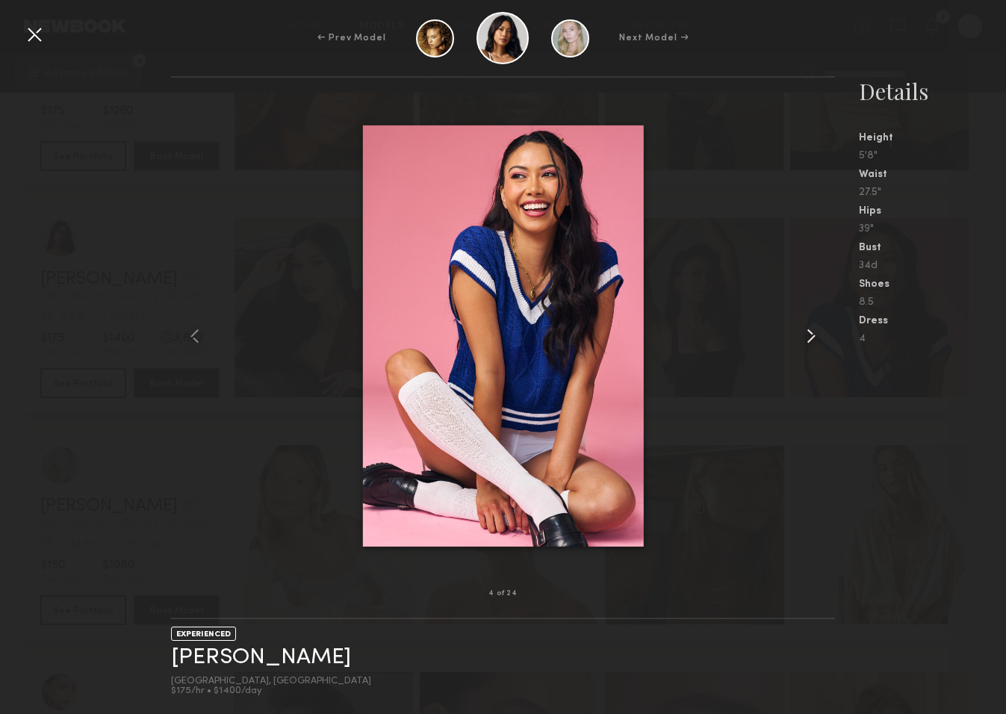
click at [811, 334] on common-icon at bounding box center [811, 336] width 24 height 24
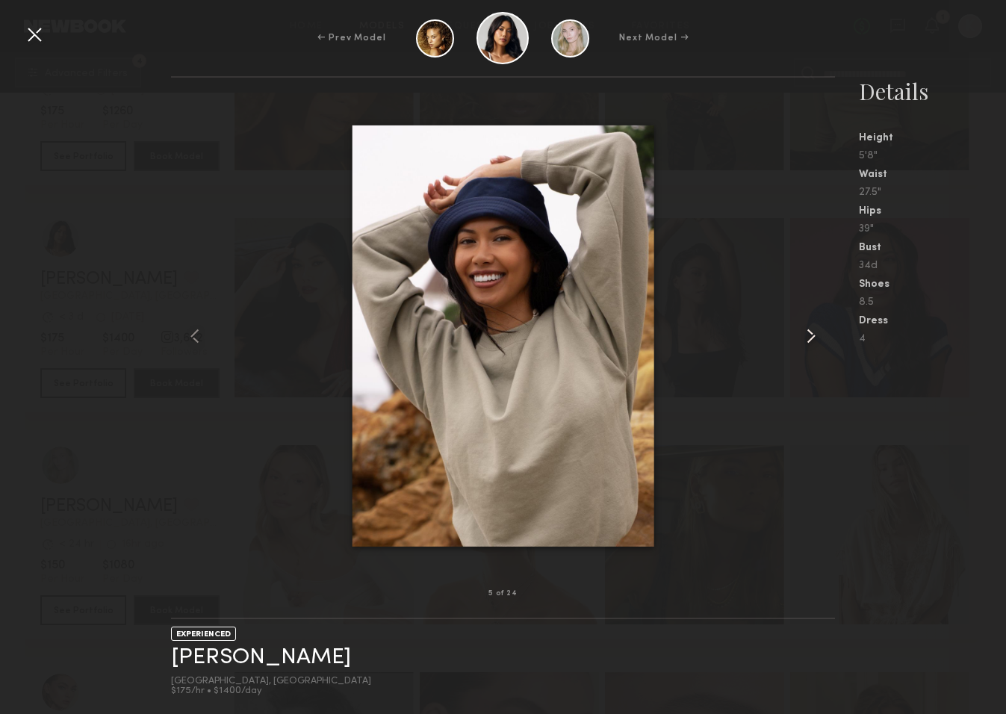
click at [811, 334] on common-icon at bounding box center [811, 336] width 24 height 24
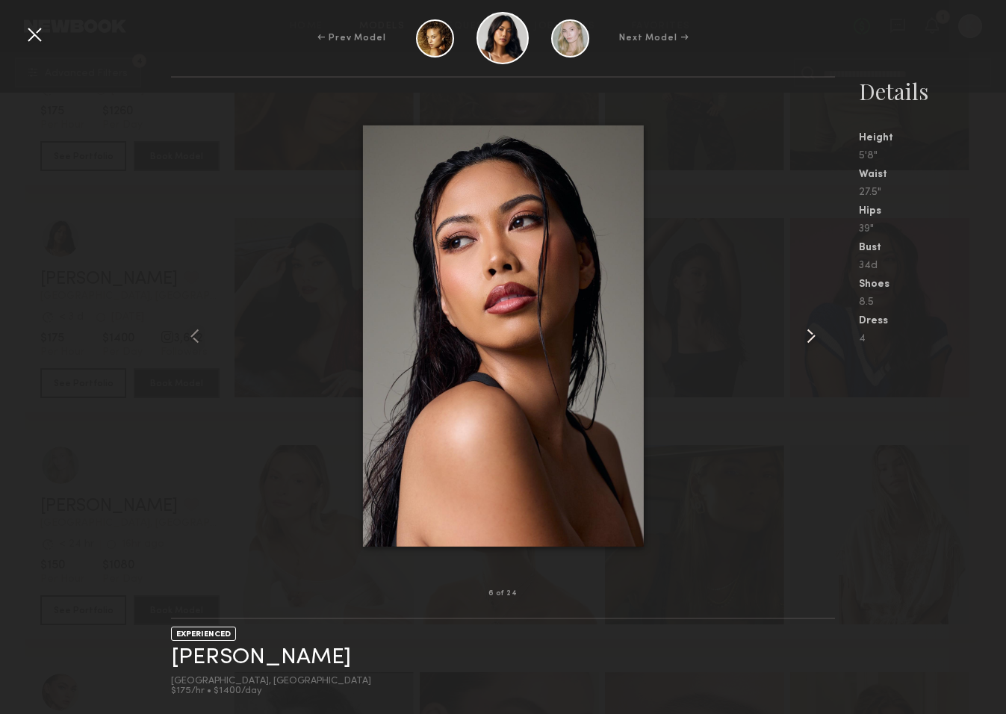
click at [811, 334] on common-icon at bounding box center [811, 336] width 24 height 24
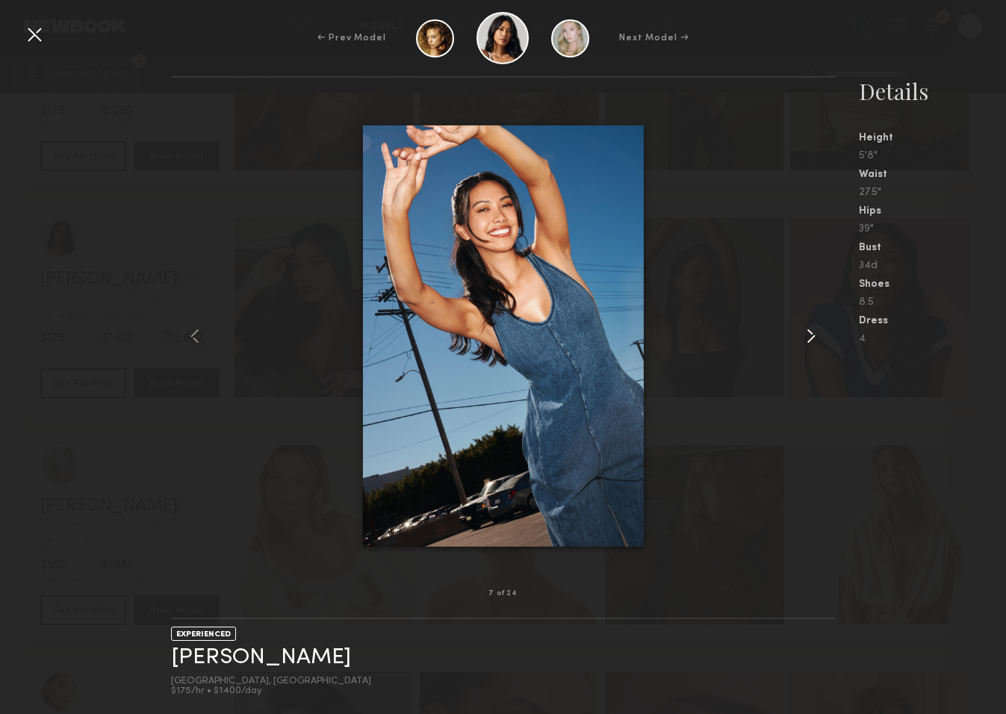
click at [811, 334] on common-icon at bounding box center [811, 336] width 24 height 24
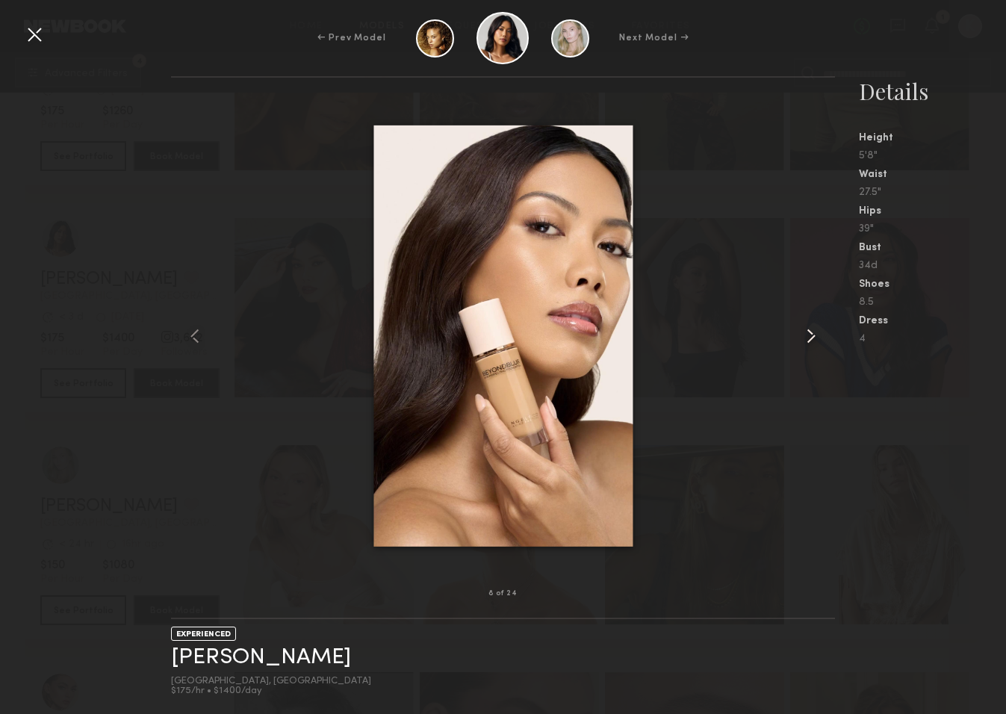
click at [811, 334] on common-icon at bounding box center [811, 336] width 24 height 24
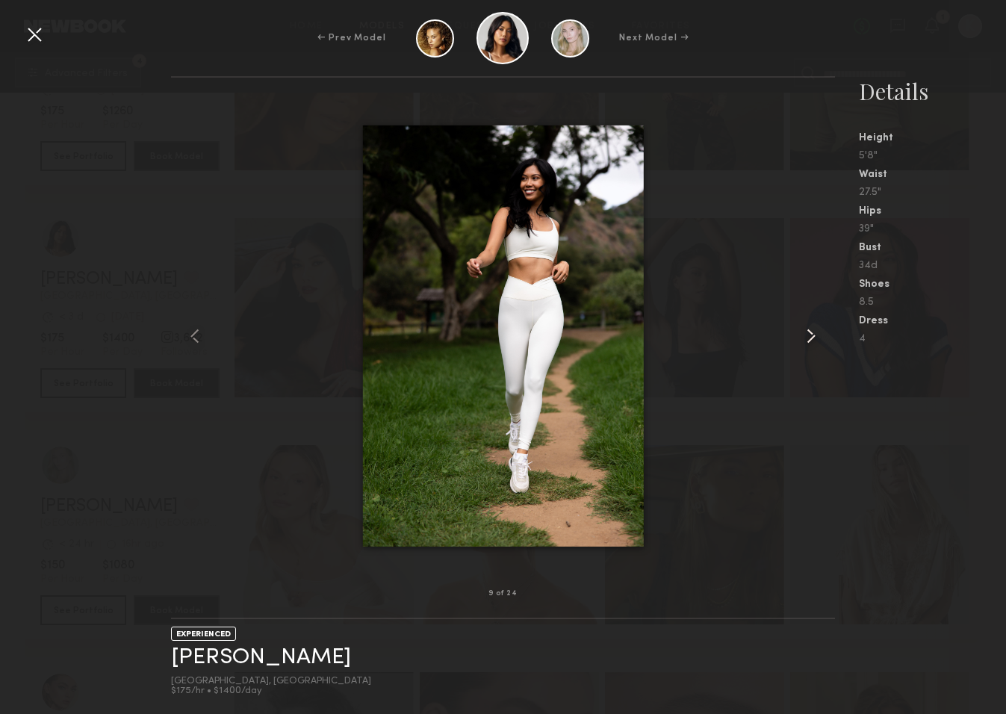
click at [811, 334] on common-icon at bounding box center [811, 336] width 24 height 24
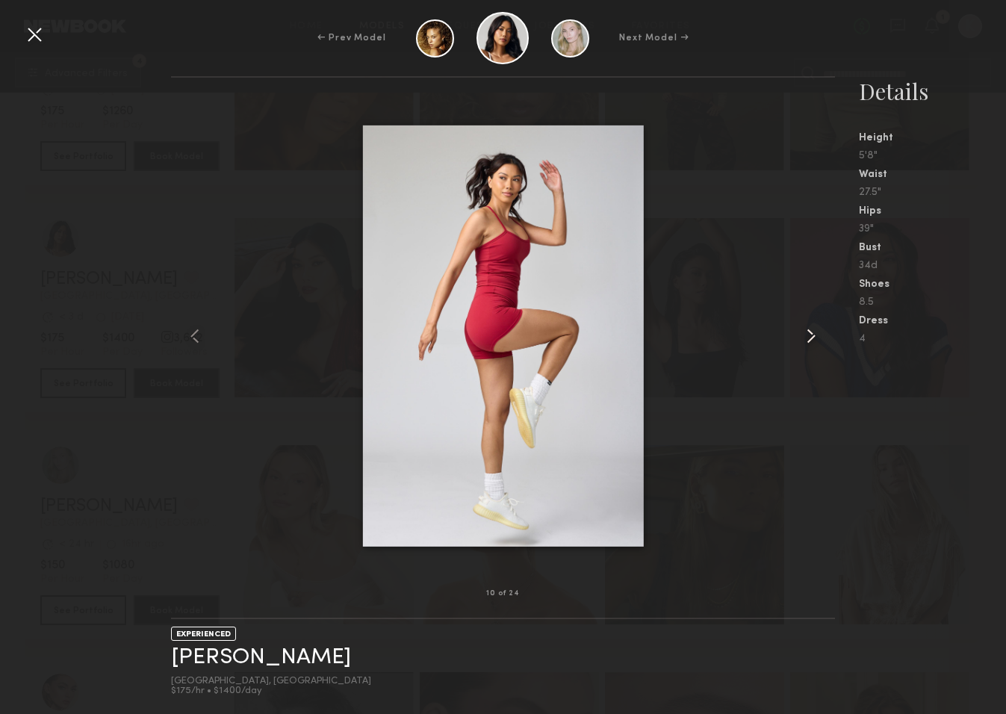
click at [811, 334] on common-icon at bounding box center [811, 336] width 24 height 24
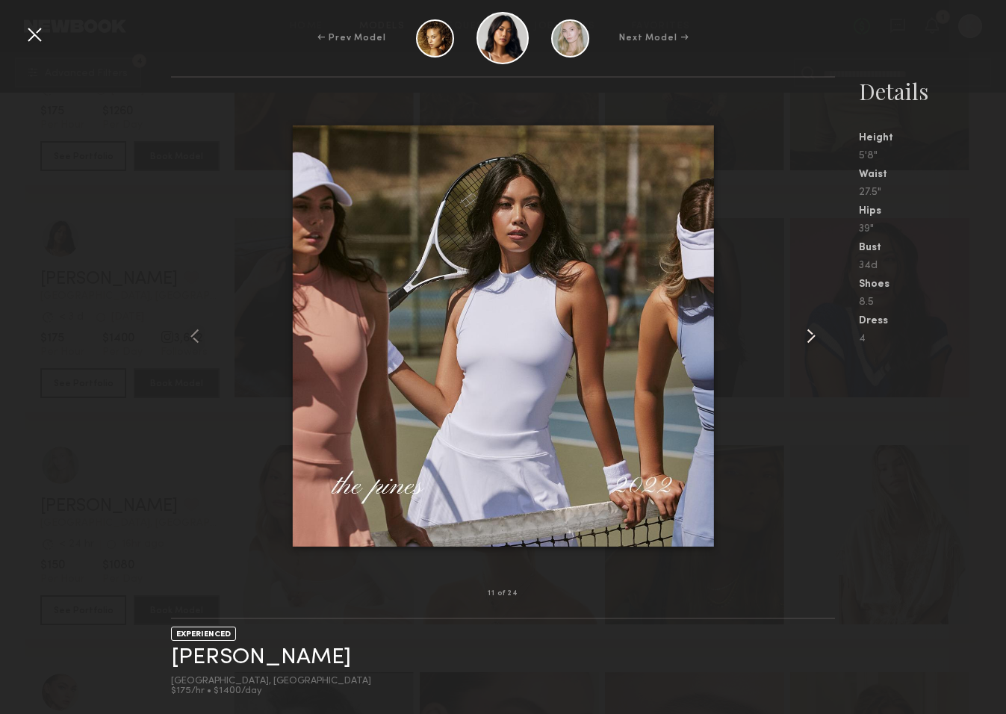
click at [811, 334] on common-icon at bounding box center [811, 336] width 24 height 24
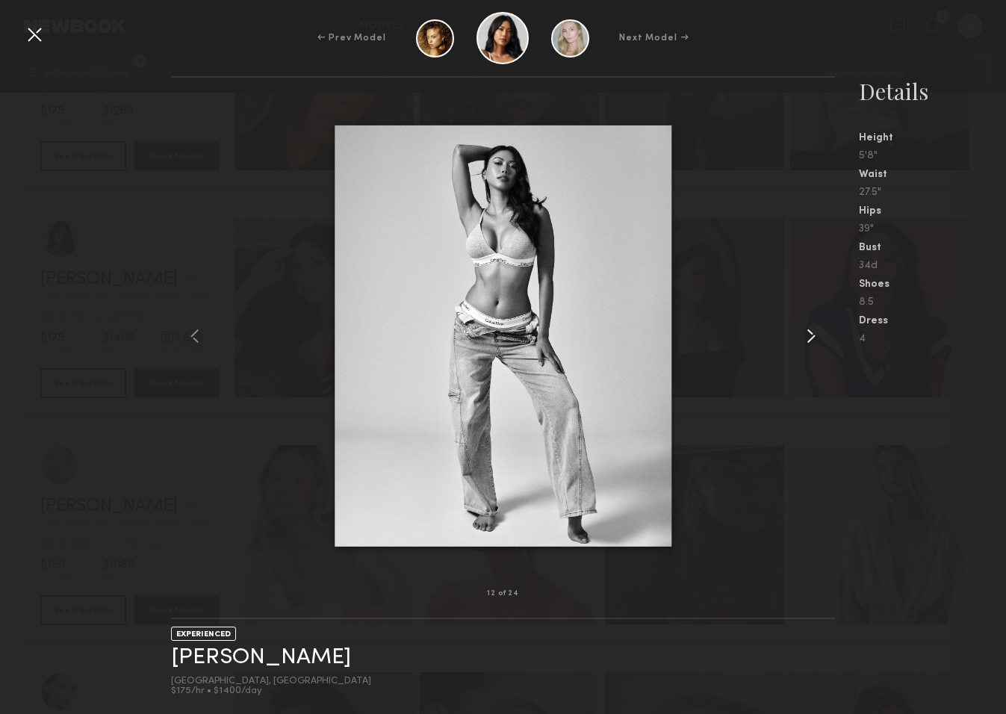
click at [811, 334] on common-icon at bounding box center [811, 336] width 24 height 24
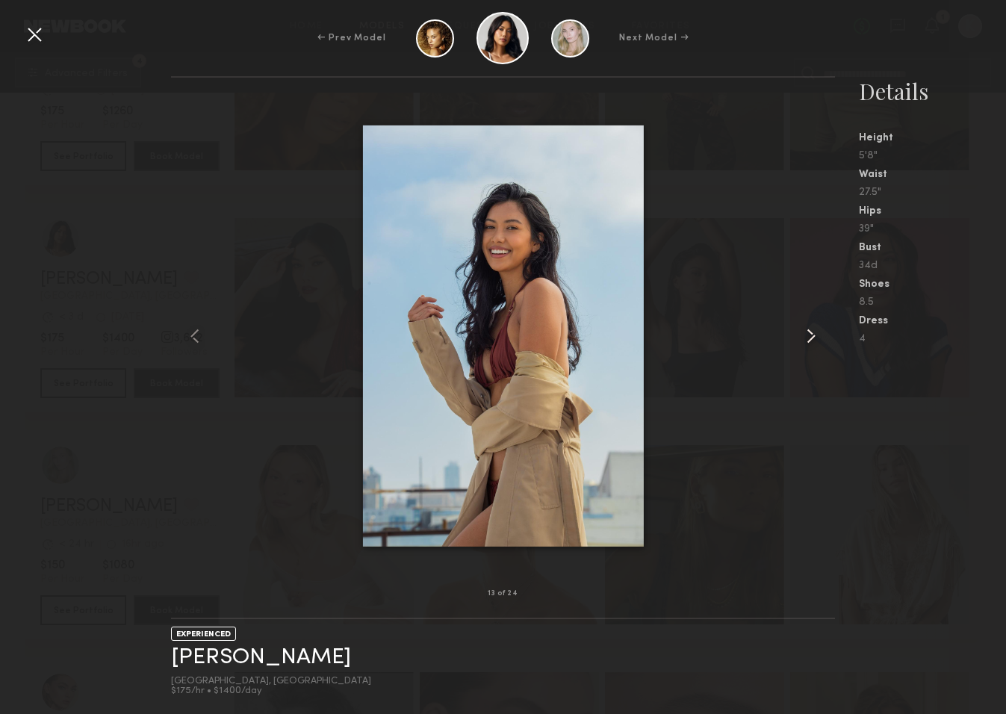
click at [811, 334] on common-icon at bounding box center [811, 336] width 24 height 24
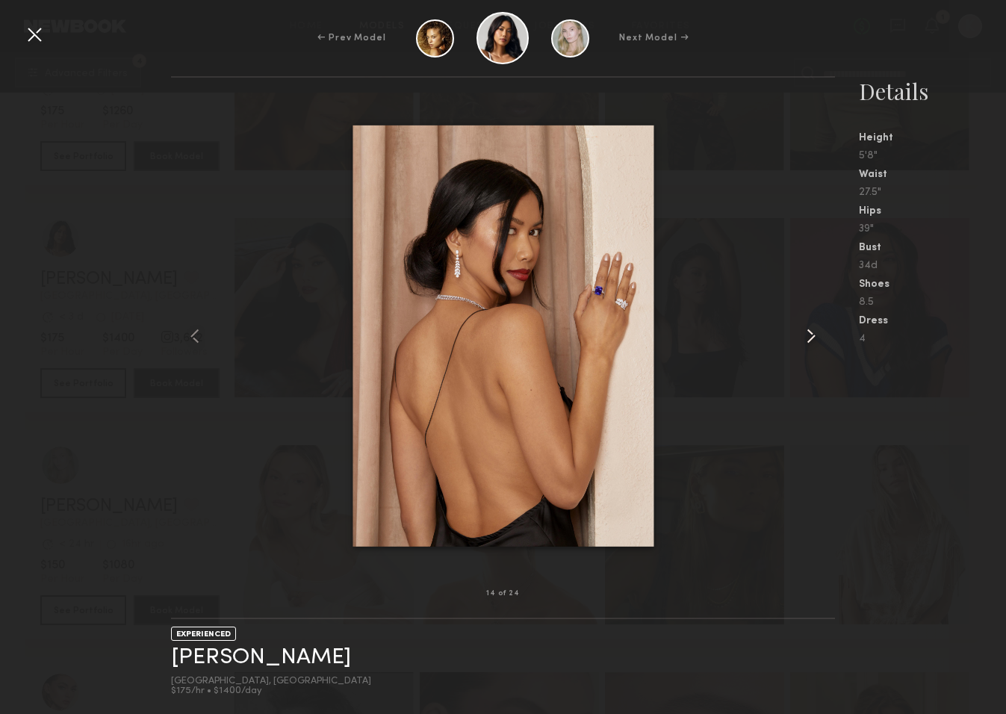
click at [811, 334] on common-icon at bounding box center [811, 336] width 24 height 24
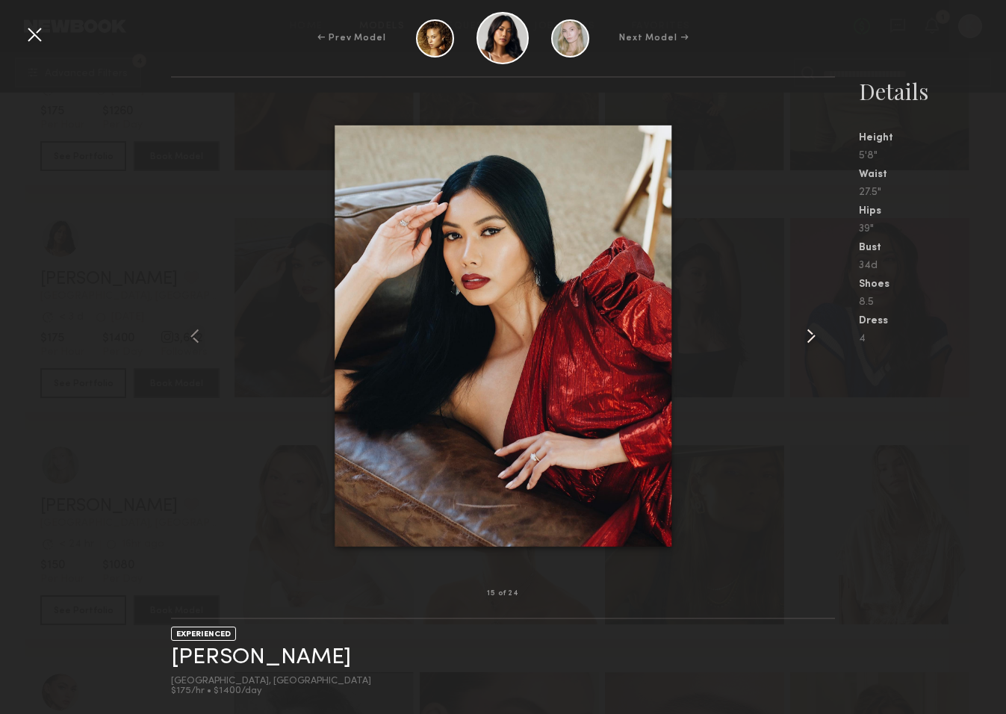
click at [811, 334] on common-icon at bounding box center [811, 336] width 24 height 24
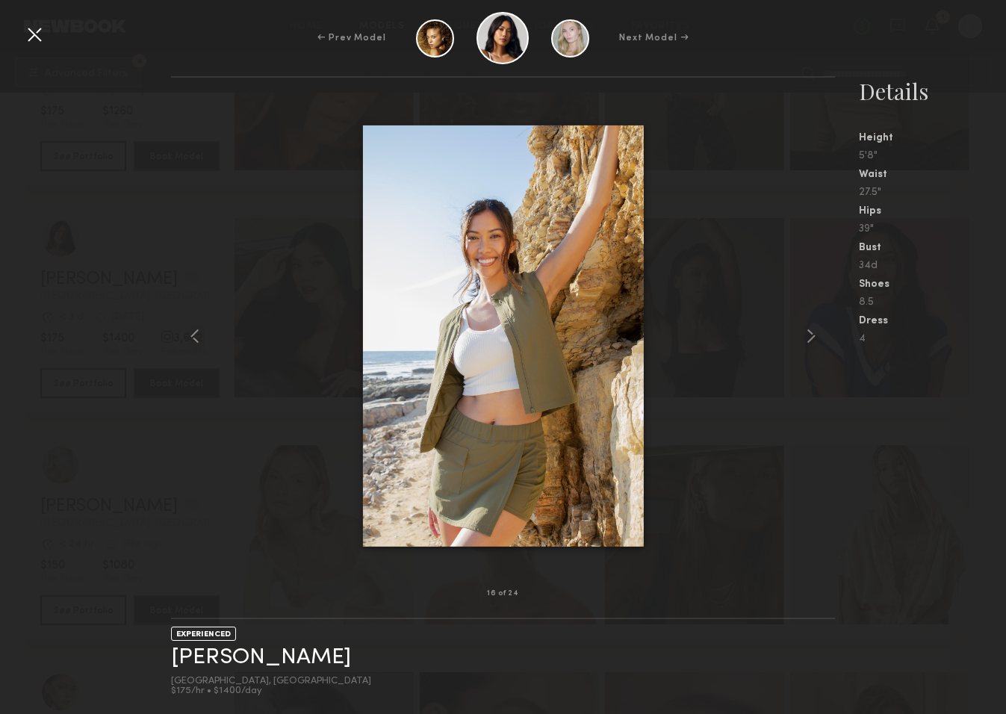
click at [36, 37] on div at bounding box center [34, 34] width 24 height 24
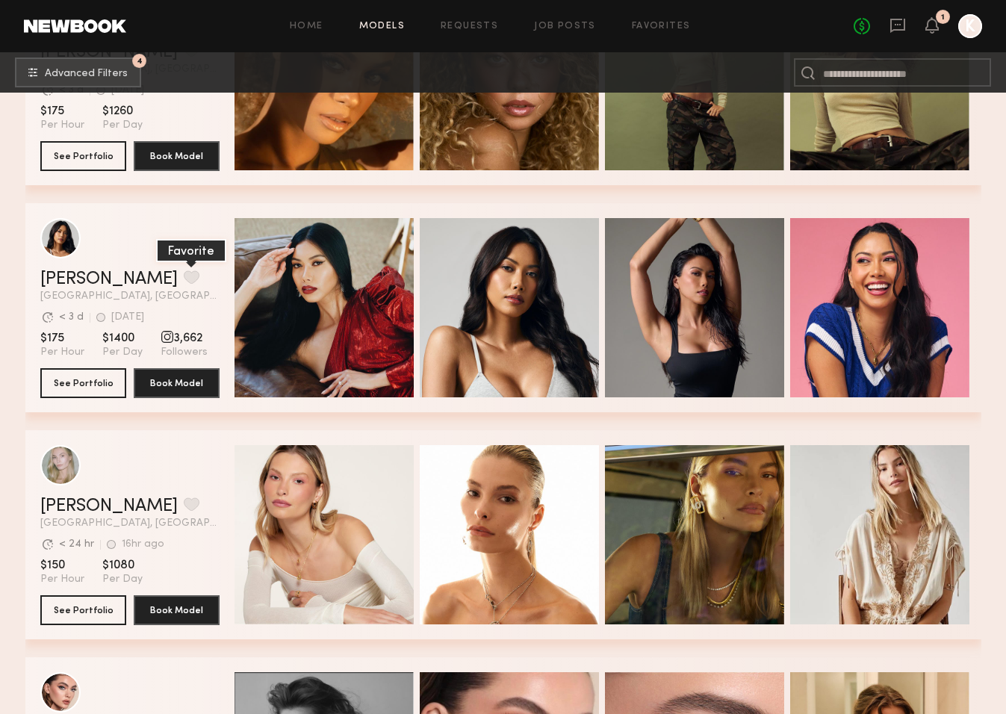
click at [184, 276] on button "grid" at bounding box center [192, 276] width 16 height 13
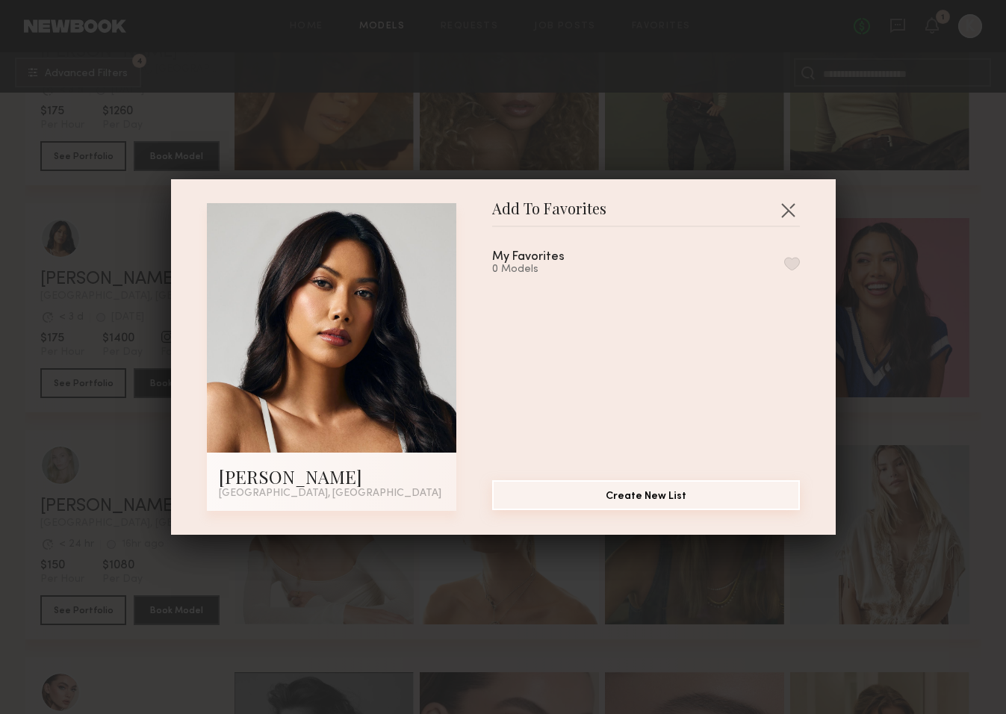
click at [644, 502] on button "Create New List" at bounding box center [646, 495] width 308 height 30
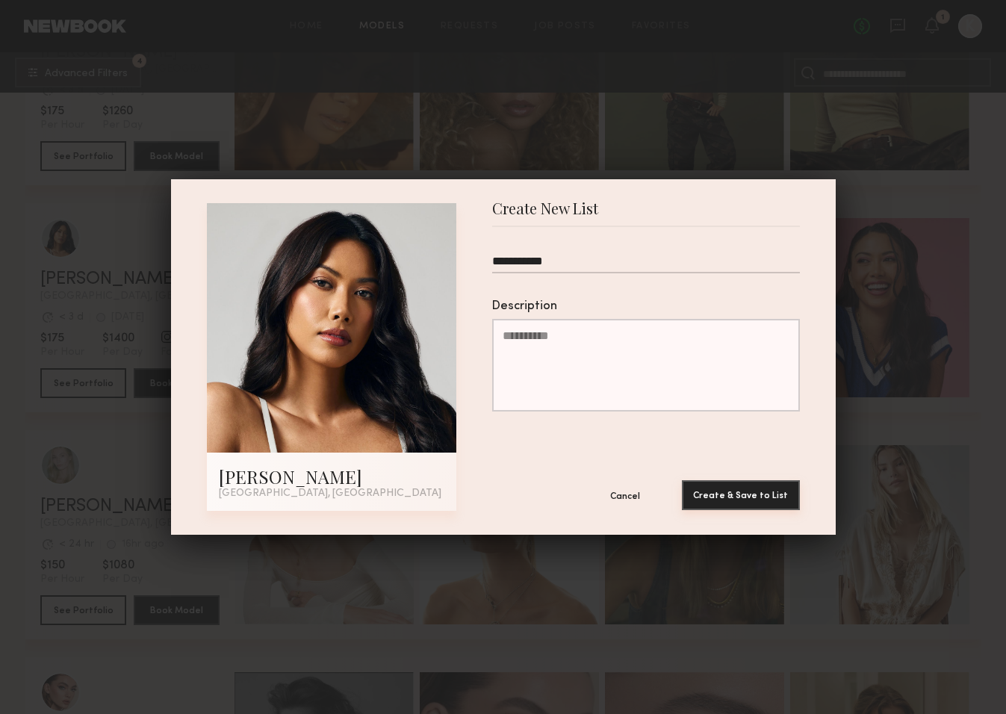
type input "**********"
click at [772, 497] on button "Create & Save to List" at bounding box center [741, 495] width 118 height 30
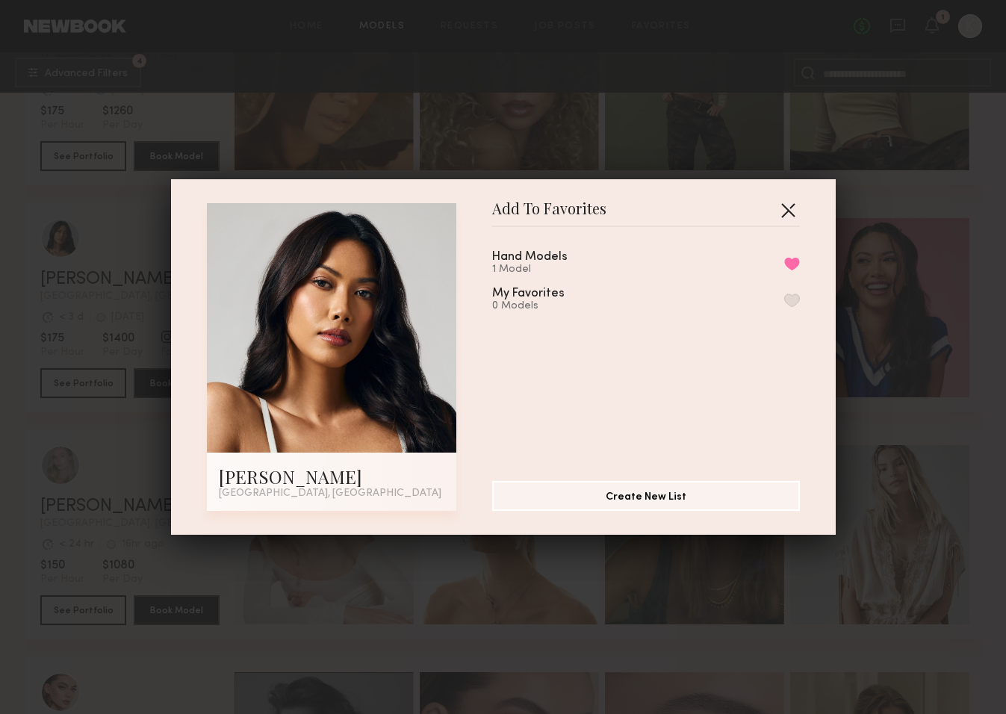
click at [789, 205] on button "button" at bounding box center [788, 210] width 24 height 24
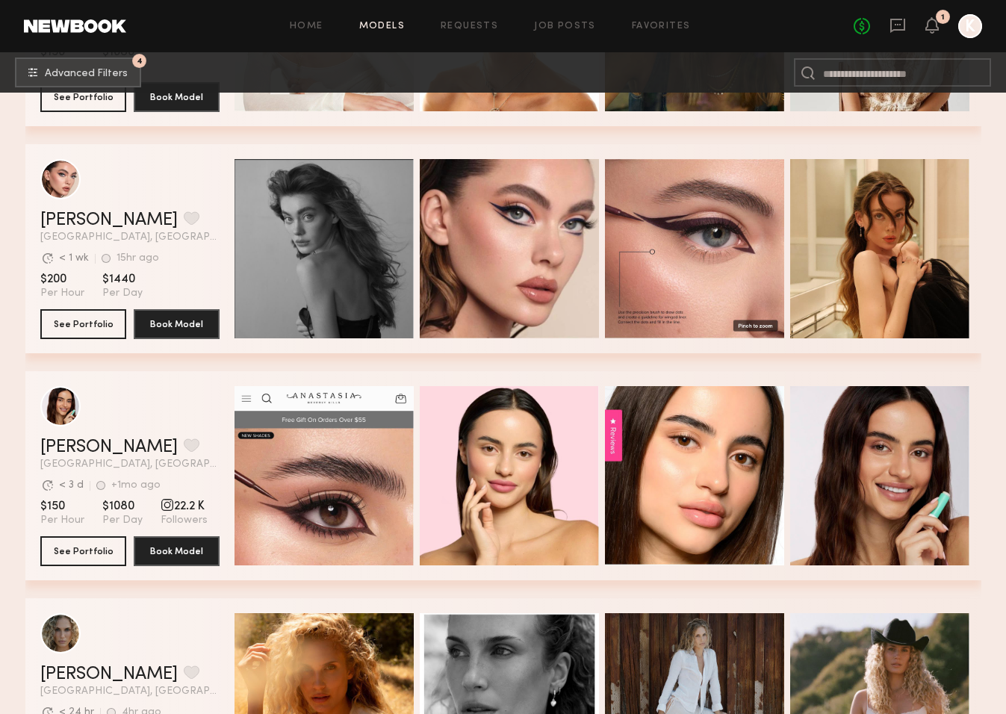
scroll to position [2940, 0]
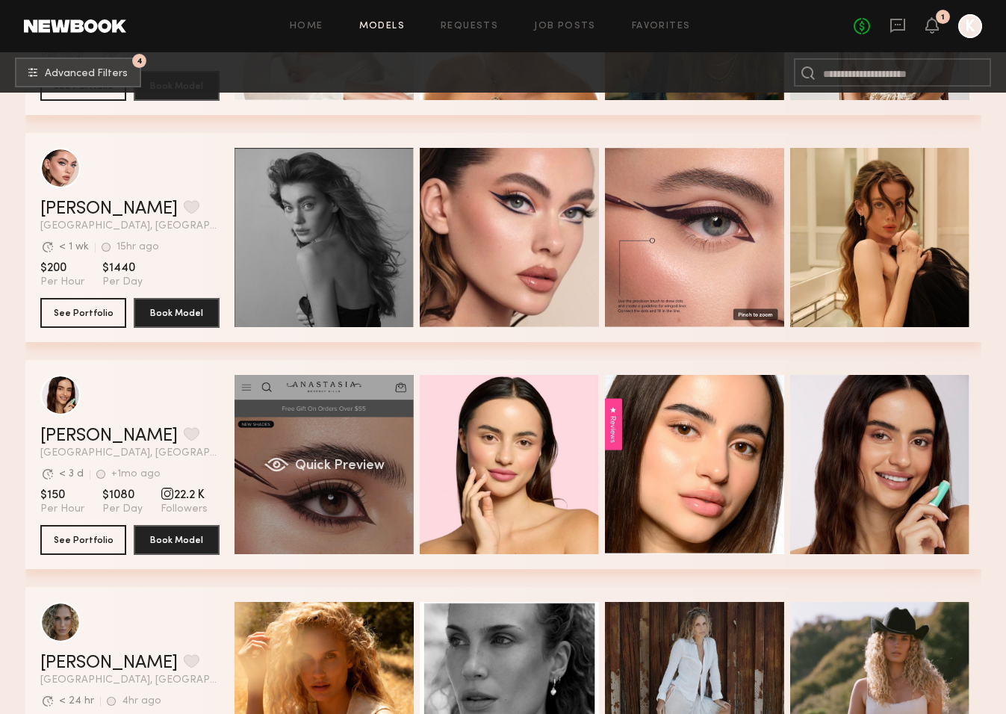
click at [352, 497] on div "Quick Preview" at bounding box center [323, 464] width 179 height 179
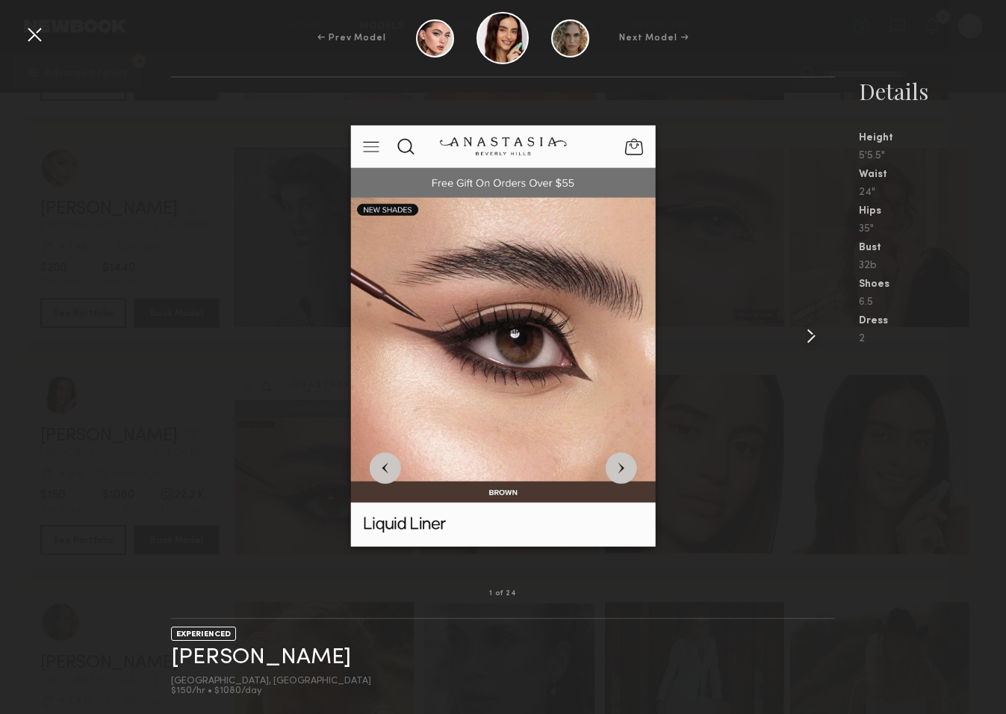
click at [814, 343] on common-icon at bounding box center [811, 336] width 24 height 24
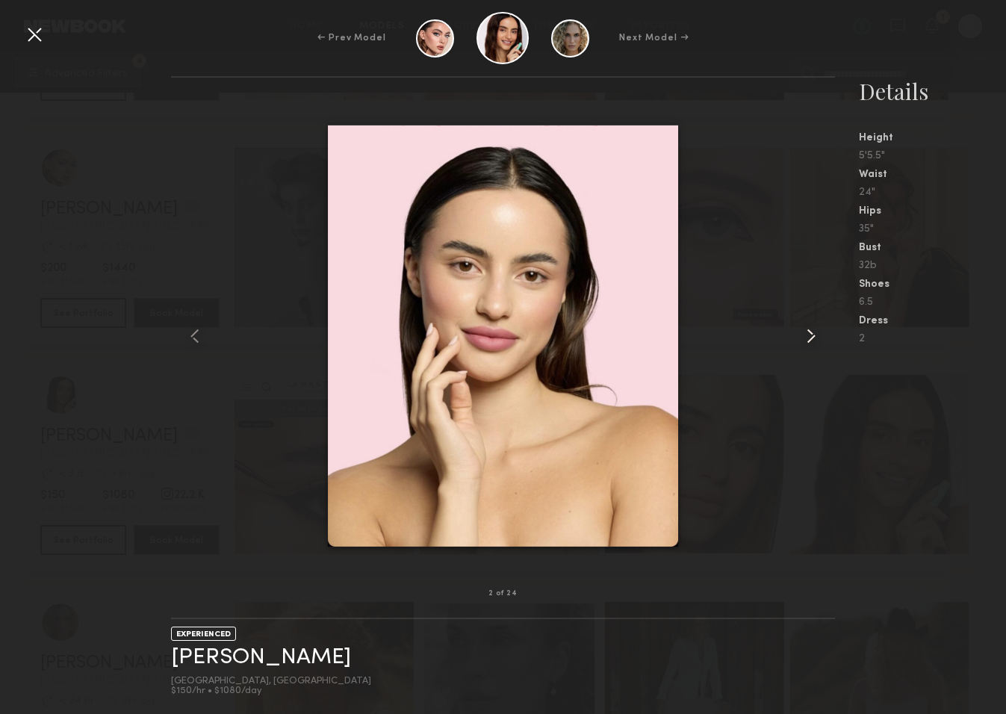
click at [806, 337] on common-icon at bounding box center [811, 336] width 24 height 24
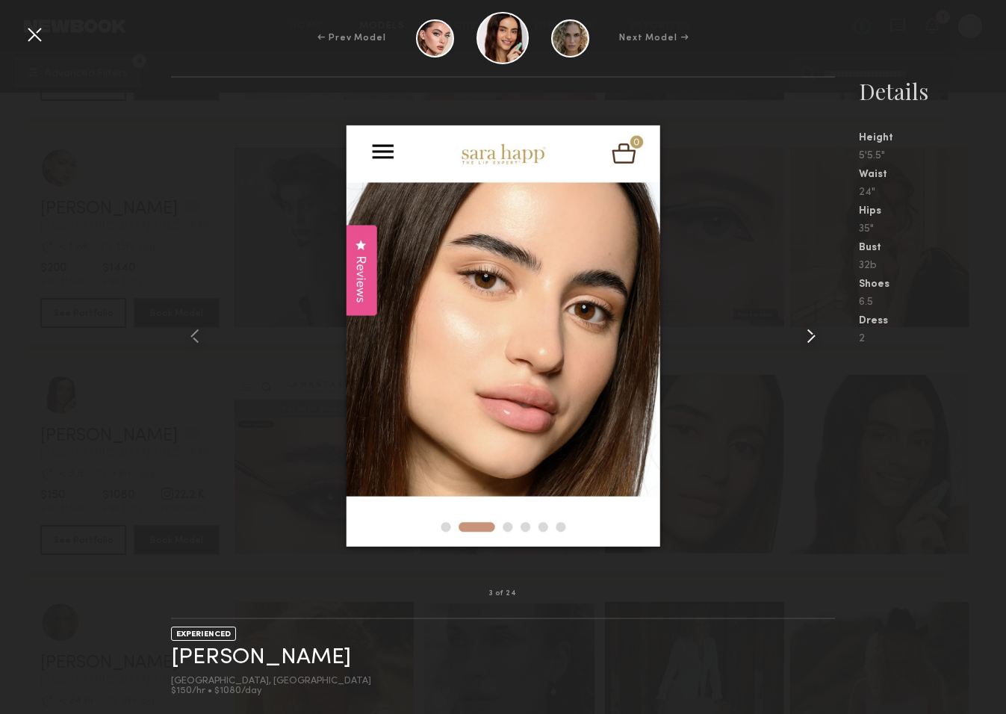
click at [806, 337] on common-icon at bounding box center [811, 336] width 24 height 24
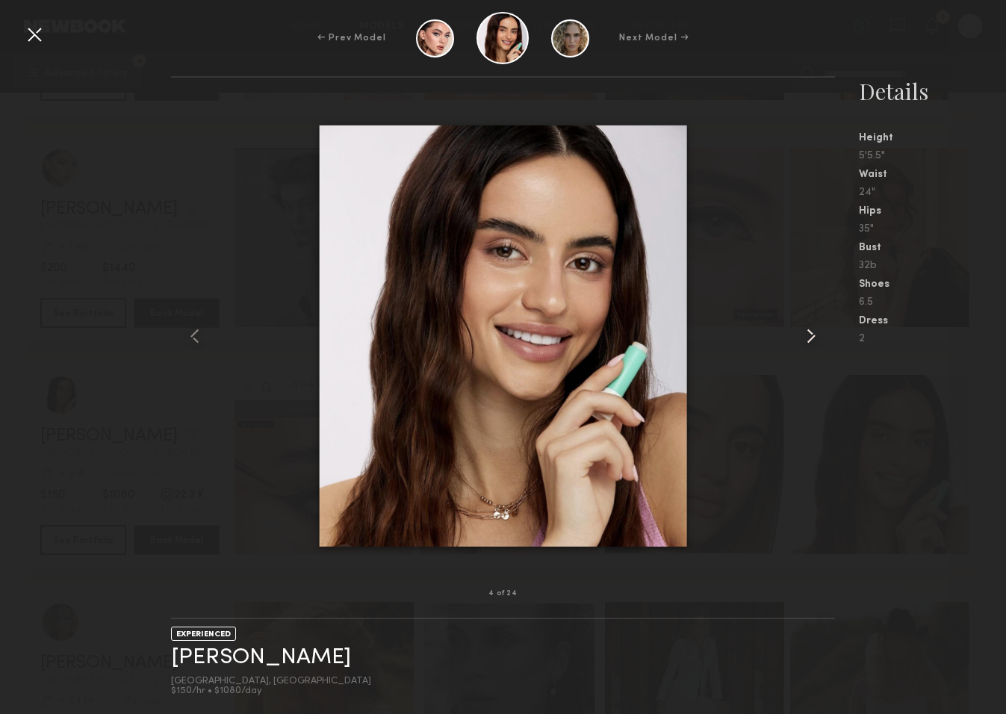
click at [806, 337] on common-icon at bounding box center [811, 336] width 24 height 24
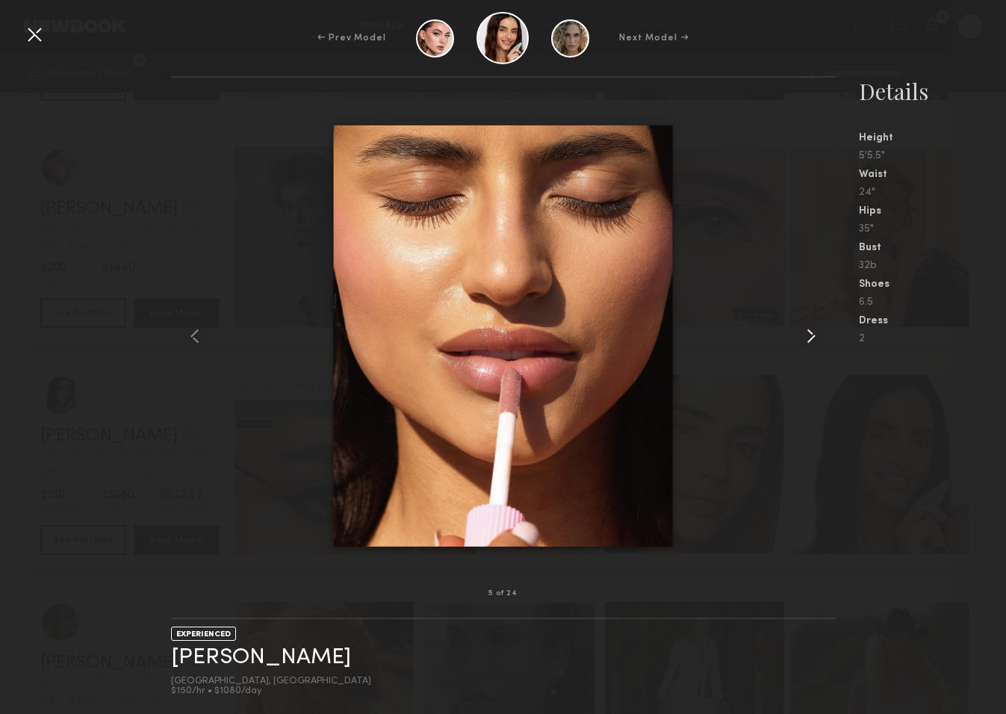
click at [806, 337] on common-icon at bounding box center [811, 336] width 24 height 24
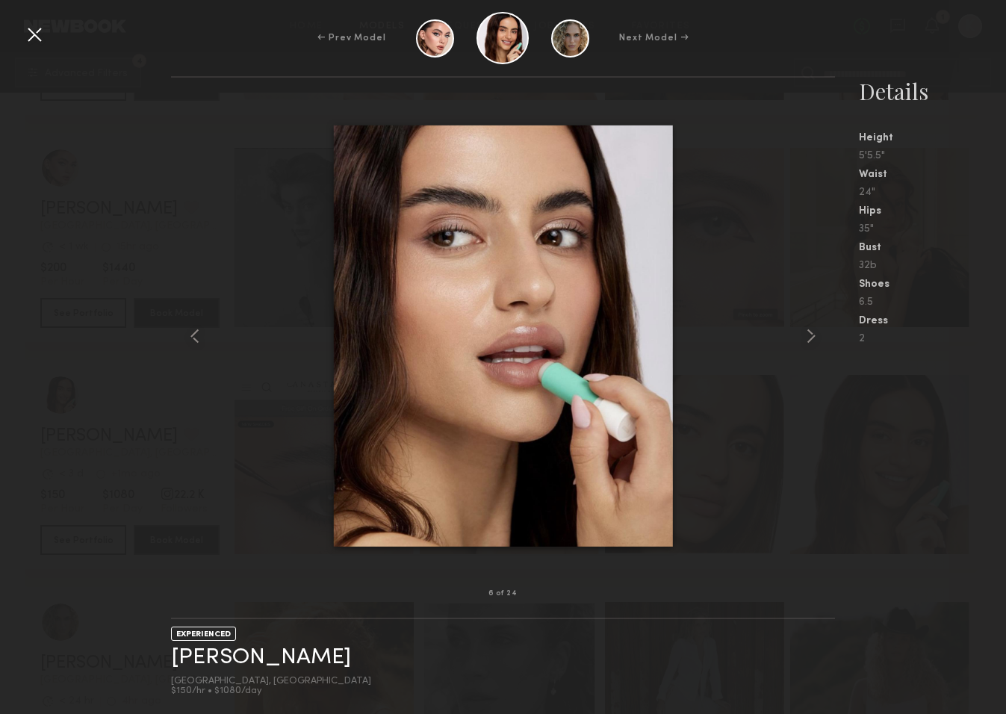
click at [30, 40] on div at bounding box center [34, 34] width 24 height 24
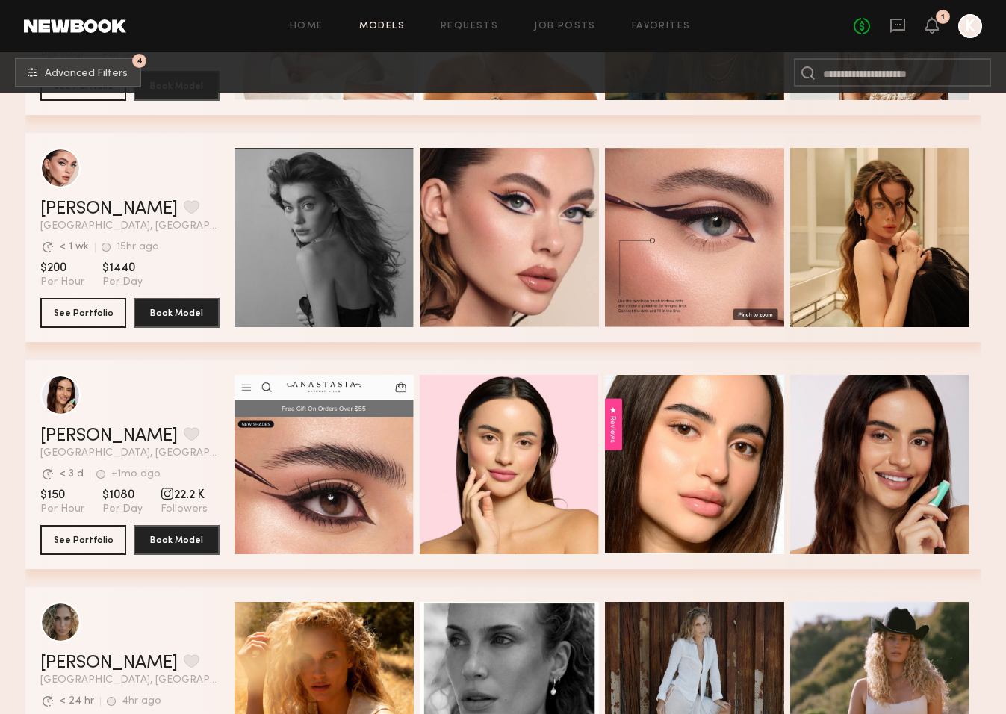
click at [942, 19] on div "1" at bounding box center [943, 17] width 4 height 8
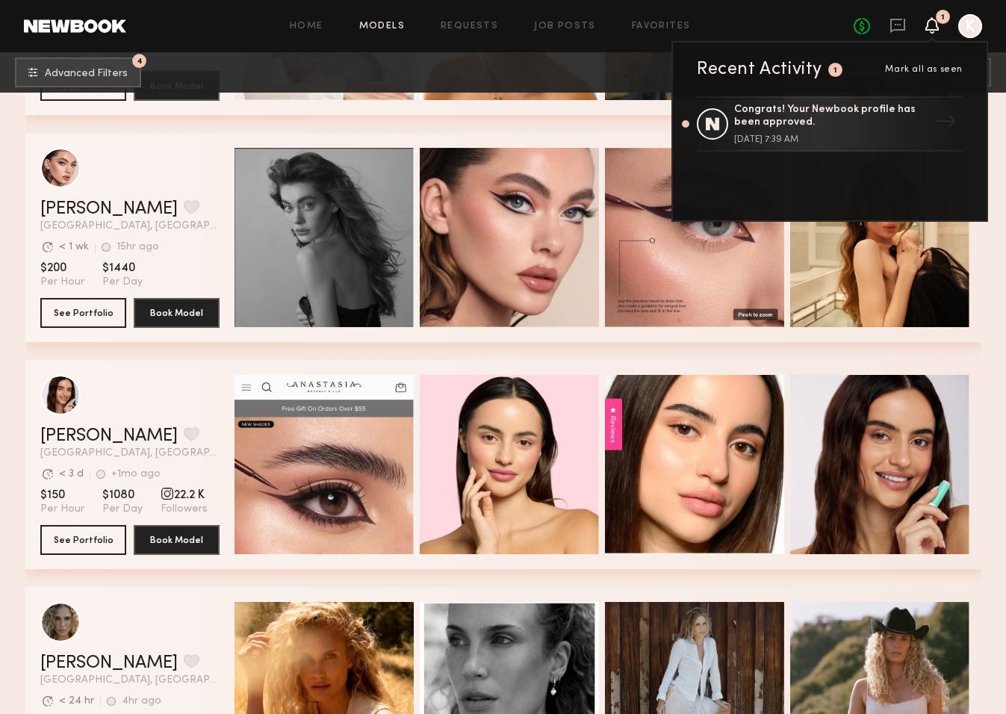
click at [941, 19] on div "1" at bounding box center [943, 17] width 4 height 8
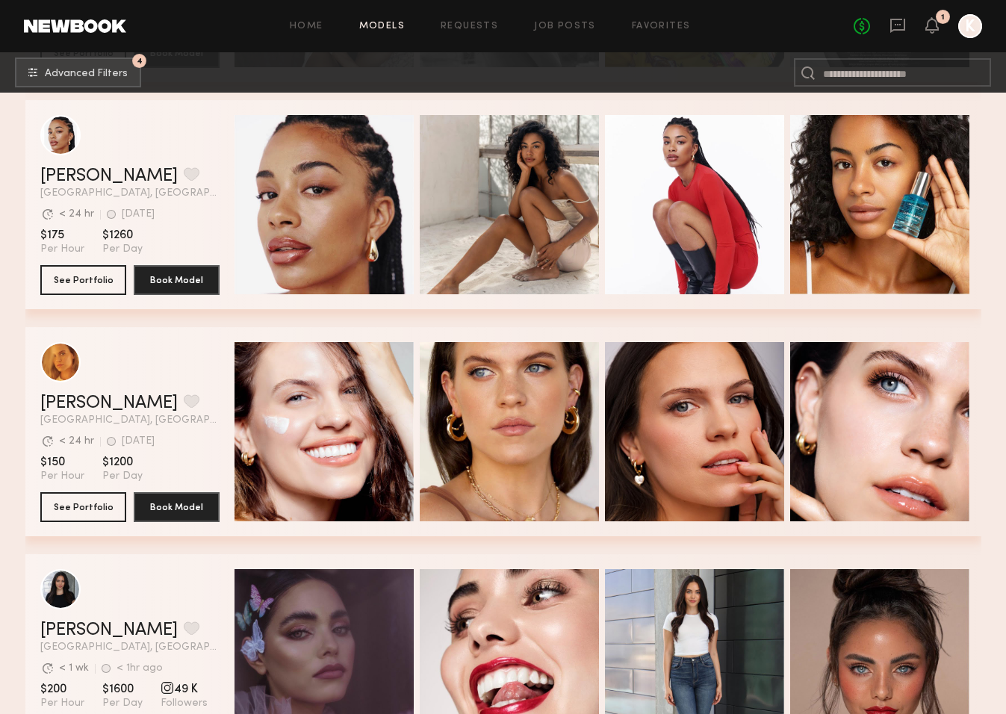
scroll to position [4793, 0]
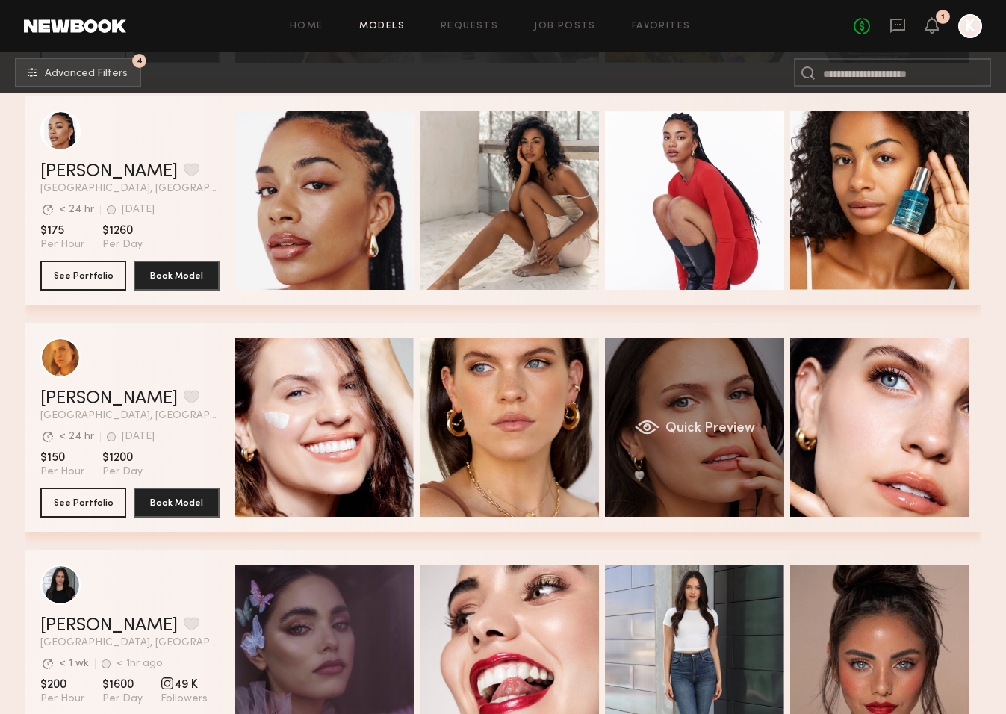
click at [666, 450] on div "Quick Preview" at bounding box center [694, 426] width 179 height 179
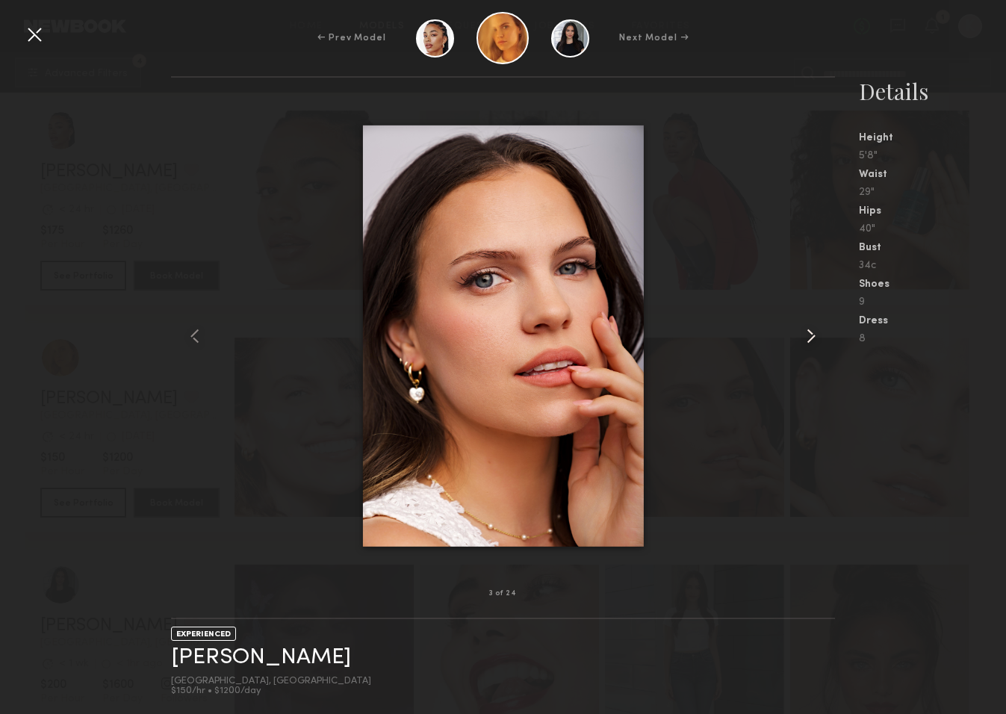
click at [809, 342] on common-icon at bounding box center [811, 336] width 24 height 24
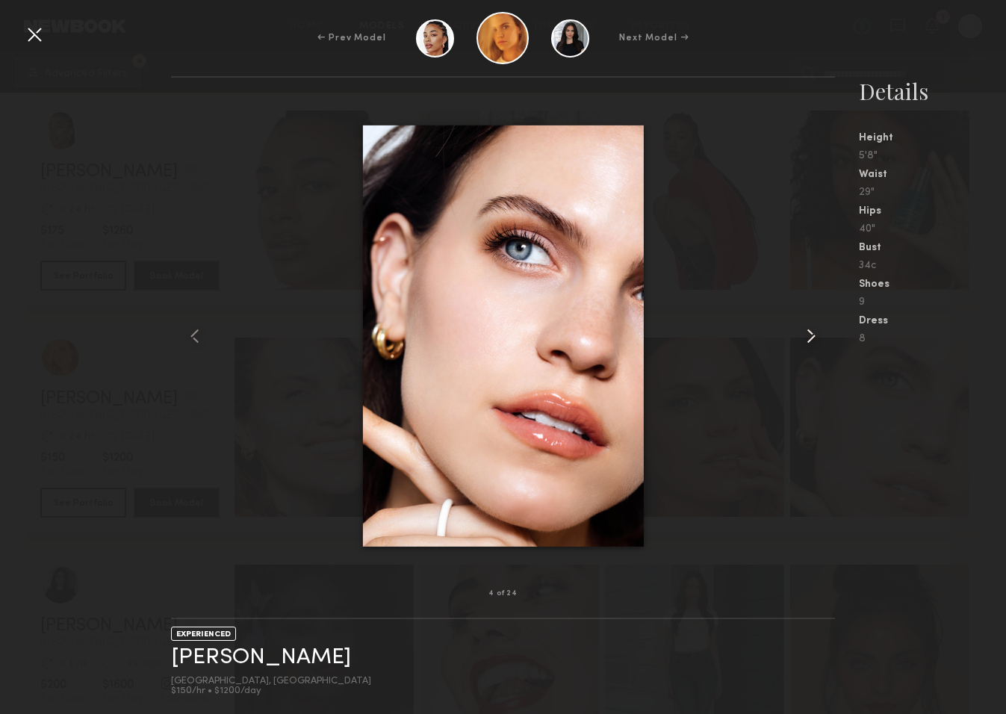
click at [811, 344] on common-icon at bounding box center [811, 336] width 24 height 24
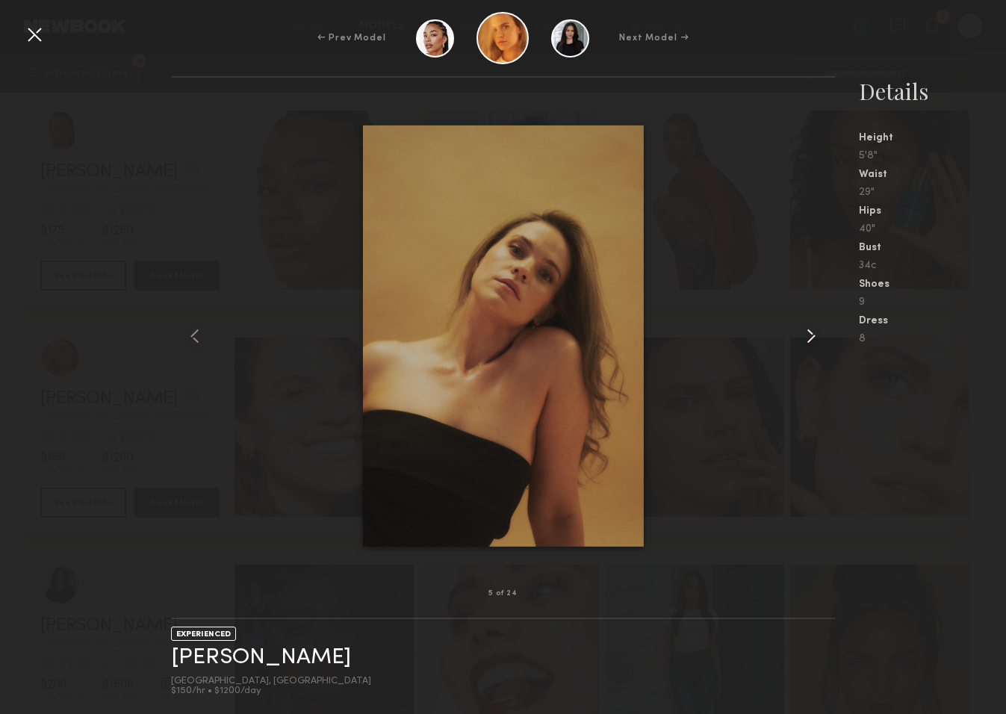
click at [811, 345] on common-icon at bounding box center [811, 336] width 24 height 24
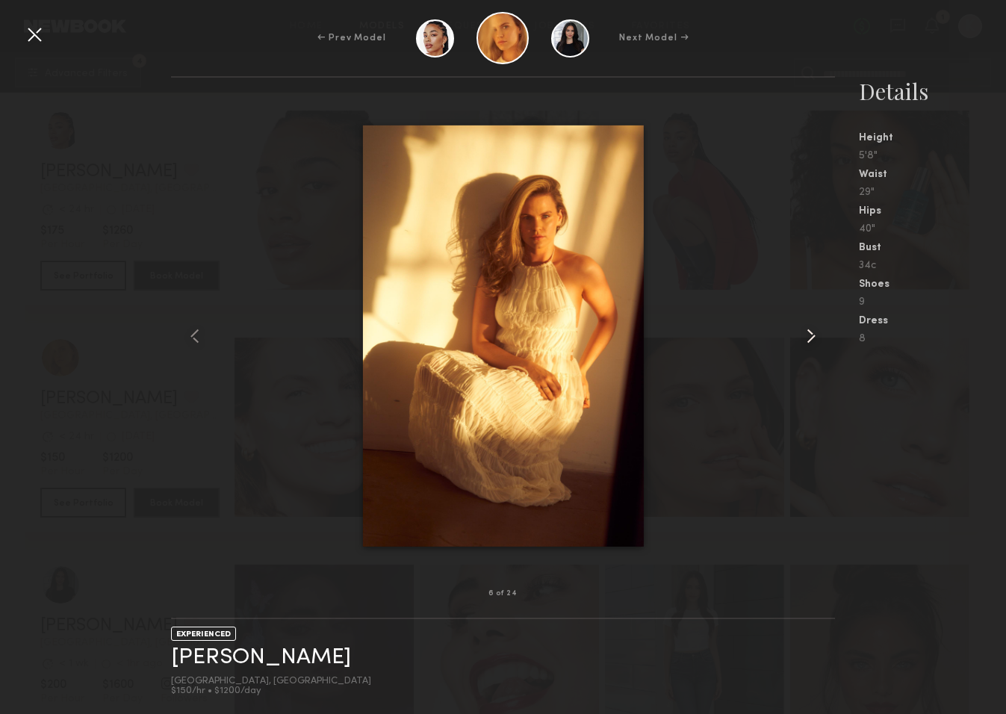
click at [811, 346] on common-icon at bounding box center [811, 336] width 24 height 24
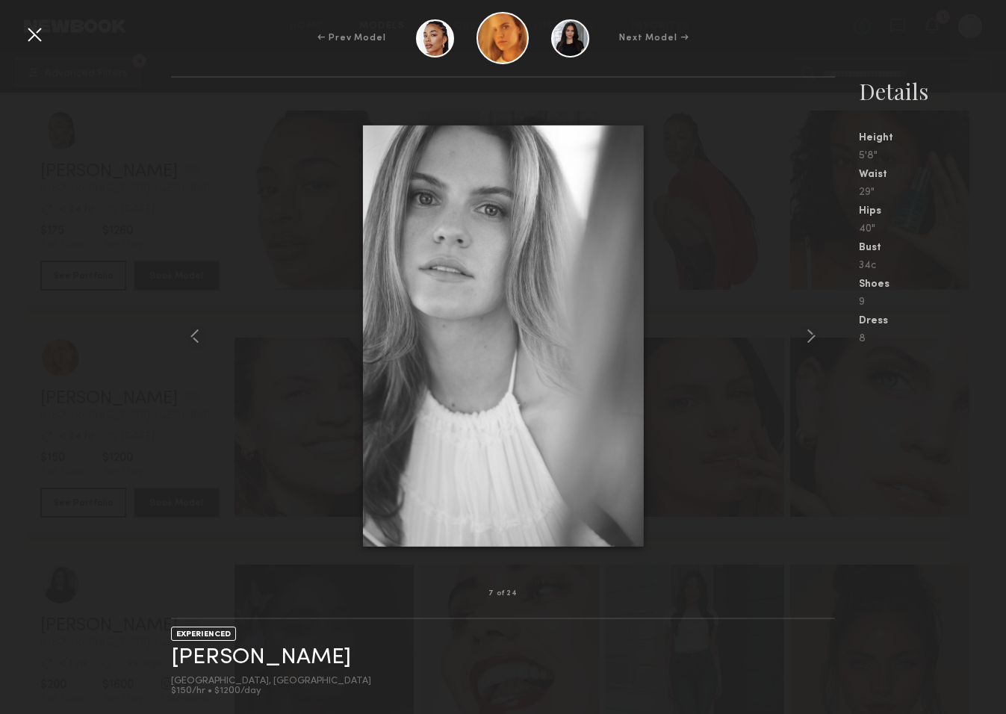
click at [46, 45] on div "← Prev Model Next Model →" at bounding box center [503, 38] width 1006 height 52
click at [35, 43] on div at bounding box center [34, 34] width 24 height 24
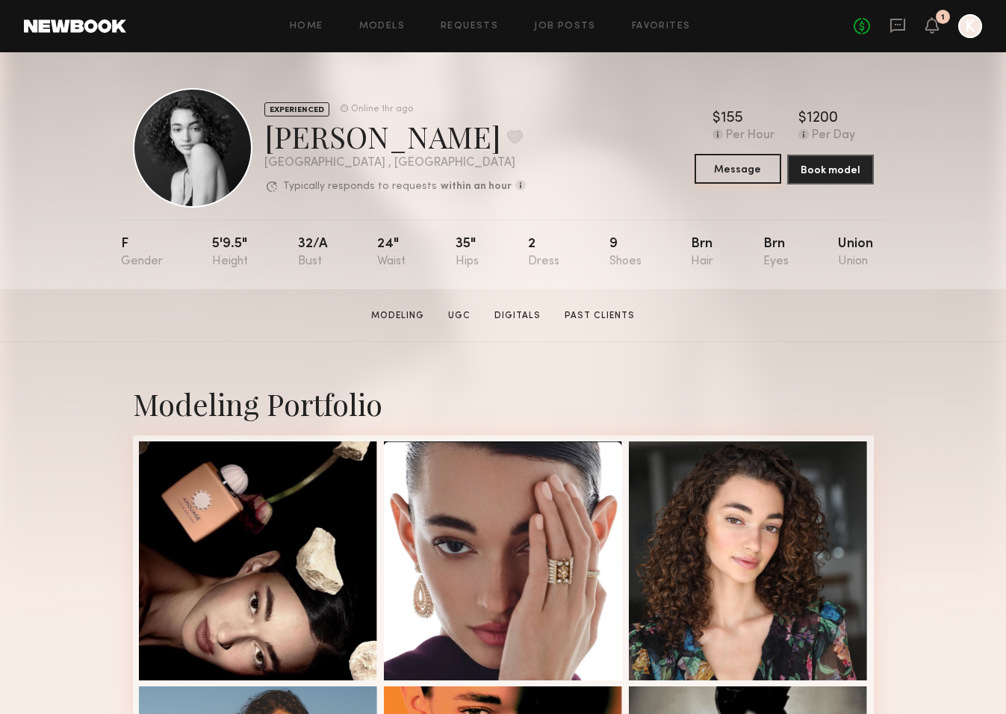
click at [750, 175] on button "Message" at bounding box center [737, 169] width 87 height 30
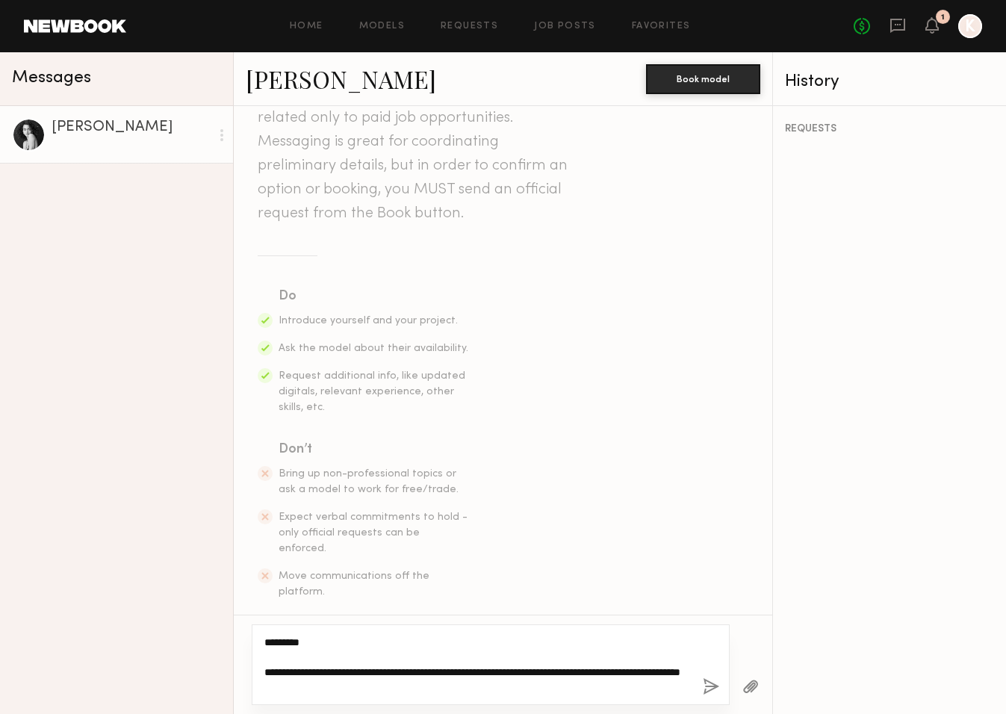
scroll to position [89, 0]
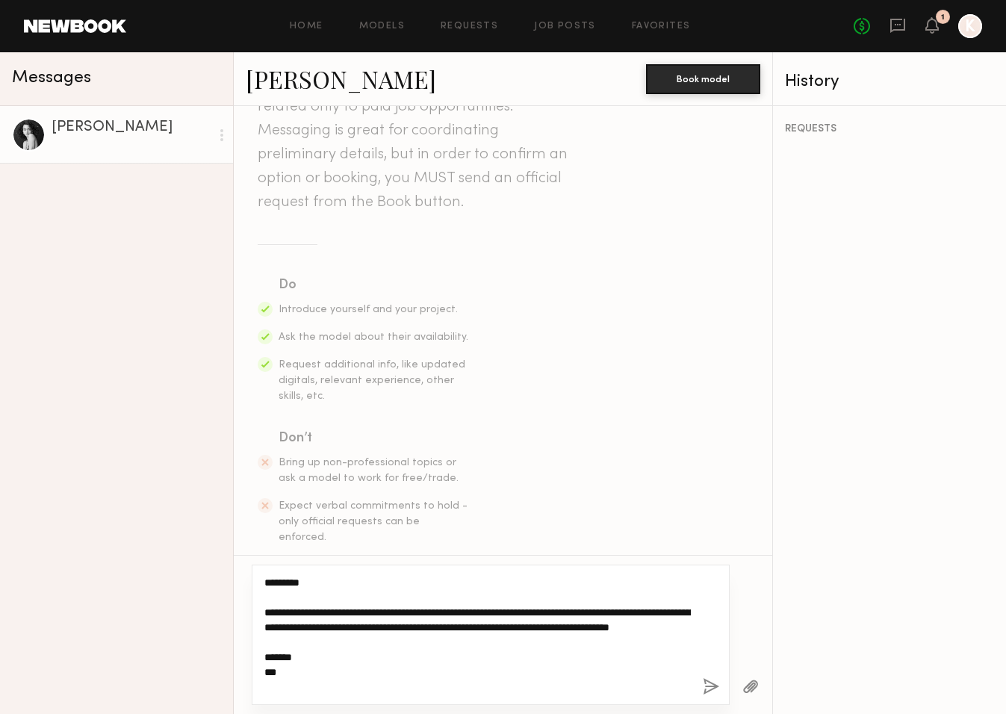
type textarea "**********"
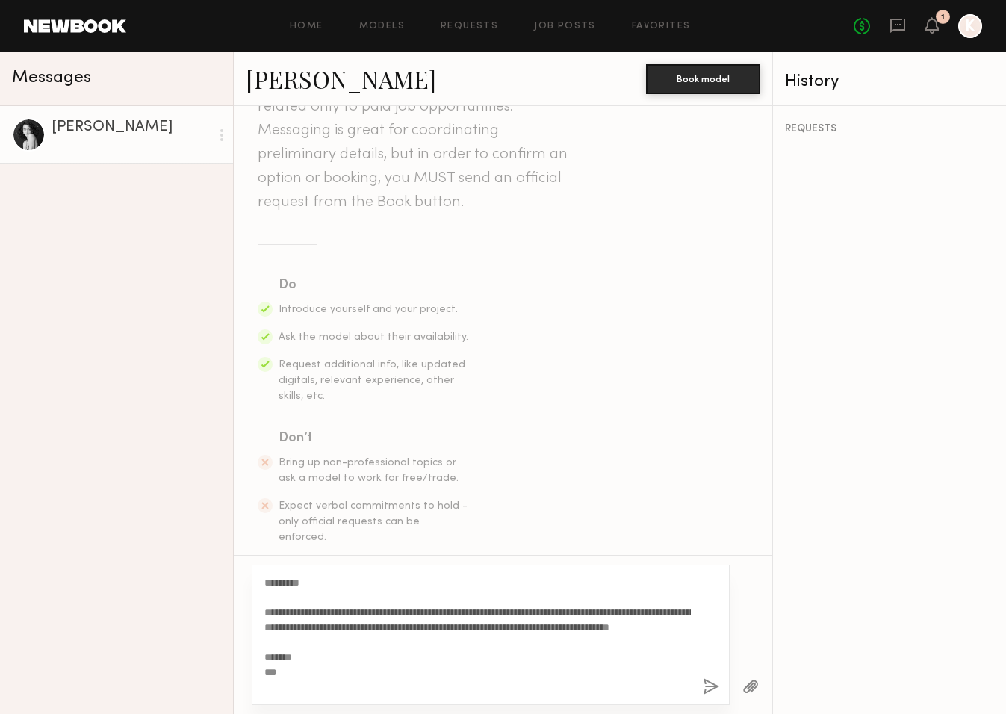
click at [711, 685] on button "button" at bounding box center [711, 687] width 16 height 19
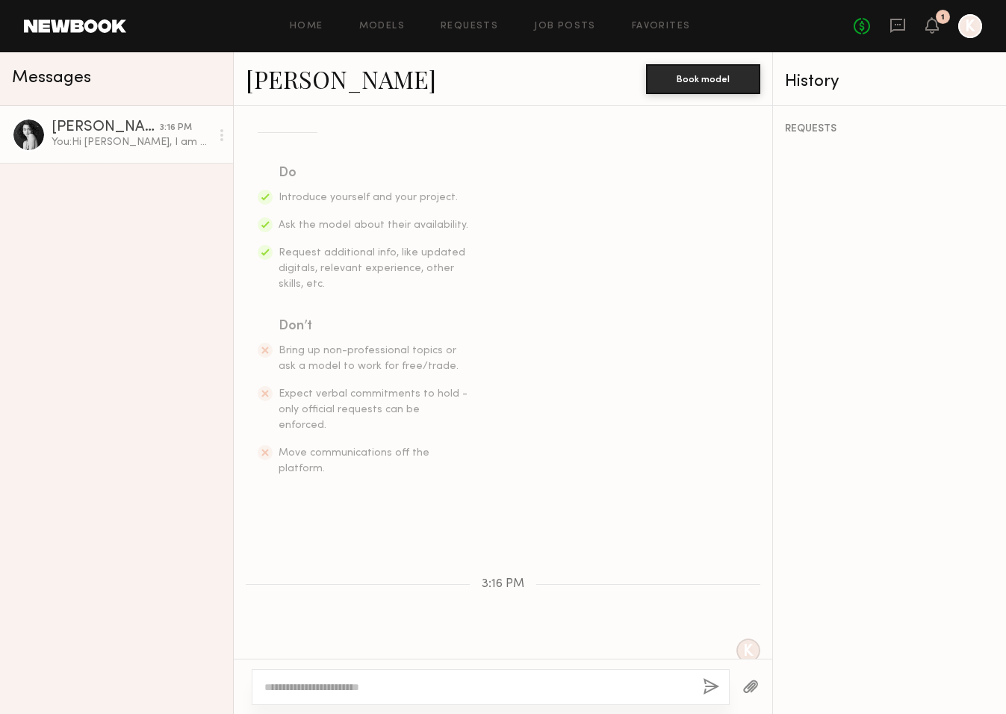
scroll to position [46, 0]
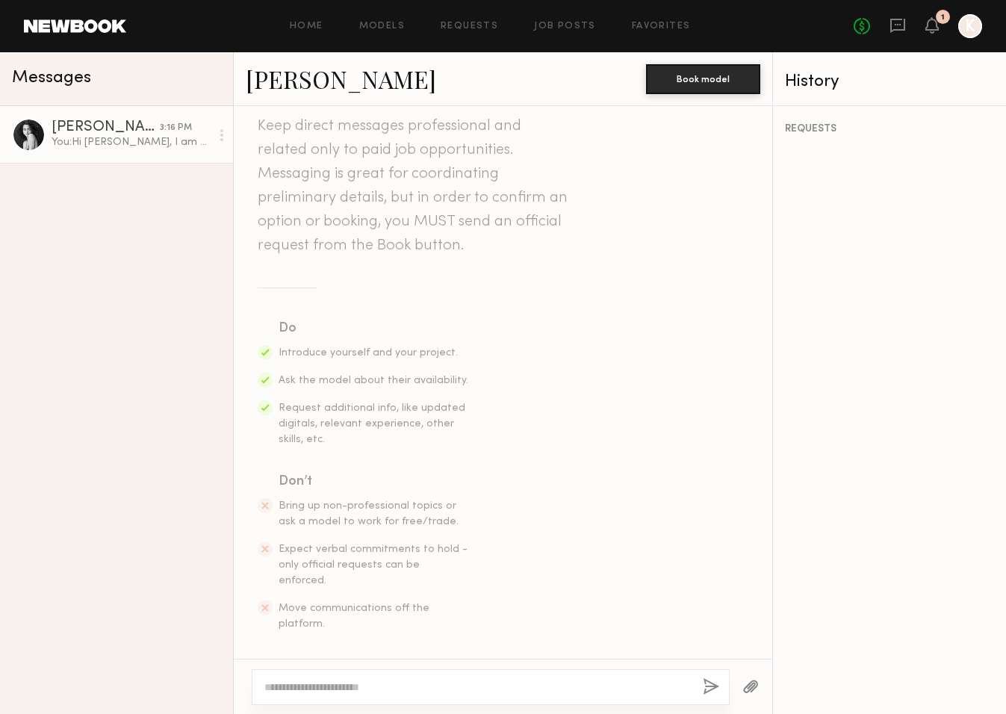
click at [76, 132] on div "Paige F." at bounding box center [106, 127] width 108 height 15
click at [17, 144] on div at bounding box center [29, 135] width 34 height 34
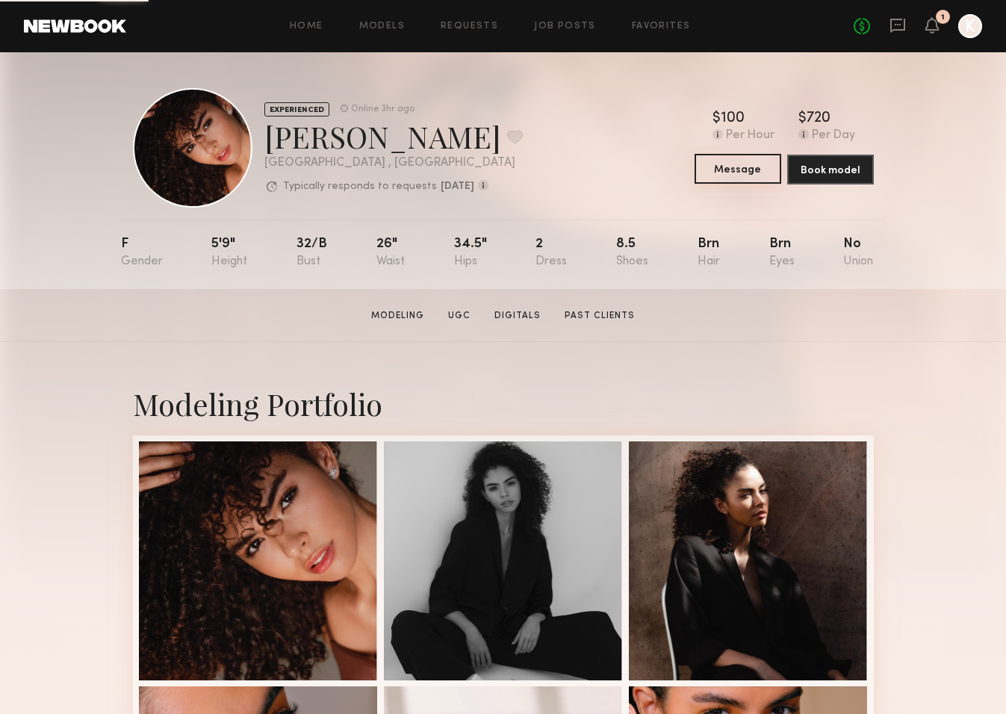
click at [753, 171] on button "Message" at bounding box center [737, 169] width 87 height 30
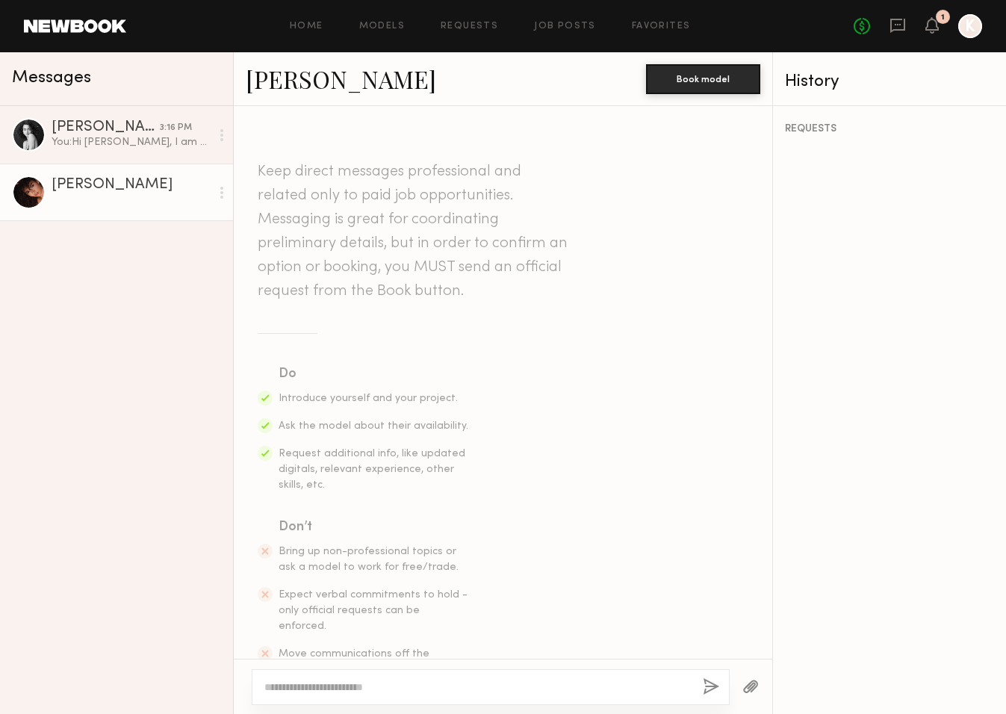
scroll to position [45, 0]
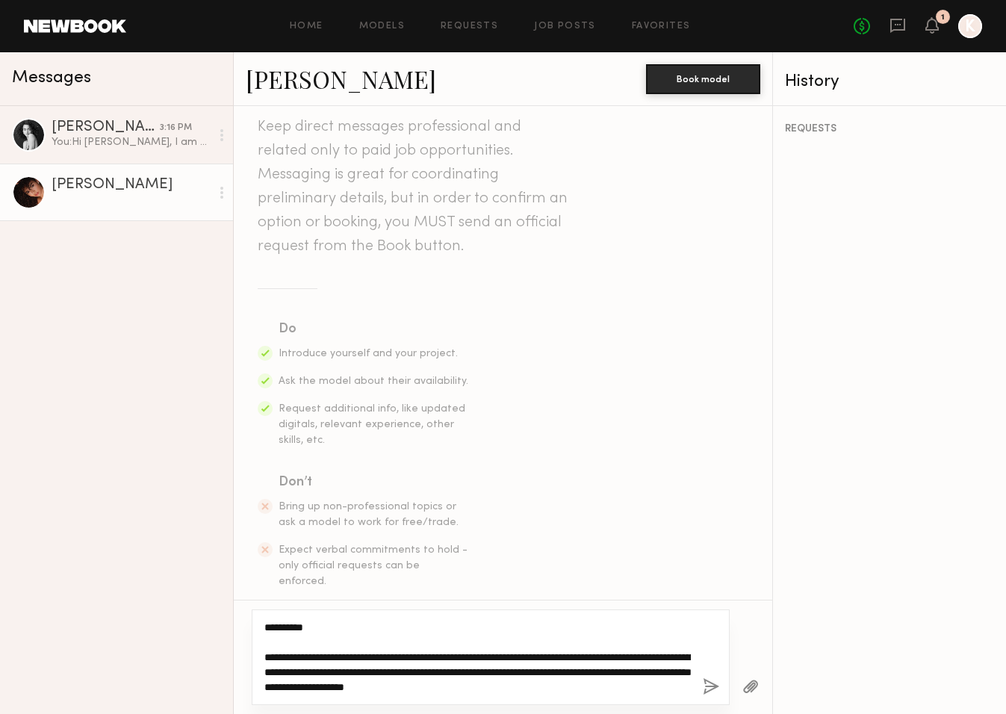
click at [548, 647] on textarea "**********" at bounding box center [477, 657] width 426 height 75
click at [631, 690] on textarea "**********" at bounding box center [477, 657] width 426 height 75
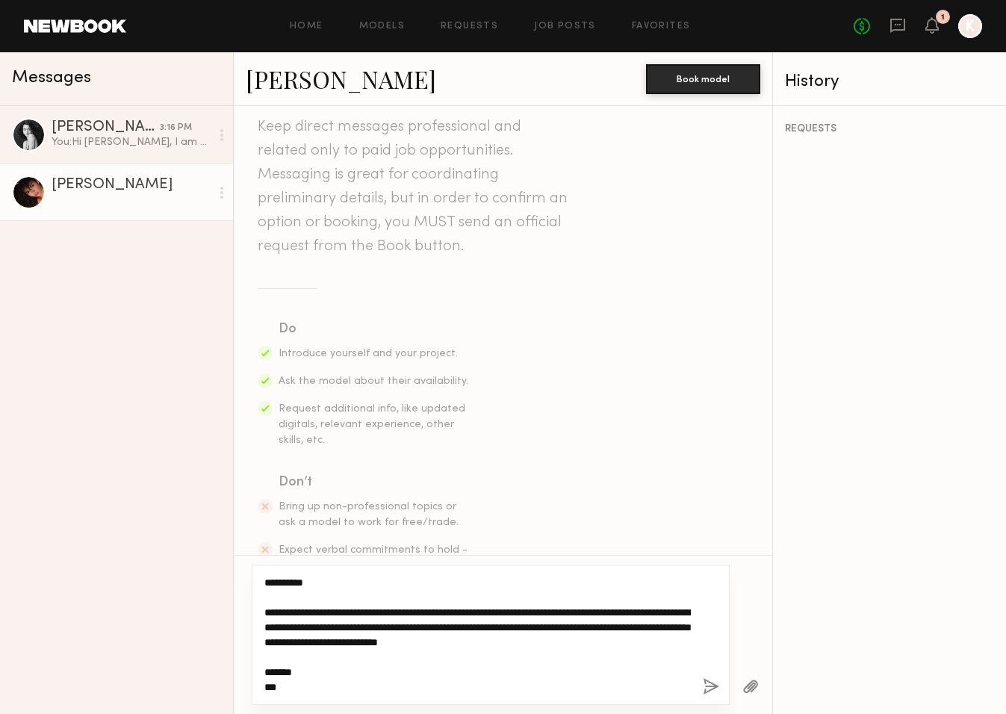
type textarea "**********"
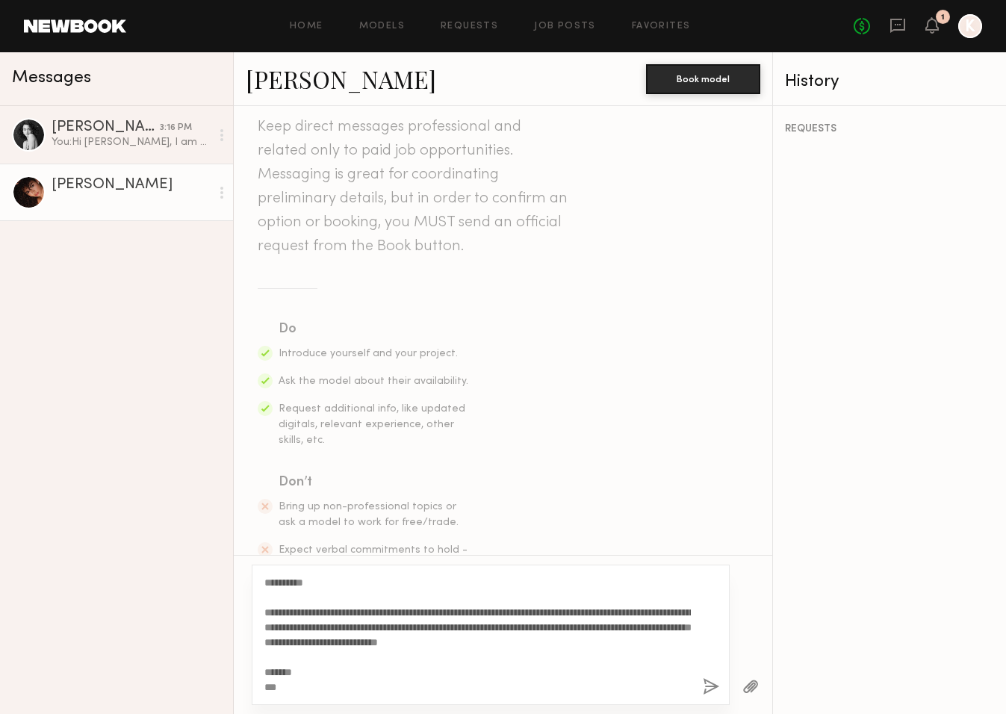
click at [709, 681] on button "button" at bounding box center [711, 687] width 16 height 19
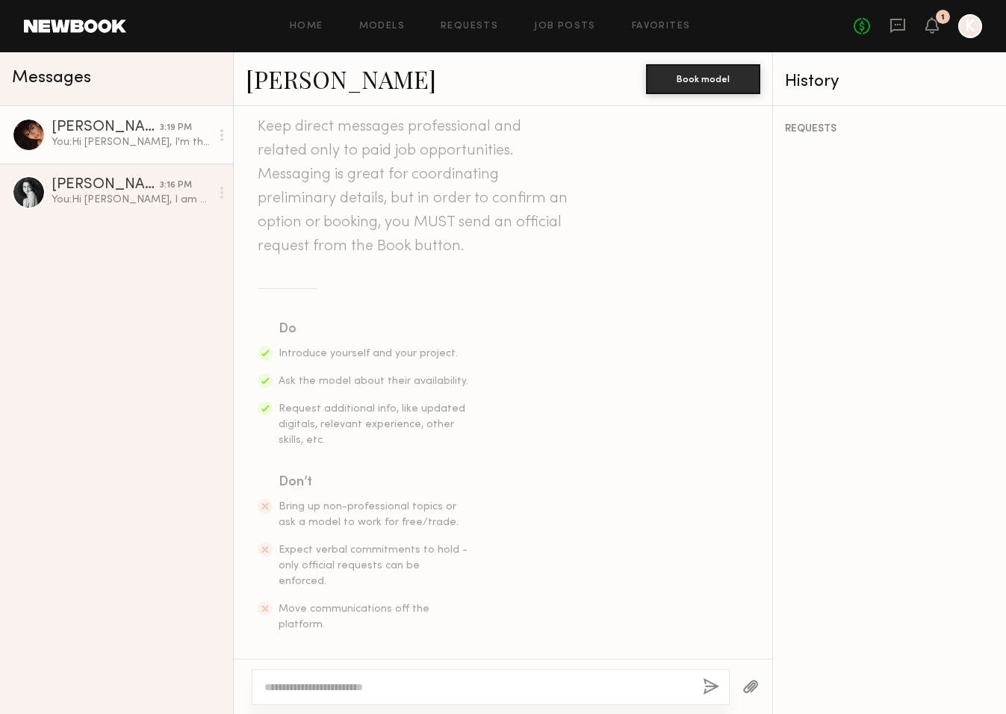
scroll to position [385, 0]
